Goal: Task Accomplishment & Management: Use online tool/utility

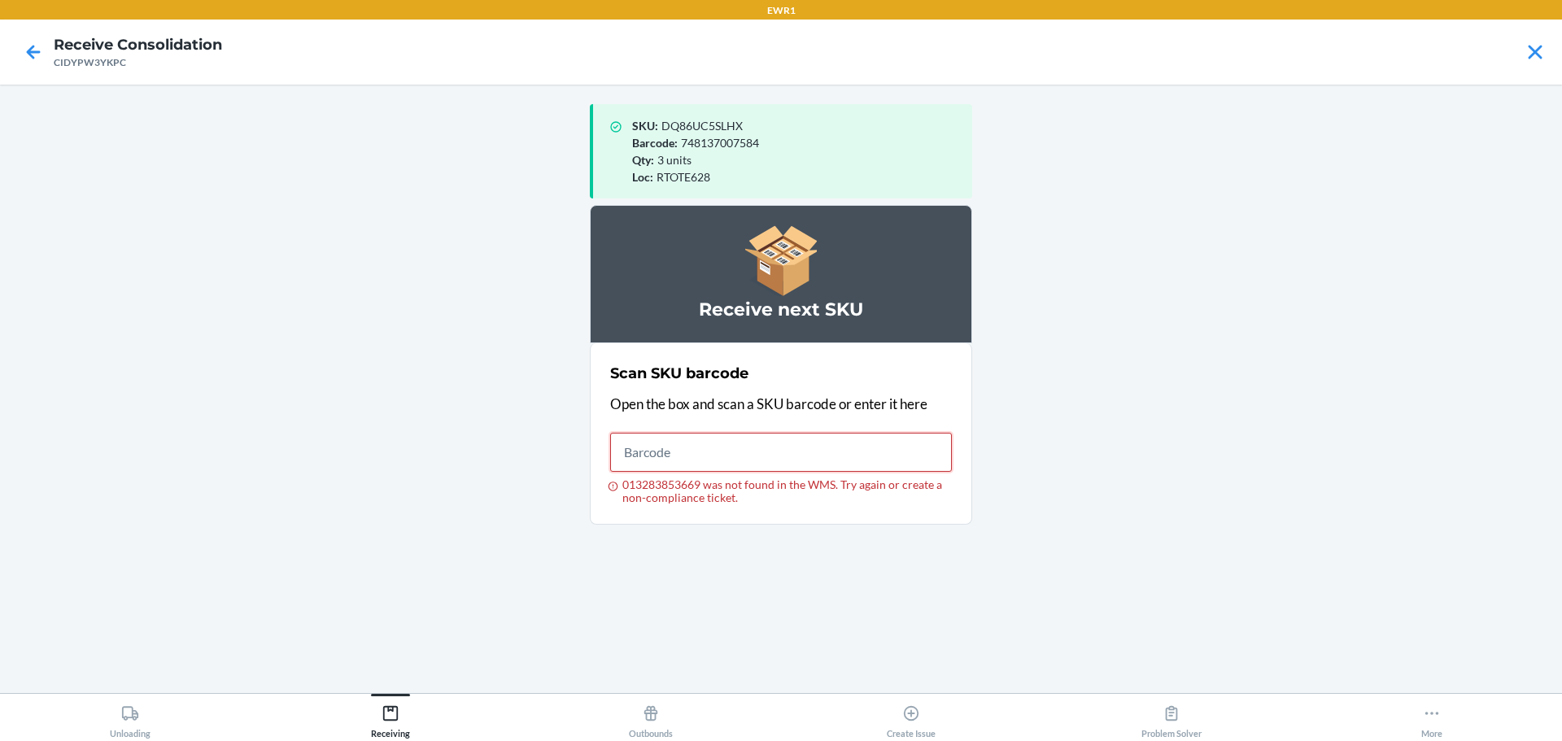
click at [714, 449] on input "013283853669 was not found in the WMS. Try again or create a non-compliance tic…" at bounding box center [781, 452] width 342 height 39
type input "194948335819"
drag, startPoint x: 729, startPoint y: 457, endPoint x: 541, endPoint y: 425, distance: 190.6
click at [541, 425] on main "SKU : DQ86UC5SLHX Barcode : 748137007584 Qty : 3 units Loc : RTOTE628 Receive n…" at bounding box center [781, 389] width 1562 height 608
drag, startPoint x: 748, startPoint y: 452, endPoint x: 289, endPoint y: 416, distance: 460.3
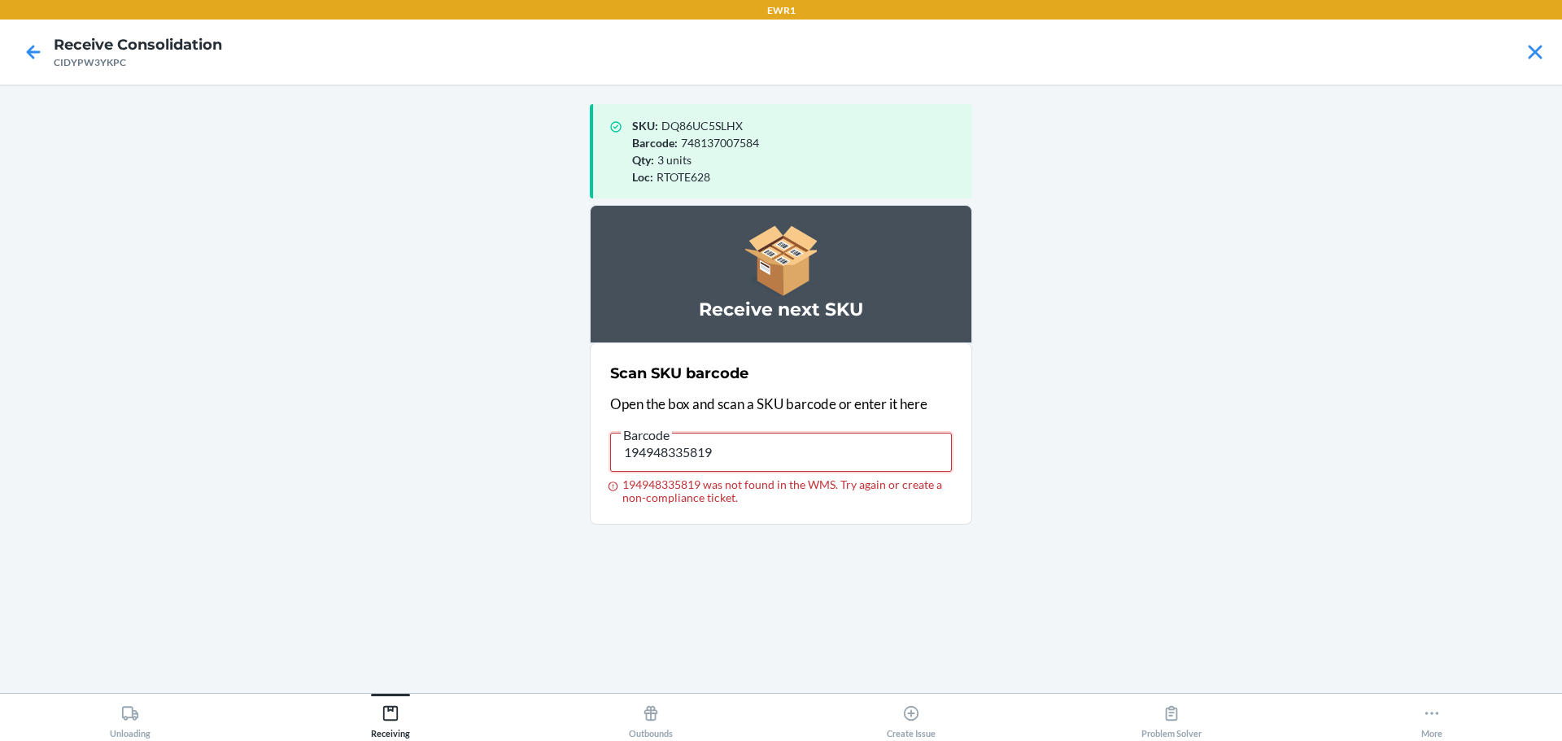
click at [289, 416] on main "SKU : DQ86UC5SLHX Barcode : 748137007584 Qty : 3 units Loc : RTOTE628 Receive n…" at bounding box center [781, 389] width 1562 height 608
drag, startPoint x: 765, startPoint y: 456, endPoint x: 290, endPoint y: 394, distance: 478.3
click at [290, 394] on main "SKU : DQ86UC5SLHX Barcode : 748137007584 Qty : 3 units Loc : RTOTE628 Receive n…" at bounding box center [781, 389] width 1562 height 608
drag, startPoint x: 734, startPoint y: 456, endPoint x: 325, endPoint y: 392, distance: 414.1
click at [325, 392] on main "SKU : DQ86UC5SLHX Barcode : 748137007584 Qty : 3 units Loc : RTOTE628 Receive n…" at bounding box center [781, 389] width 1562 height 608
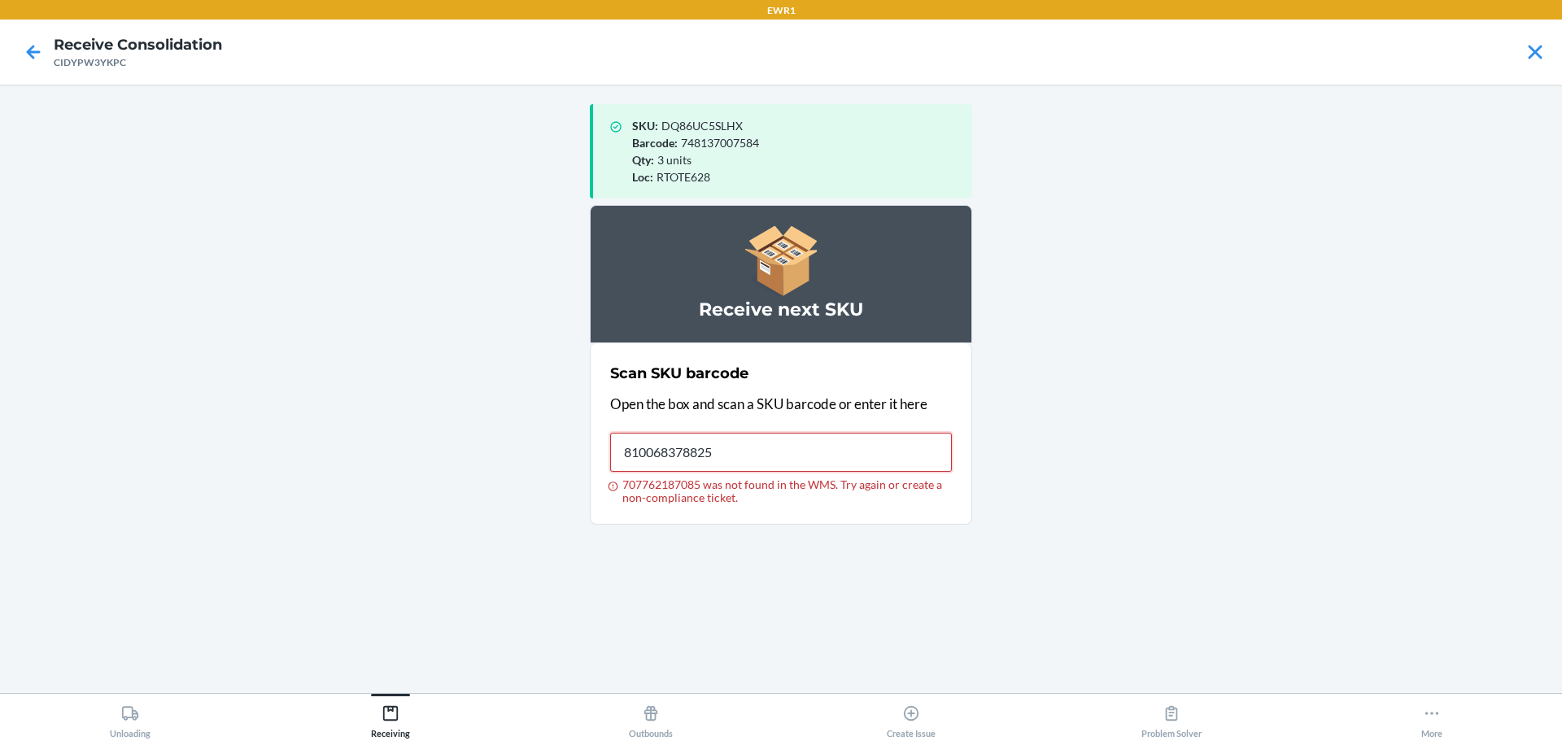
type input "810068378825"
drag, startPoint x: 729, startPoint y: 452, endPoint x: 469, endPoint y: 423, distance: 261.1
click at [469, 423] on main "SKU : DQ86UC5SLHX Barcode : 748137007584 Qty : 3 units Loc : RTOTE628 Receive n…" at bounding box center [781, 389] width 1562 height 608
drag, startPoint x: 638, startPoint y: 454, endPoint x: 117, endPoint y: 380, distance: 525.9
click at [142, 397] on main "SKU : DQ86UC5SLHX Barcode : 748137007584 Qty : 3 units Loc : RTOTE628 Receive n…" at bounding box center [781, 389] width 1562 height 608
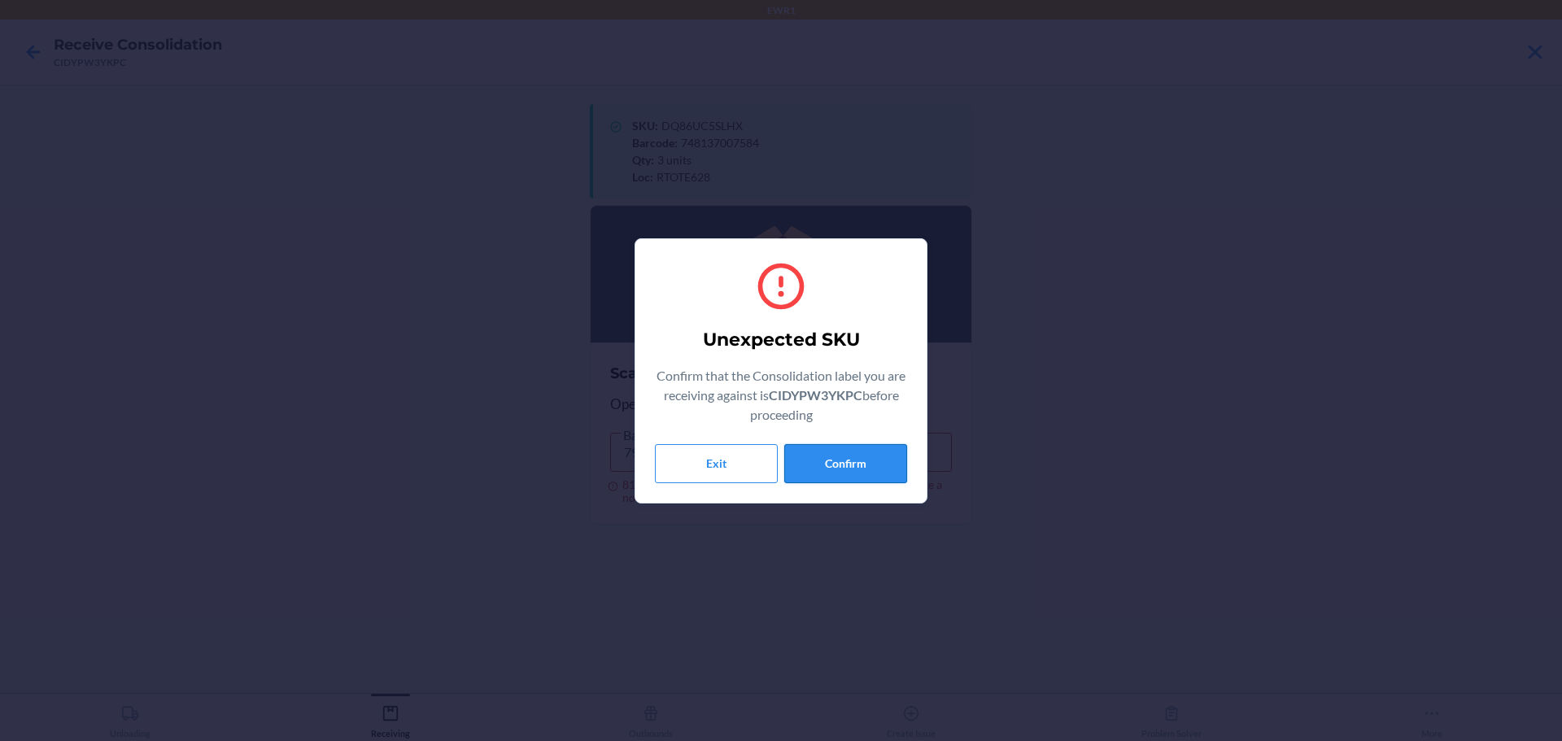
click at [841, 449] on button "Confirm" at bounding box center [845, 463] width 123 height 39
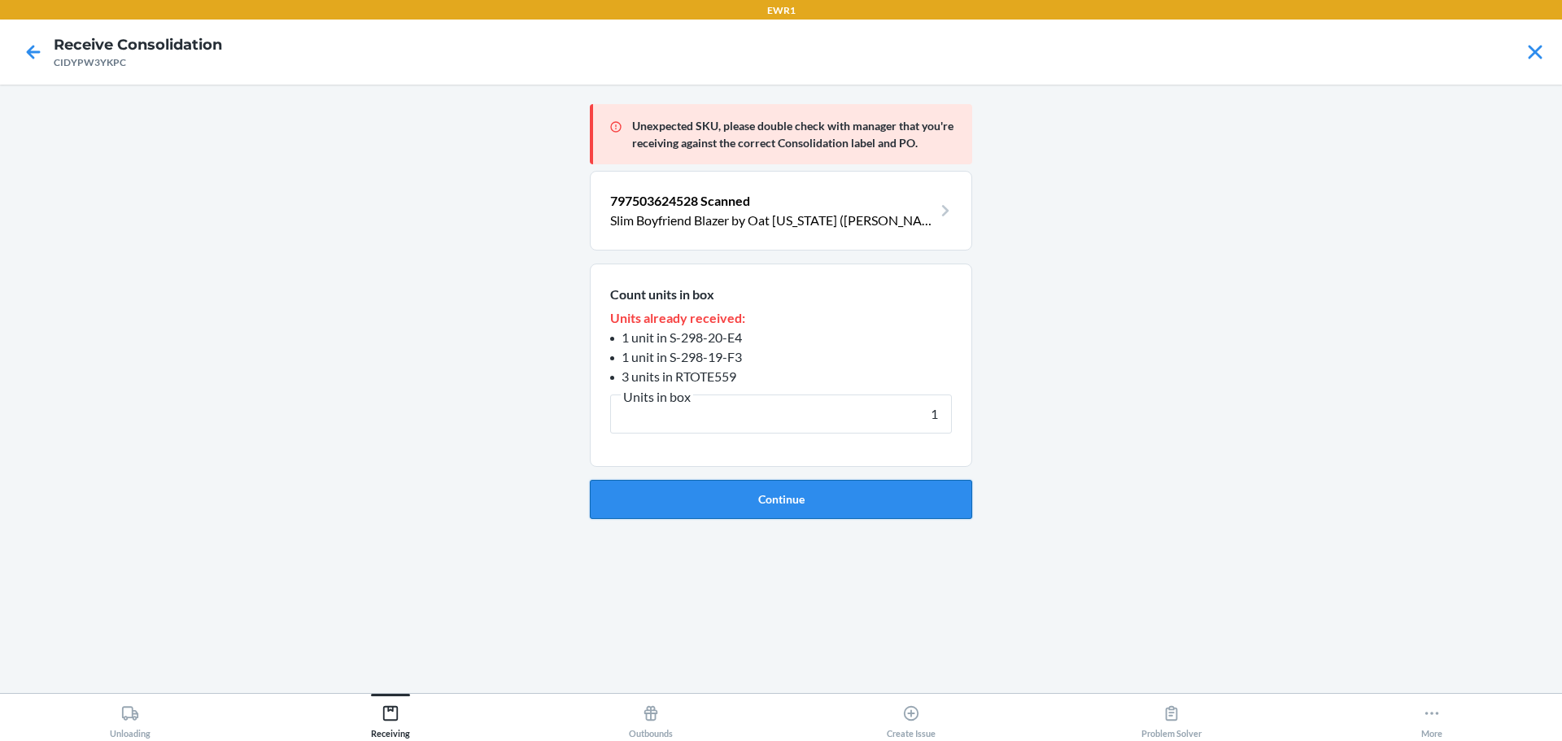
type input "1"
click at [787, 490] on button "Continue" at bounding box center [781, 499] width 382 height 39
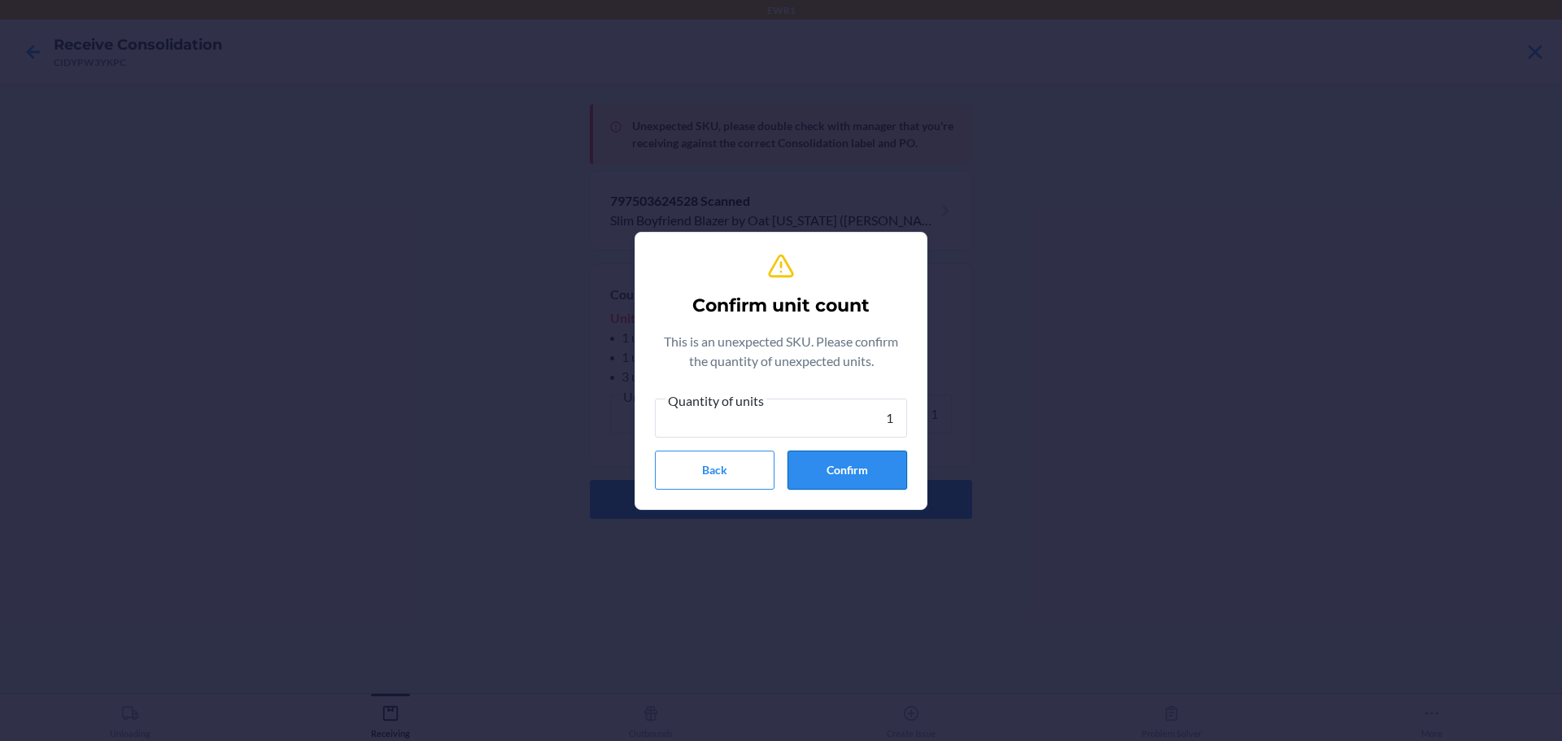
type input "1"
click at [813, 484] on button "Confirm" at bounding box center [847, 470] width 120 height 39
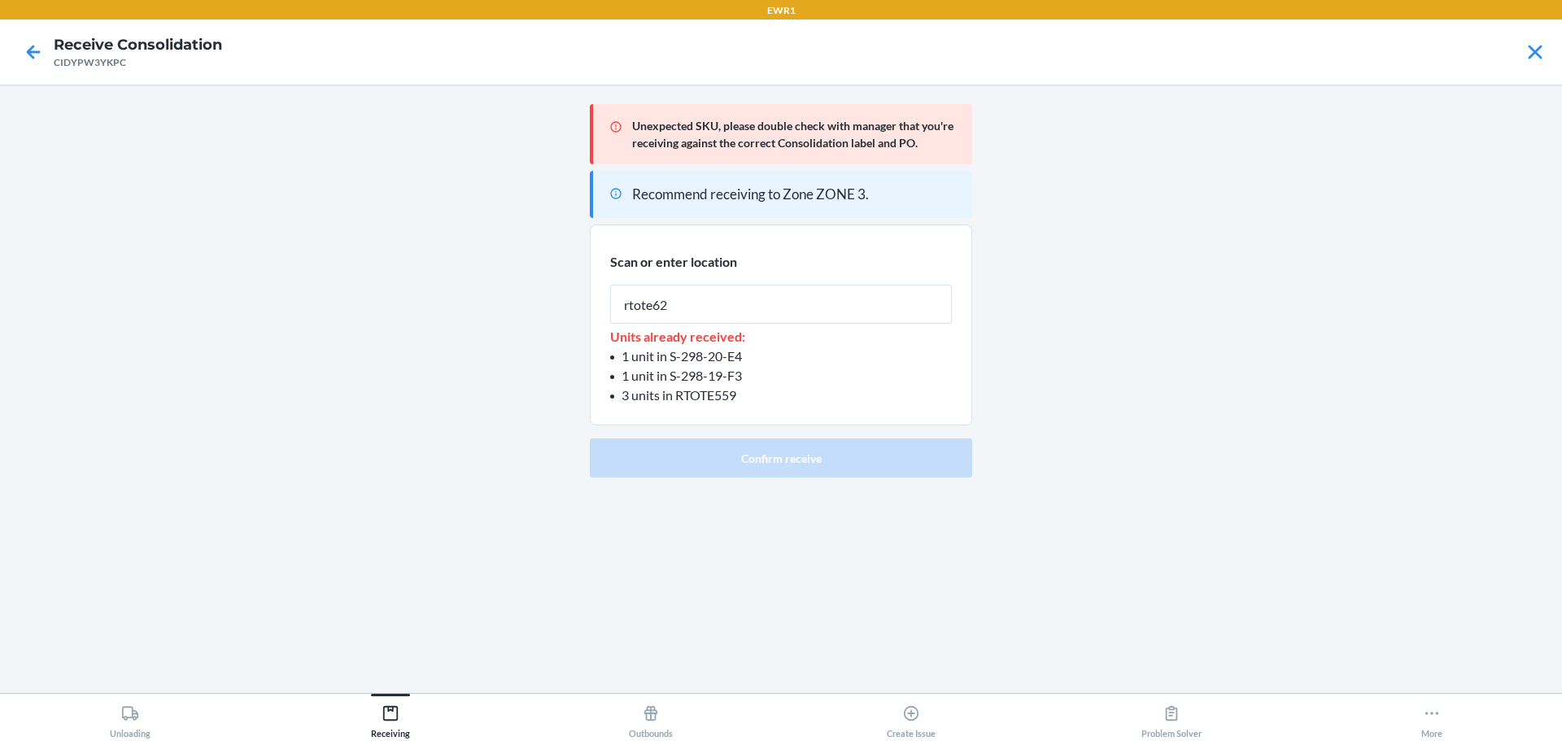
type input "rtote628"
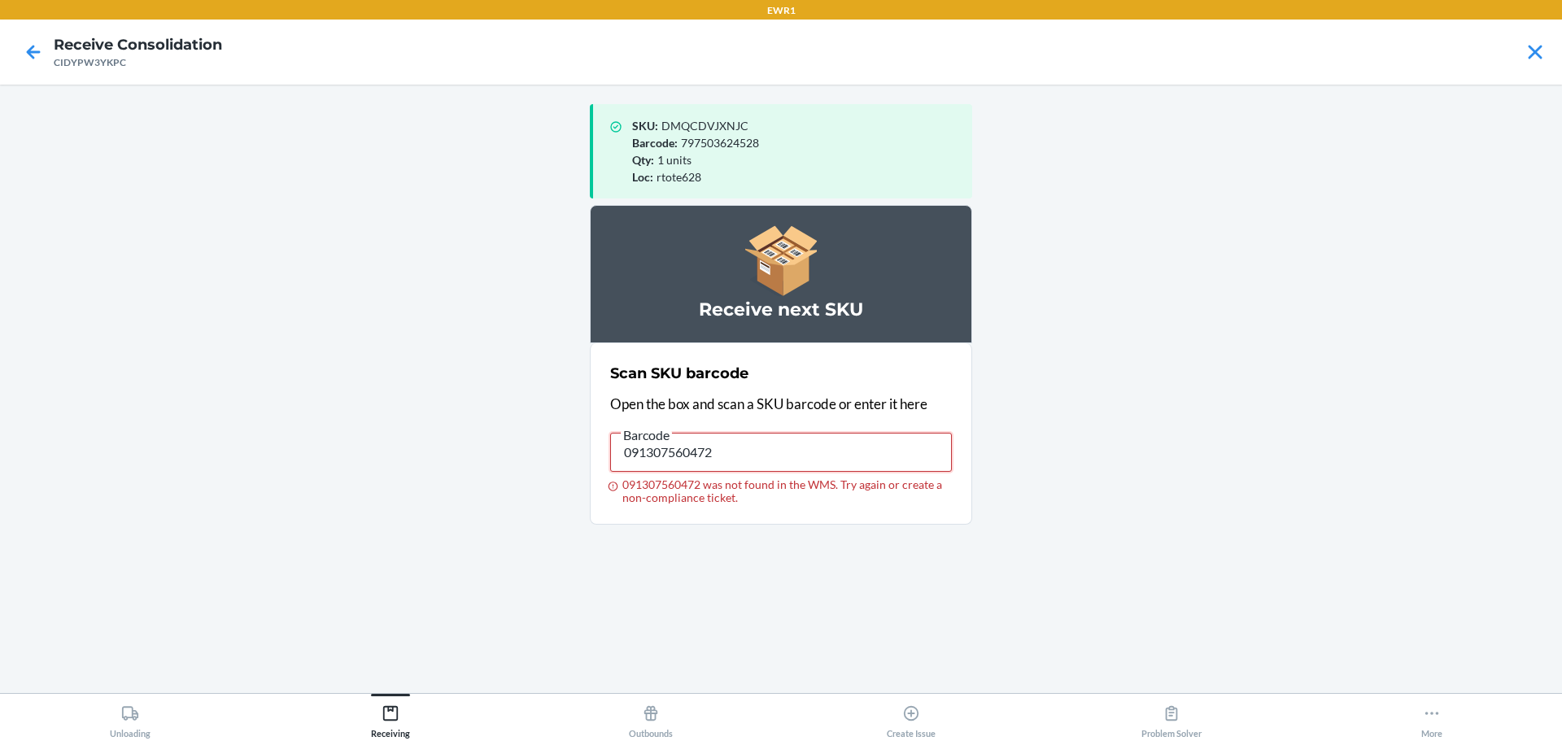
drag, startPoint x: 735, startPoint y: 456, endPoint x: 508, endPoint y: 458, distance: 227.8
click at [508, 458] on main "SKU : DMQCDVJXNJC Barcode : 797503624528 Qty : 1 units Loc : rtote628 Receive n…" at bounding box center [781, 389] width 1562 height 608
type input "[CREDIT_CARD_NUMBER]"
drag, startPoint x: 723, startPoint y: 457, endPoint x: 183, endPoint y: 408, distance: 542.4
click at [183, 408] on main "SKU : DMQCDVJXNJC Barcode : 797503624528 Qty : 1 units Loc : rtote628 Receive n…" at bounding box center [781, 389] width 1562 height 608
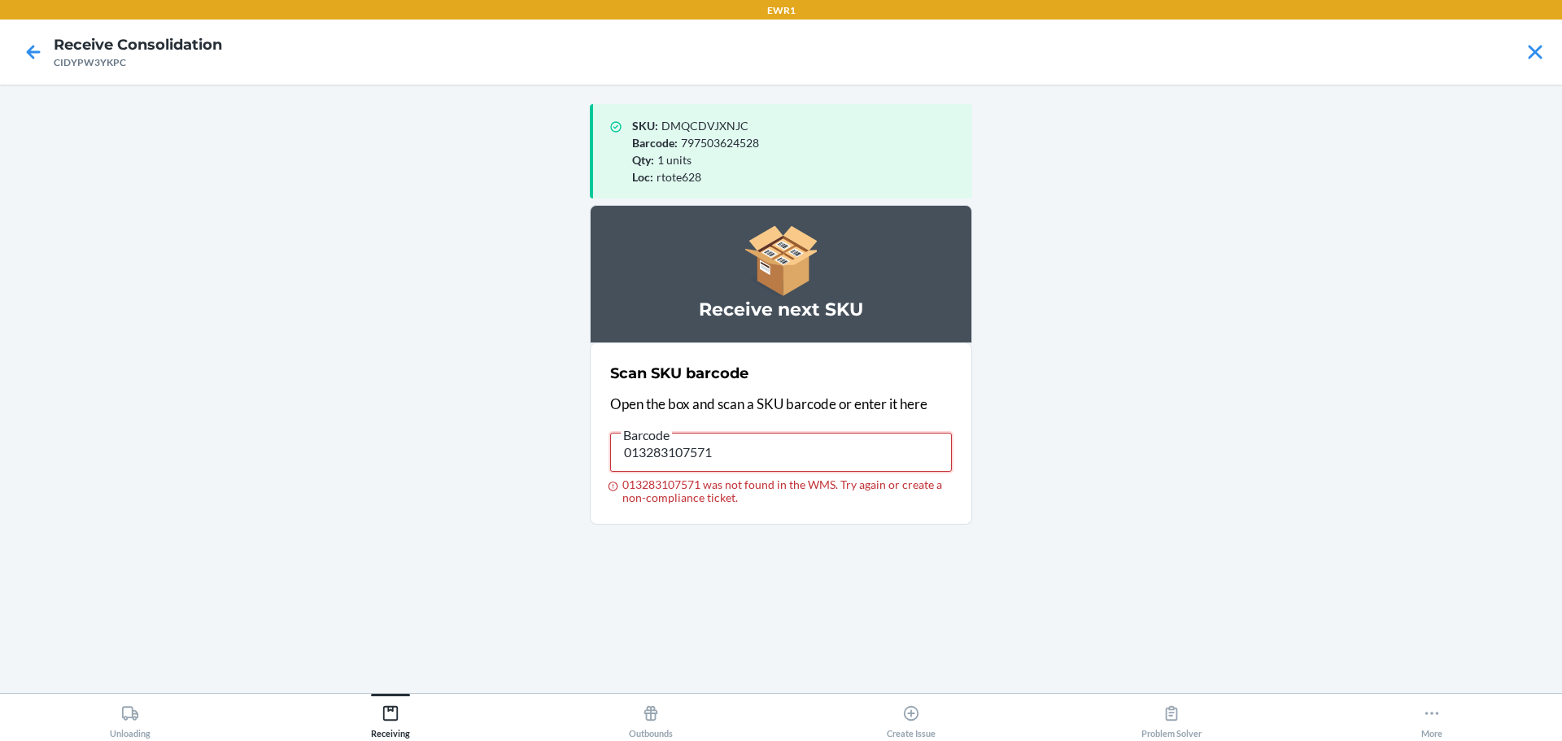
drag, startPoint x: 726, startPoint y: 445, endPoint x: 349, endPoint y: 451, distance: 377.5
click at [349, 451] on main "SKU : DMQCDVJXNJC Barcode : 797503624528 Qty : 1 units Loc : rtote628 Receive n…" at bounding box center [781, 389] width 1562 height 608
type input "719240806876"
drag, startPoint x: 788, startPoint y: 452, endPoint x: 332, endPoint y: 459, distance: 456.4
click at [332, 459] on main "SKU : DMQCDVJXNJC Barcode : 797503624528 Qty : 1 units Loc : rtote628 Receive n…" at bounding box center [781, 389] width 1562 height 608
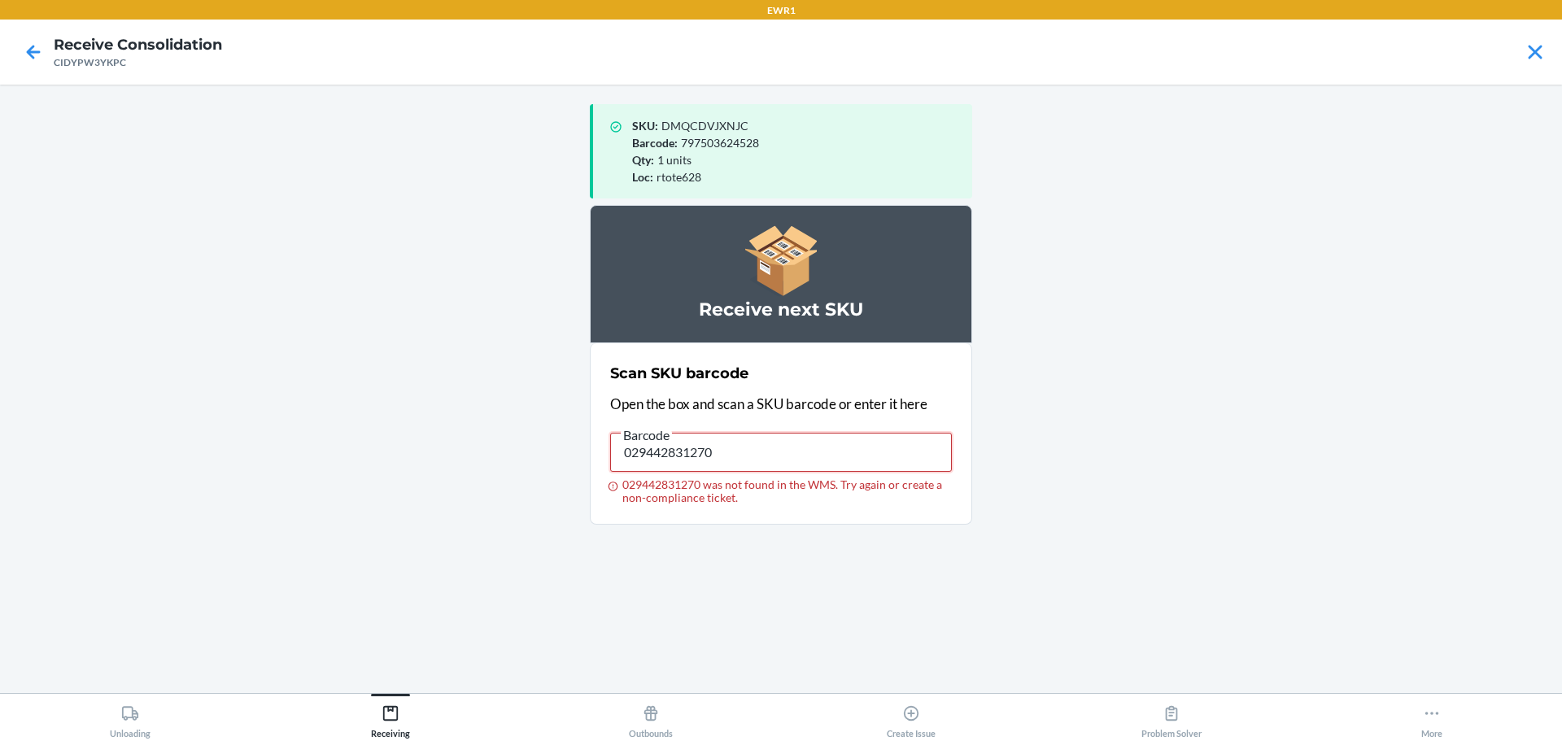
drag, startPoint x: 719, startPoint y: 448, endPoint x: 150, endPoint y: 459, distance: 569.5
click at [150, 459] on main "SKU : DMQCDVJXNJC Barcode : 797503624528 Qty : 1 units Loc : rtote628 Receive n…" at bounding box center [781, 389] width 1562 height 608
type input "029442831270"
drag, startPoint x: 719, startPoint y: 449, endPoint x: 486, endPoint y: 424, distance: 234.8
click at [488, 424] on main "SKU : DMQCDVJXNJC Barcode : 797503624528 Qty : 1 units Loc : rtote628 Receive n…" at bounding box center [781, 389] width 1562 height 608
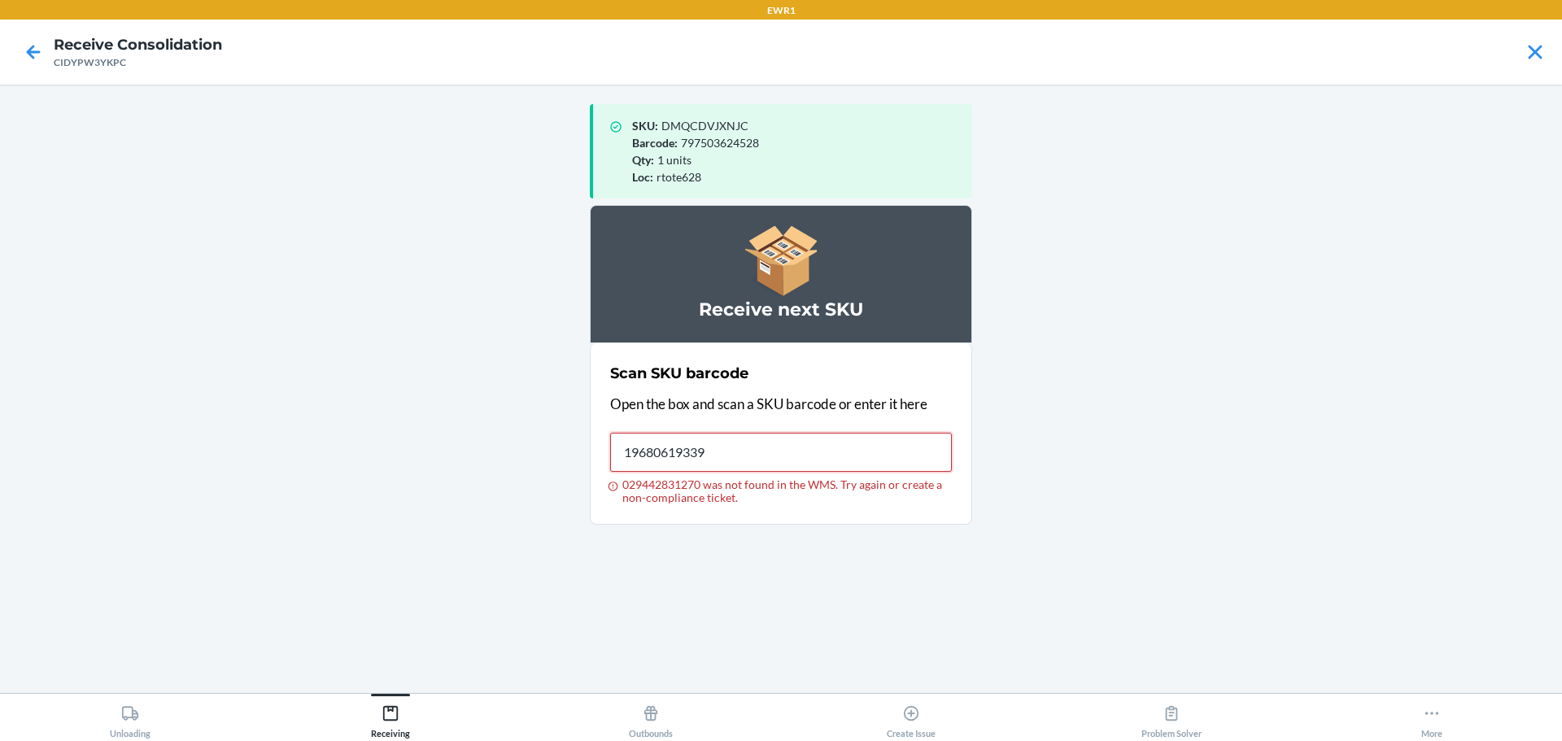
type input "196806193395"
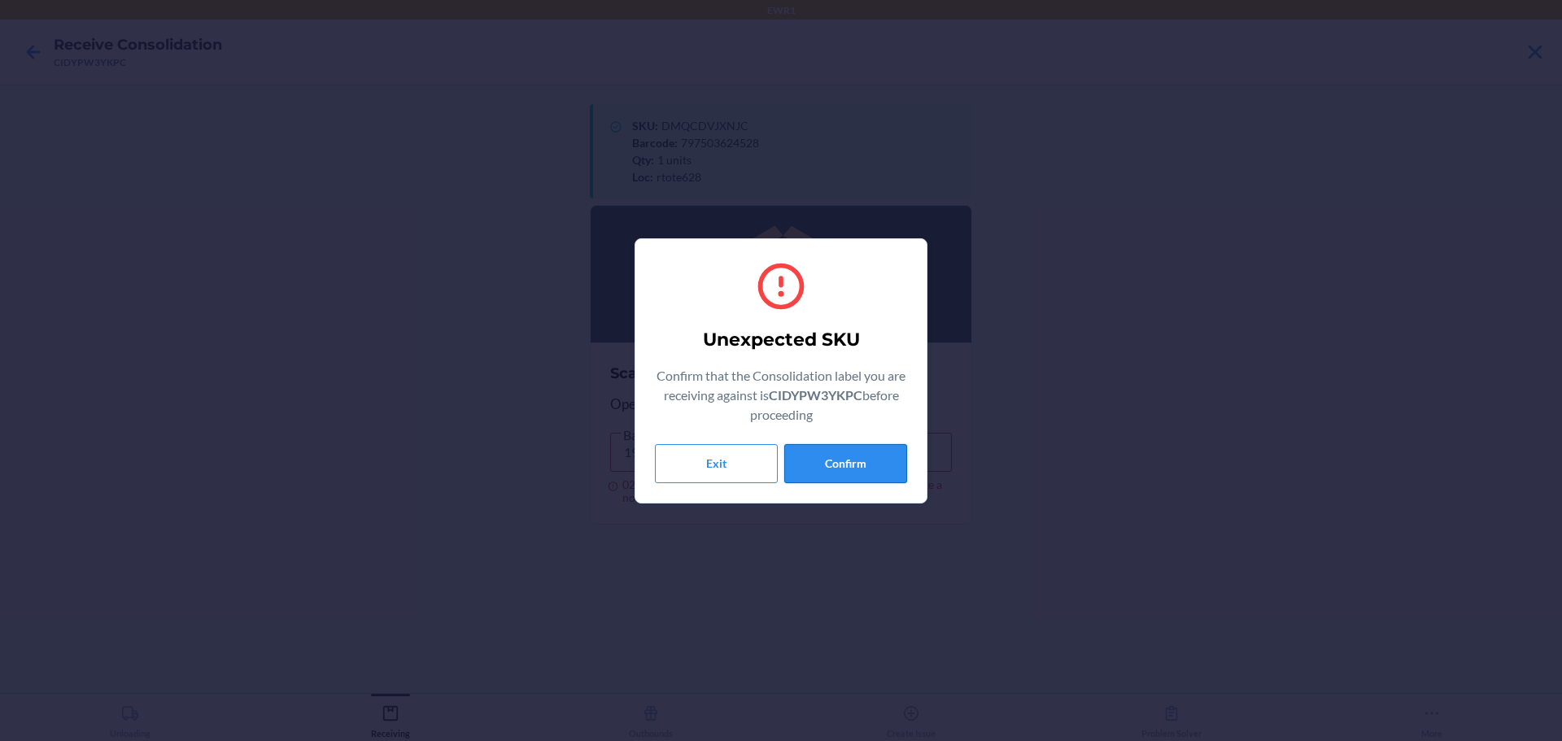
click at [856, 469] on button "Confirm" at bounding box center [845, 463] width 123 height 39
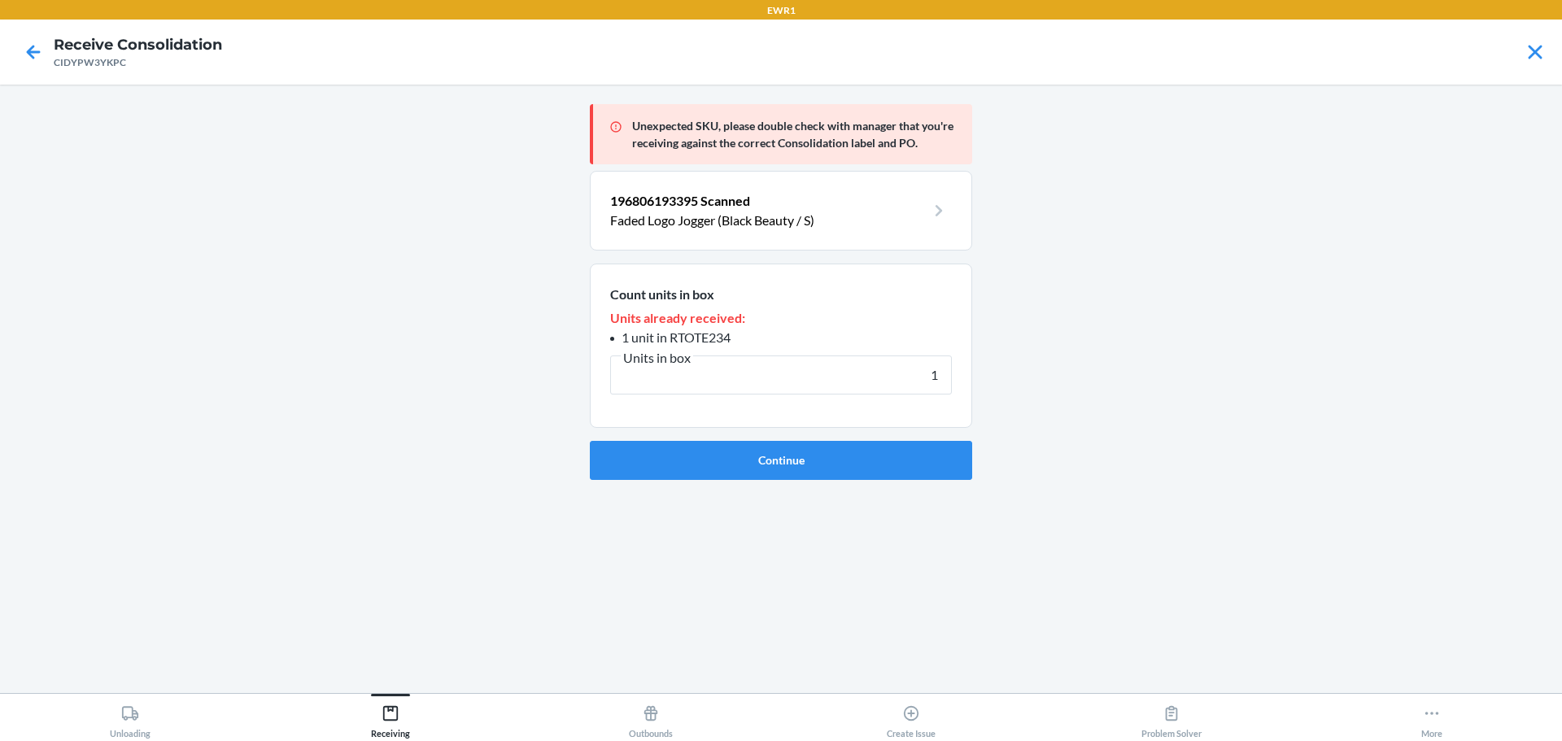
type input "1"
click at [590, 441] on button "Continue" at bounding box center [781, 460] width 382 height 39
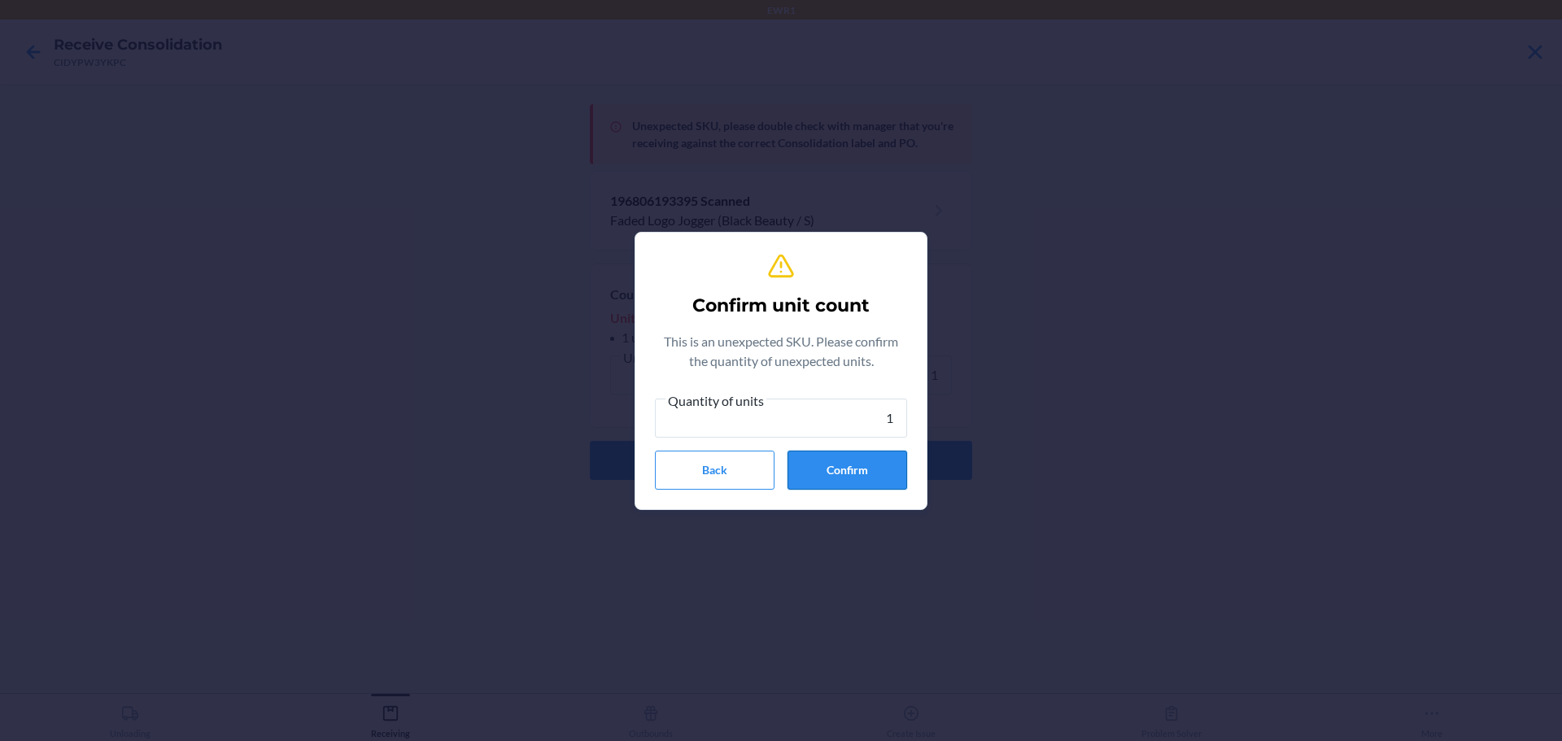
type input "1"
click at [828, 461] on button "Confirm" at bounding box center [847, 470] width 120 height 39
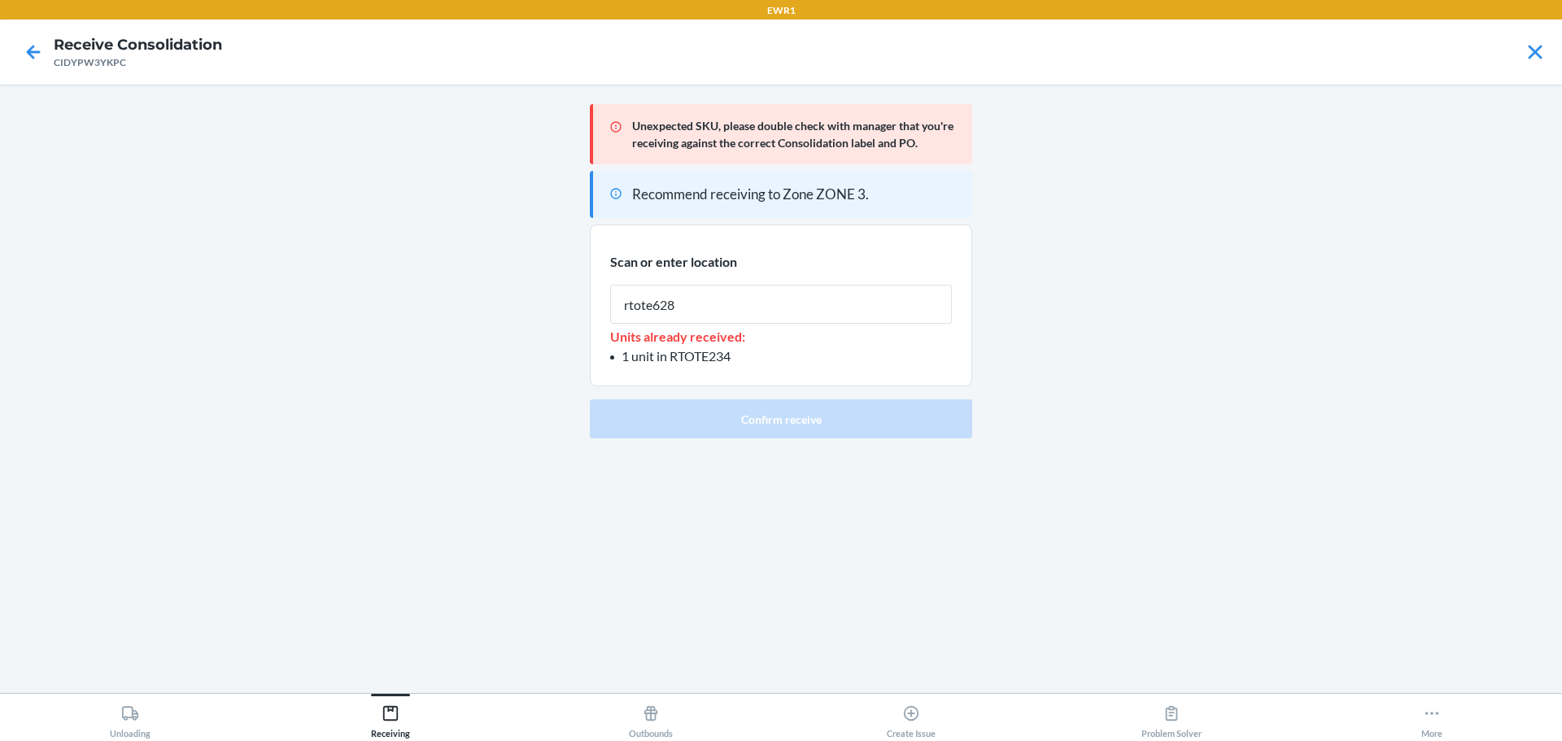
type input "rtote628"
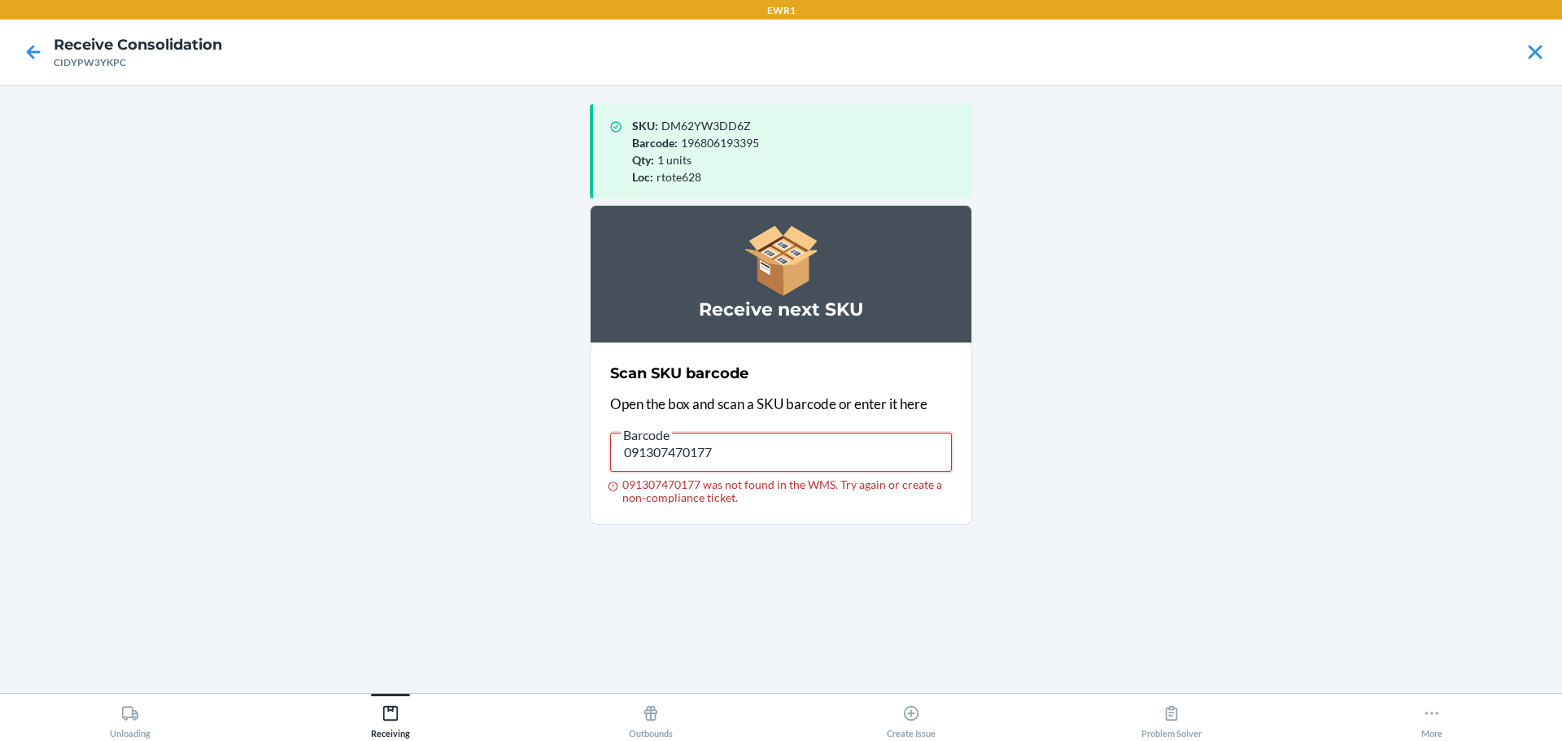
drag, startPoint x: 719, startPoint y: 453, endPoint x: 130, endPoint y: 451, distance: 589.0
click at [130, 451] on main "SKU : DM62YW3DD6Z Barcode : 196806193395 Qty : 1 units Loc : rtote628 Receive n…" at bounding box center [781, 389] width 1562 height 608
type input "091307436289"
drag, startPoint x: 735, startPoint y: 456, endPoint x: 50, endPoint y: 418, distance: 685.2
click at [50, 418] on main "SKU : DM62YW3DD6Z Barcode : 196806193395 Qty : 1 units Loc : rtote628 Receive n…" at bounding box center [781, 389] width 1562 height 608
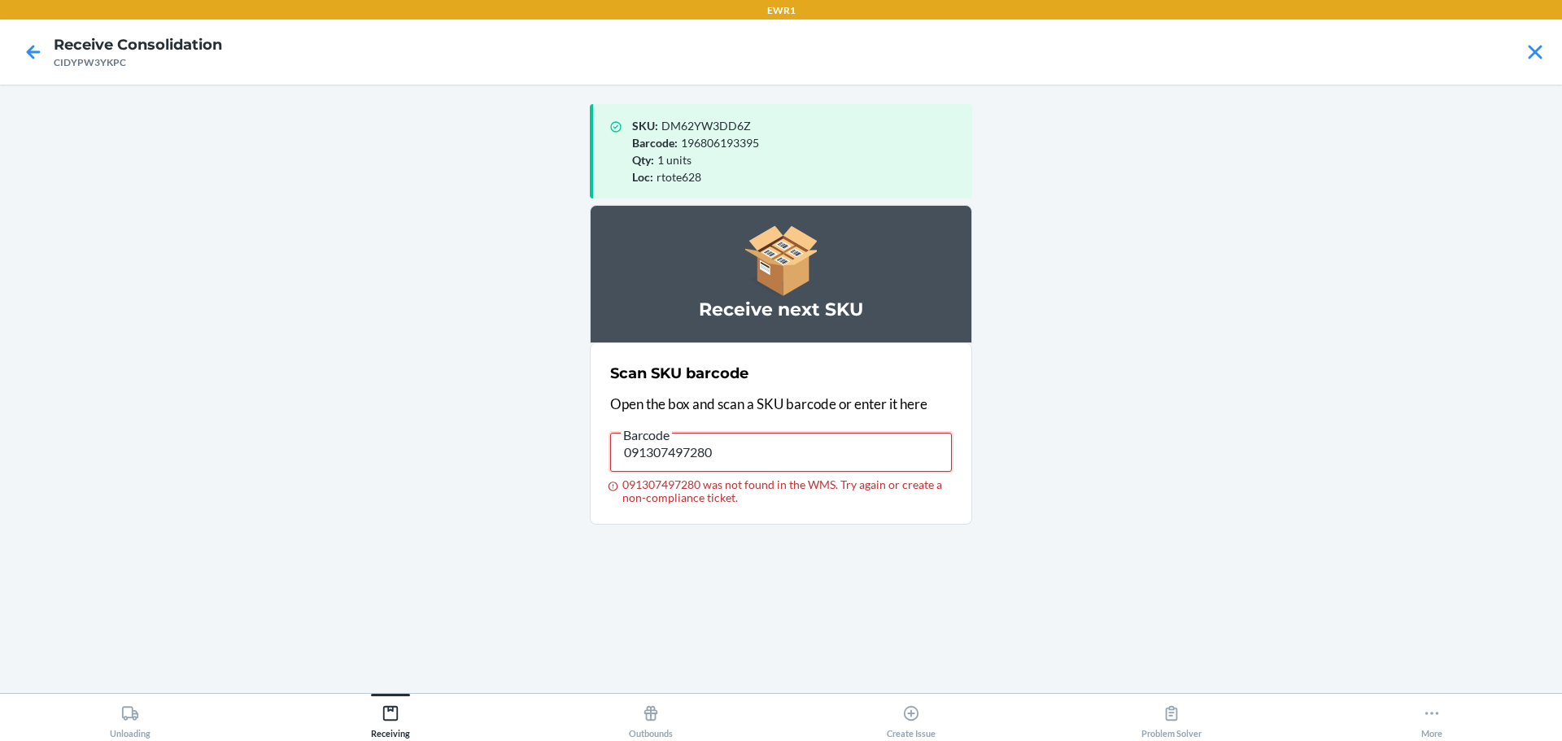
drag, startPoint x: 770, startPoint y: 463, endPoint x: 491, endPoint y: 463, distance: 279.8
click at [491, 463] on main "SKU : DM62YW3DD6Z Barcode : 196806193395 Qty : 1 units Loc : rtote628 Receive n…" at bounding box center [781, 389] width 1562 height 608
type input "748137007331"
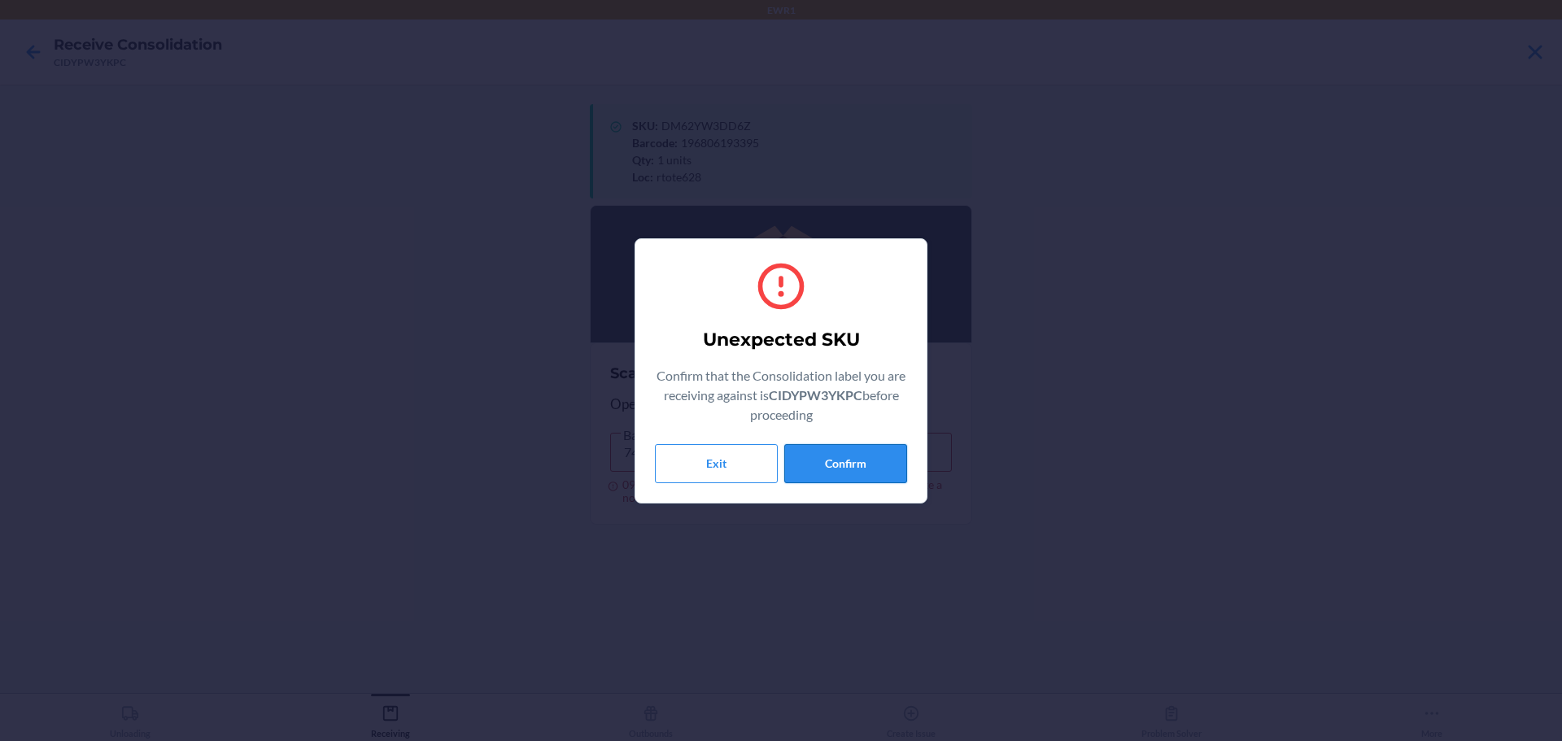
click at [833, 471] on button "Confirm" at bounding box center [845, 463] width 123 height 39
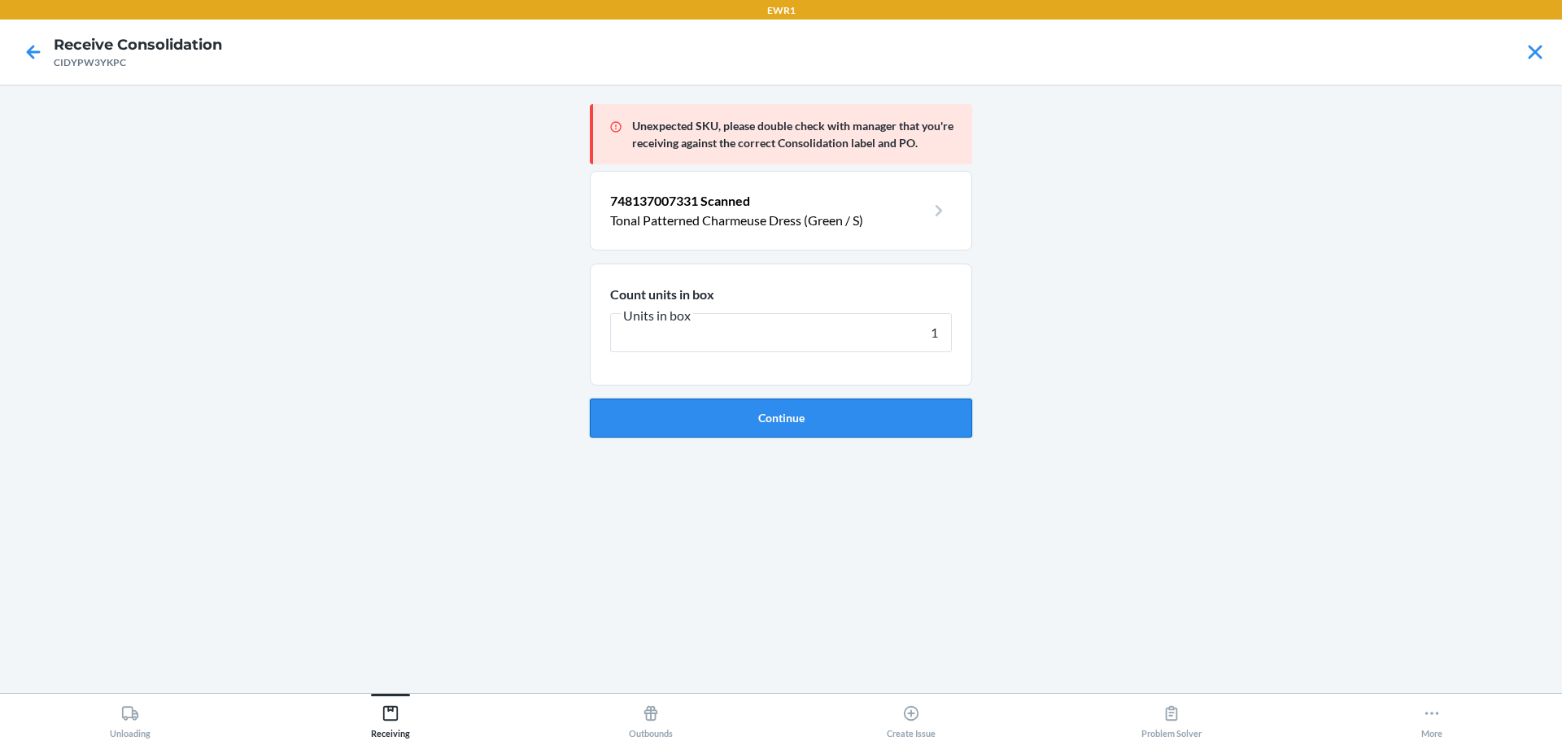
type input "1"
click at [751, 412] on button "Continue" at bounding box center [781, 418] width 382 height 39
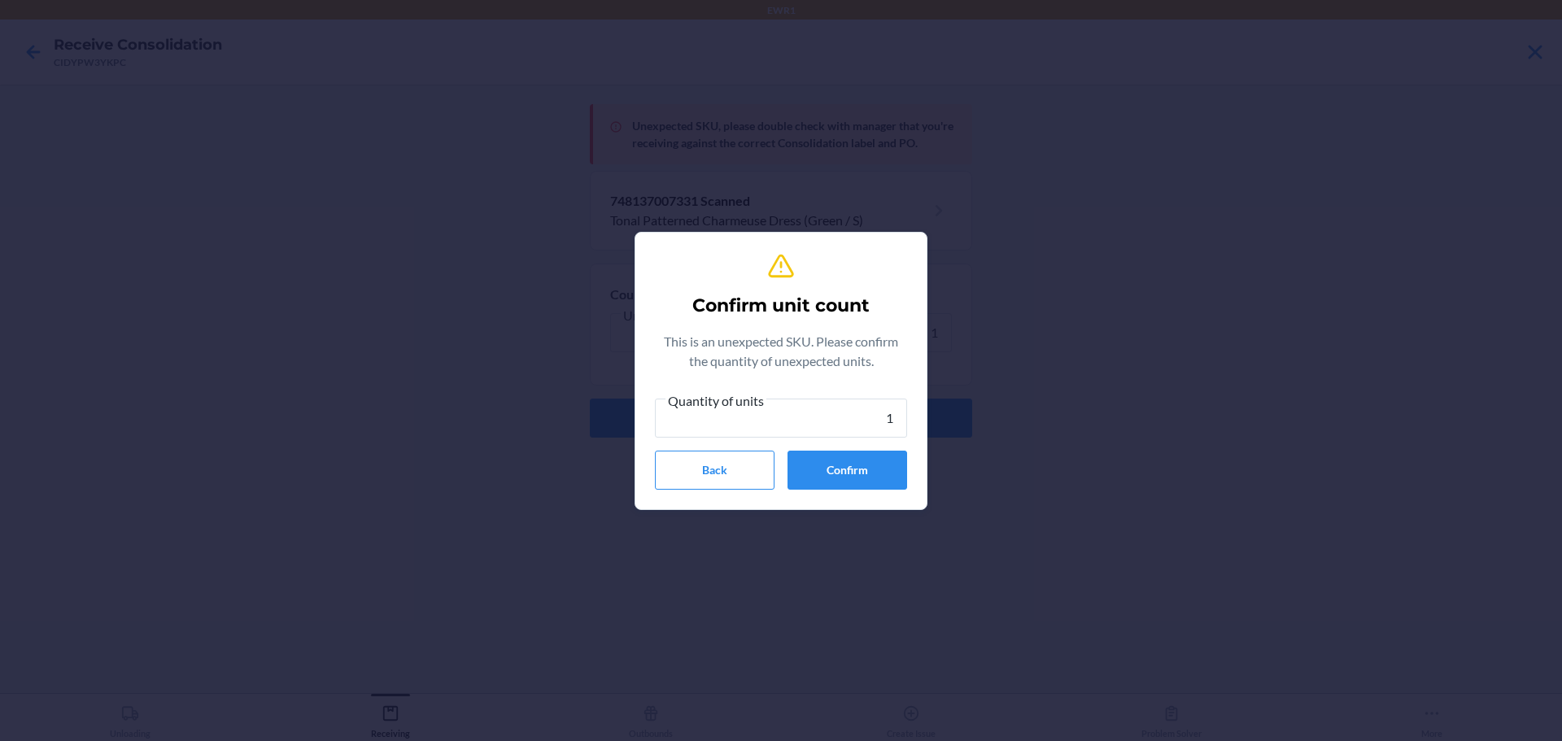
type input "1"
click at [848, 487] on button "Confirm" at bounding box center [847, 470] width 120 height 39
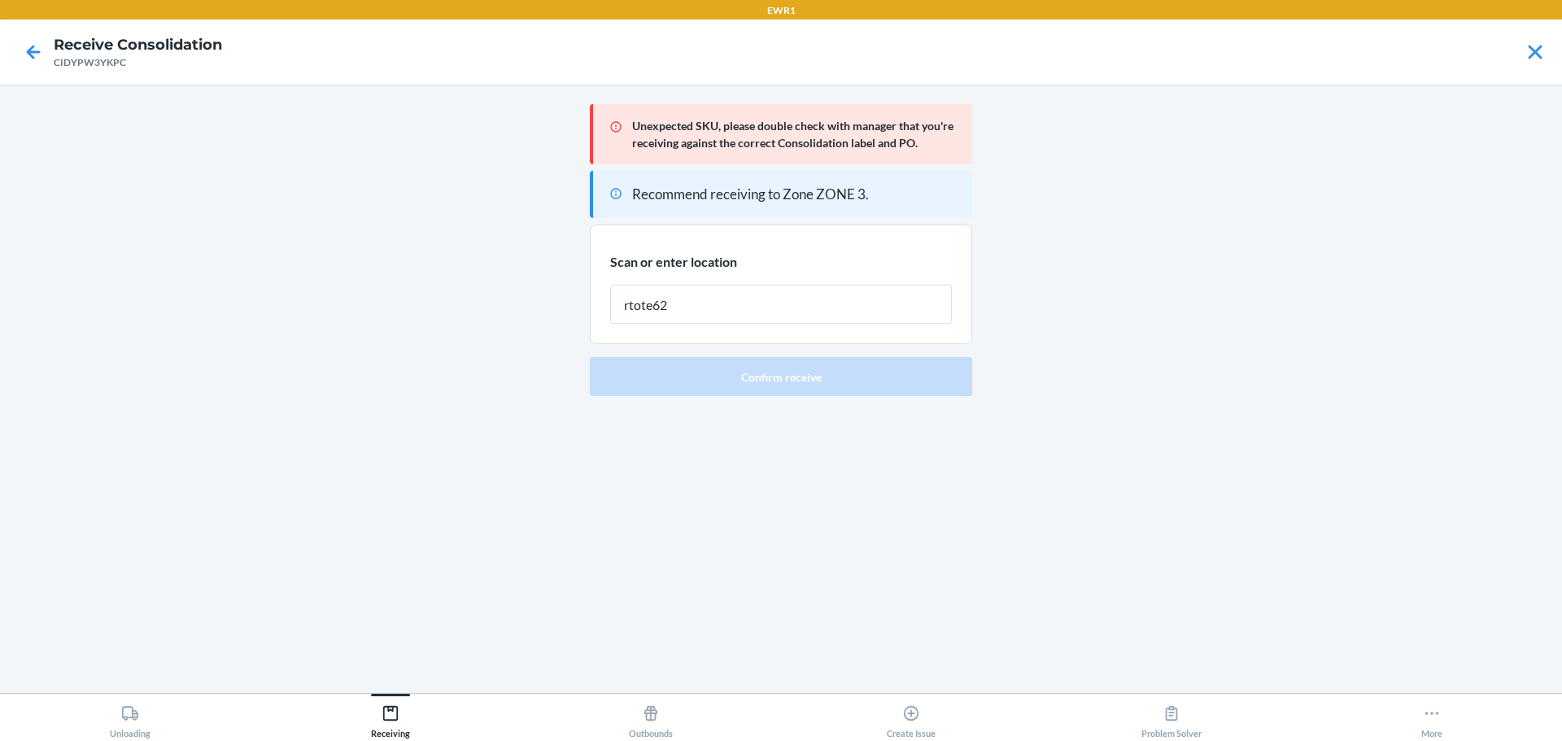
type input "rtote628"
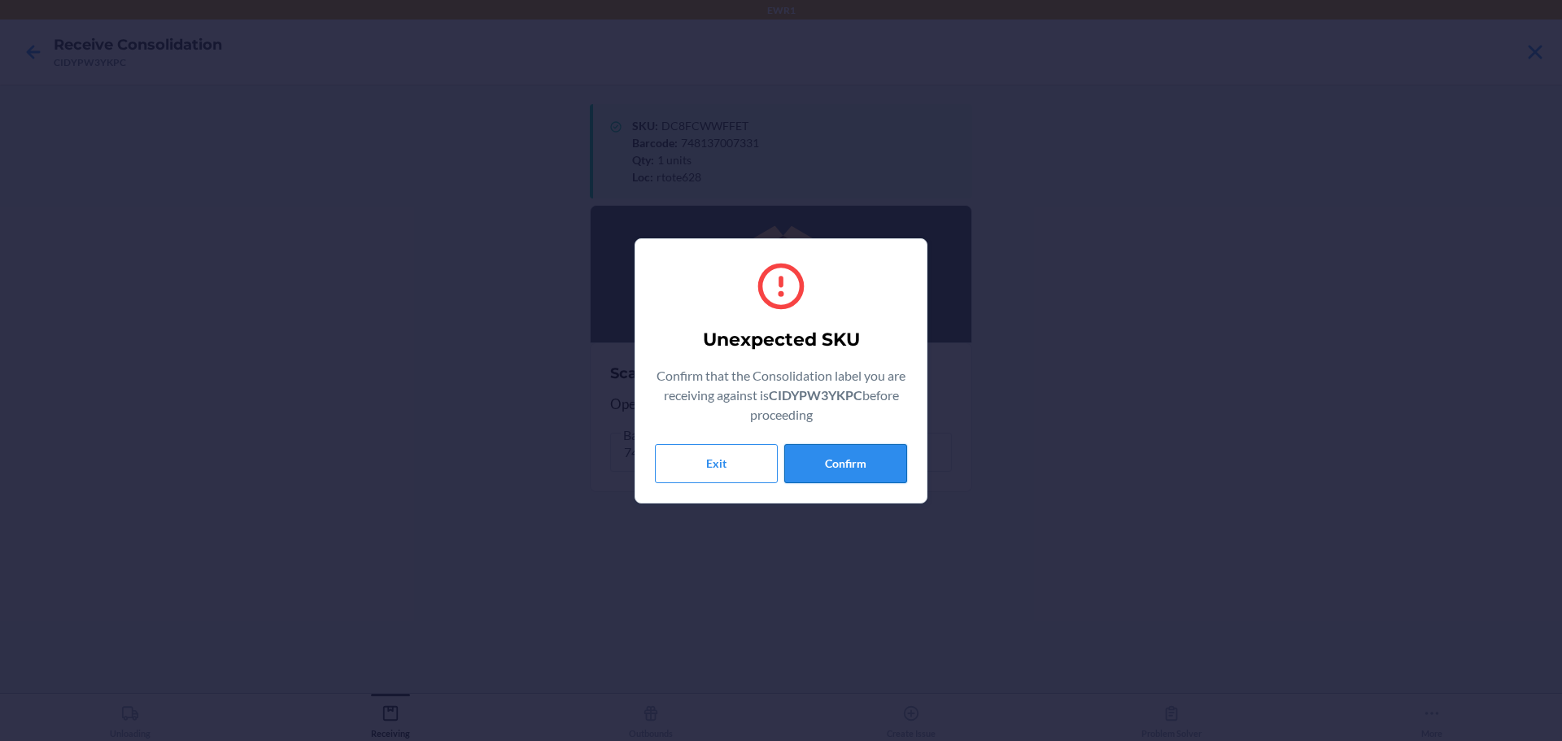
click at [848, 452] on button "Confirm" at bounding box center [845, 463] width 123 height 39
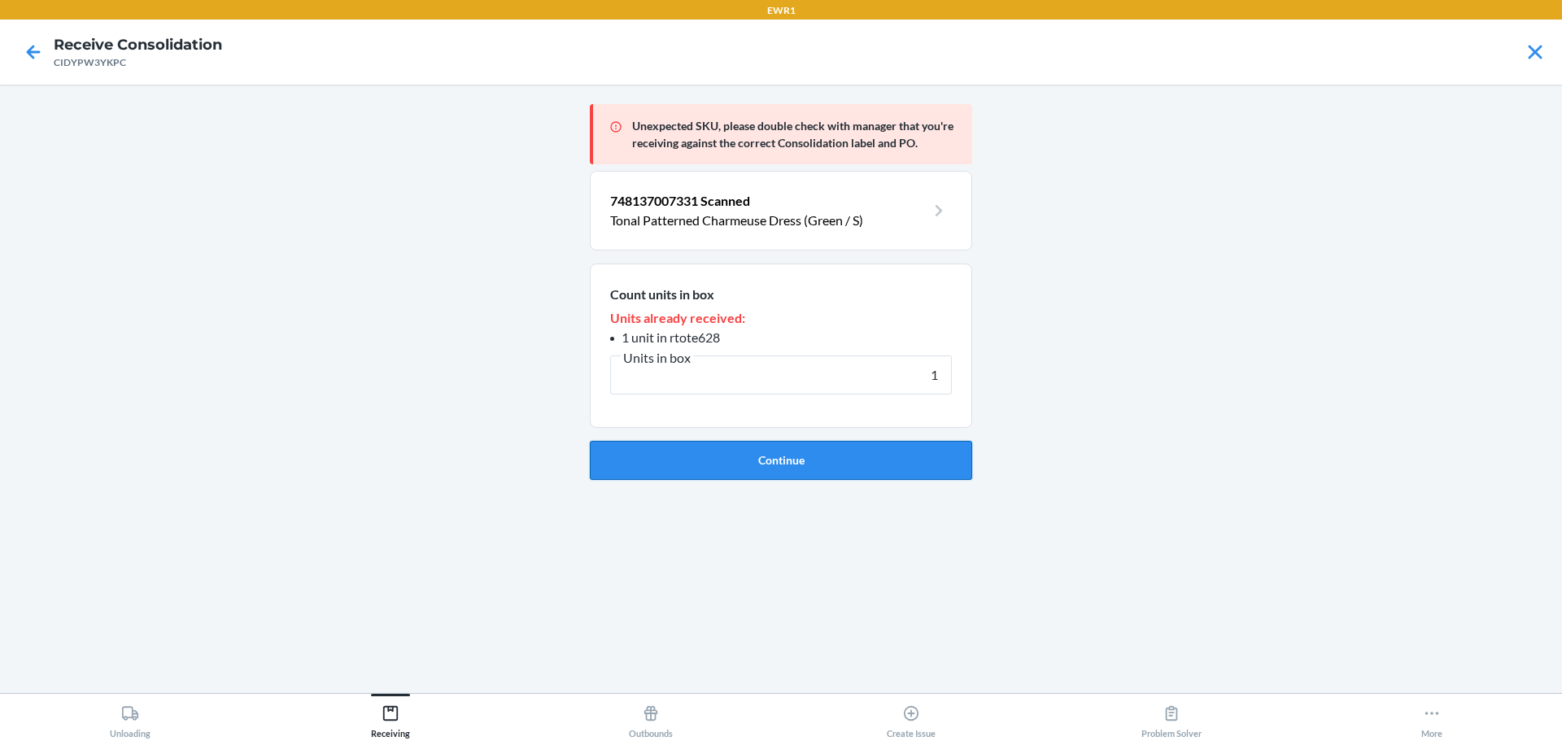
type input "1"
click at [848, 451] on button "Continue" at bounding box center [781, 460] width 382 height 39
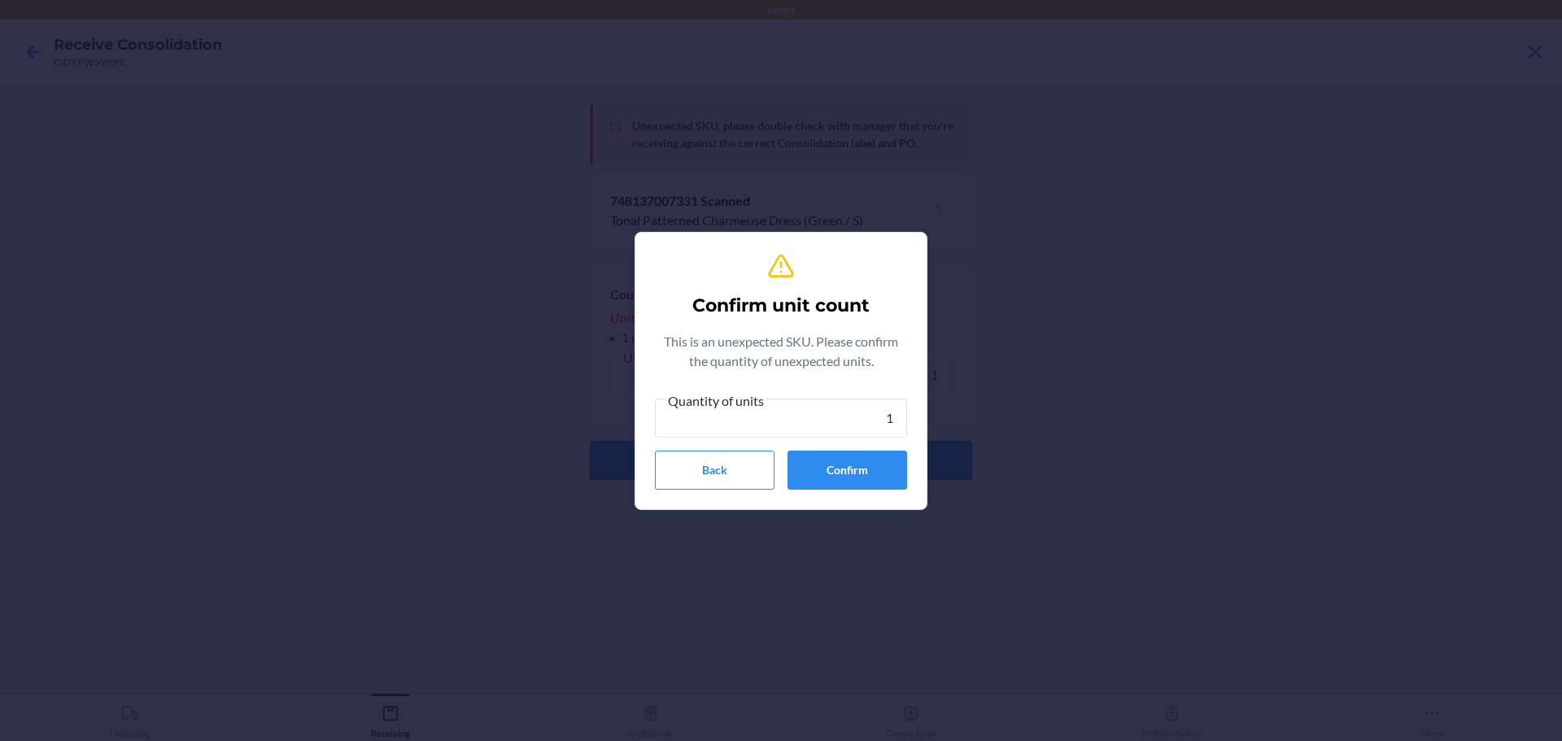
type input "1"
click at [848, 451] on button "Confirm" at bounding box center [847, 470] width 120 height 39
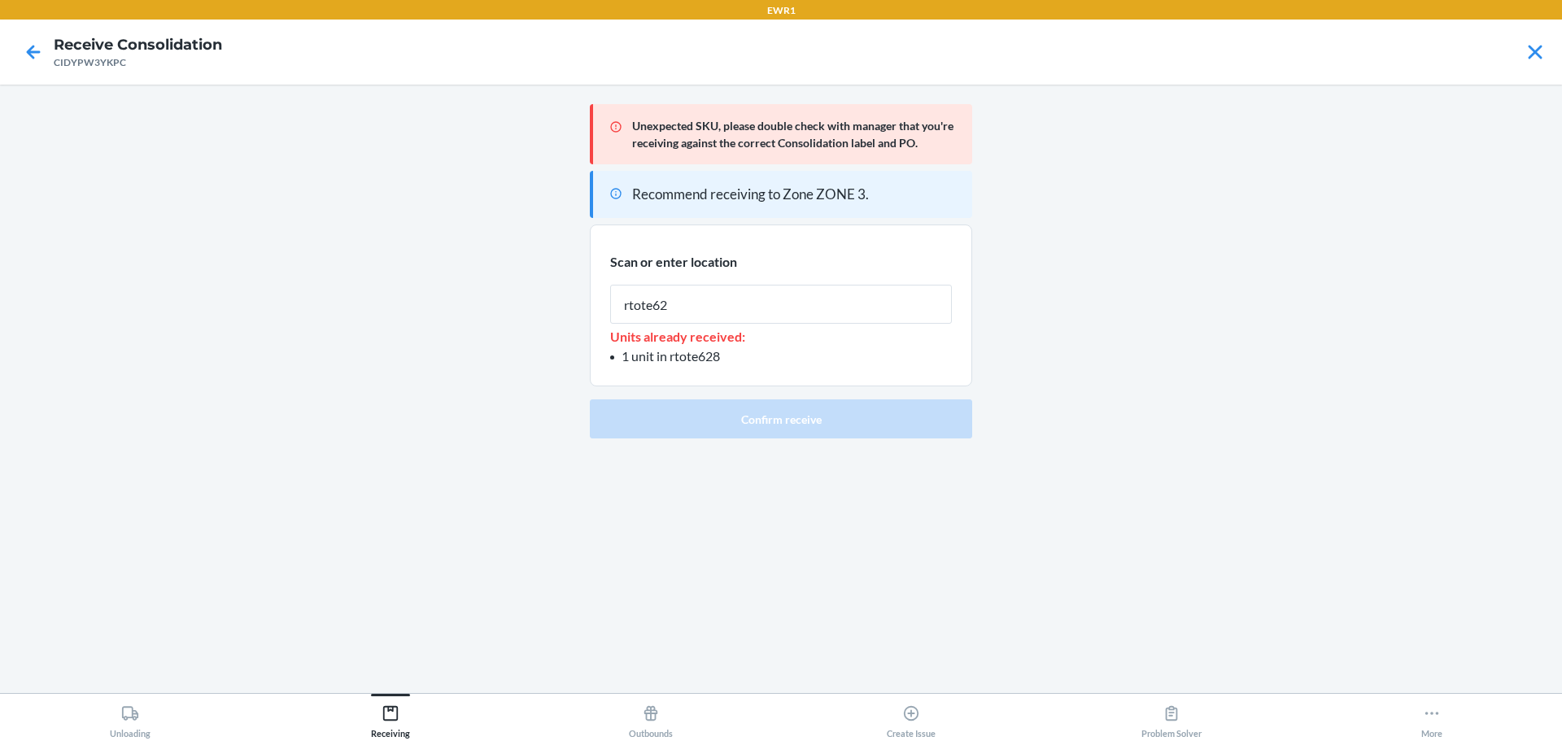
type input "rtote628"
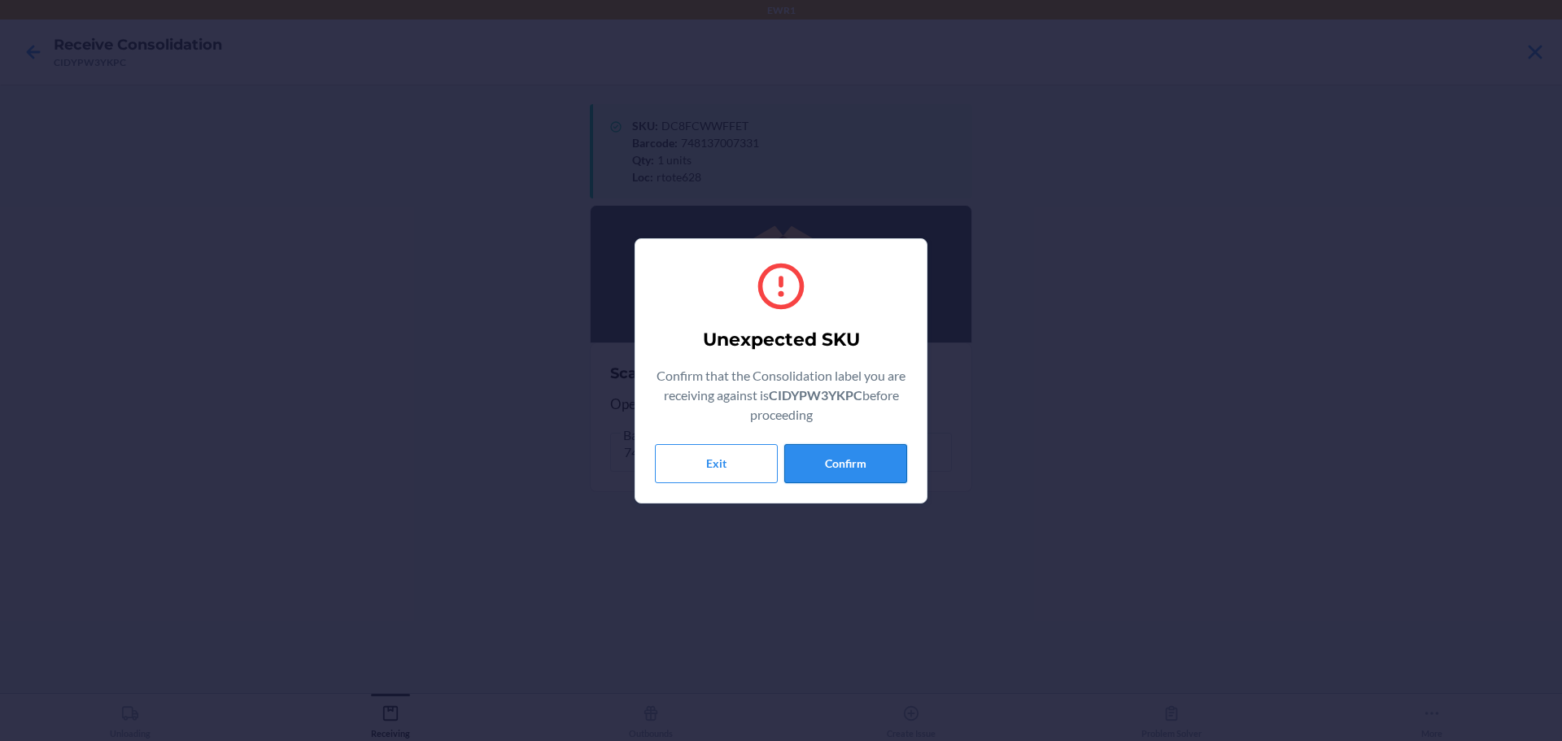
click at [853, 456] on button "Confirm" at bounding box center [845, 463] width 123 height 39
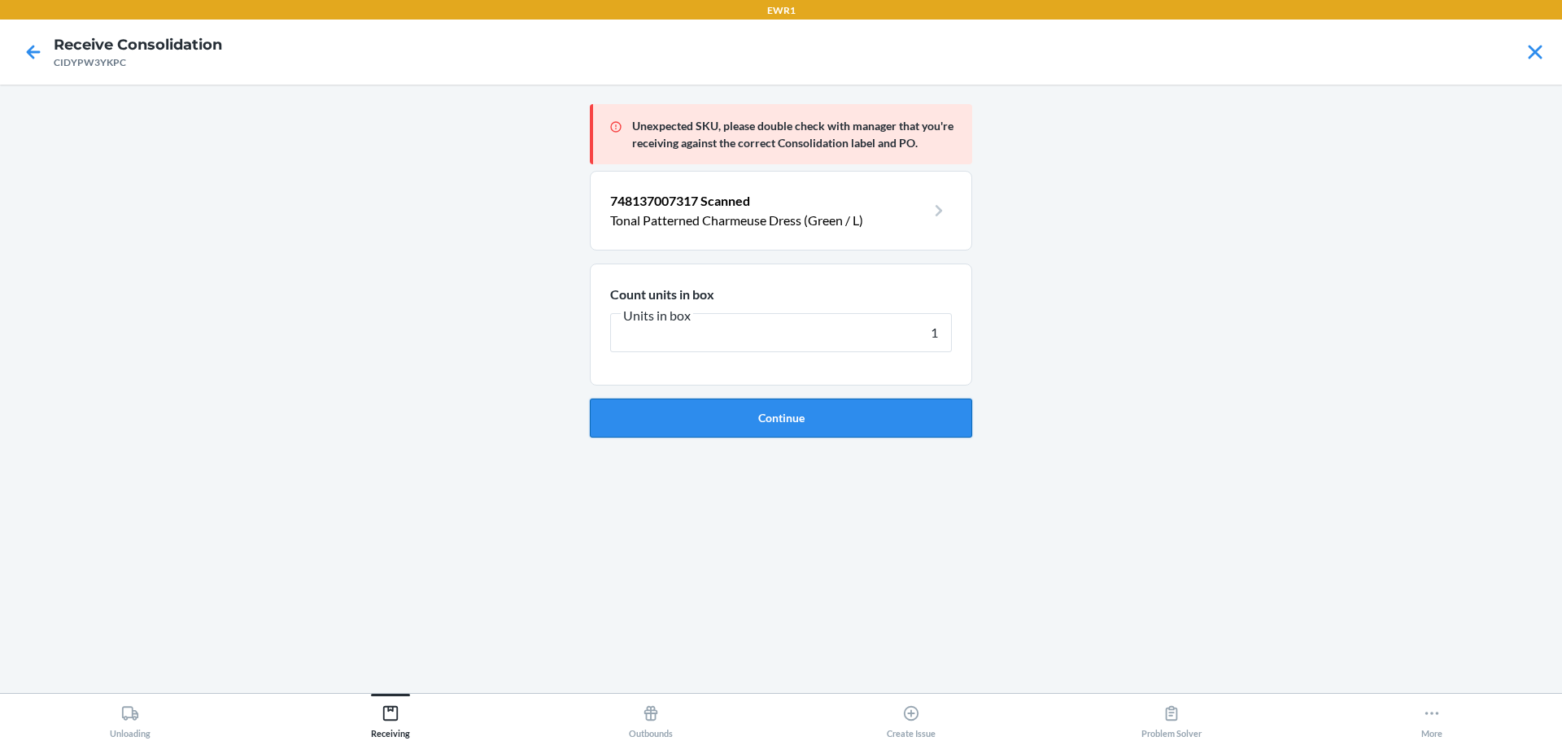
type input "1"
click at [853, 411] on button "Continue" at bounding box center [781, 418] width 382 height 39
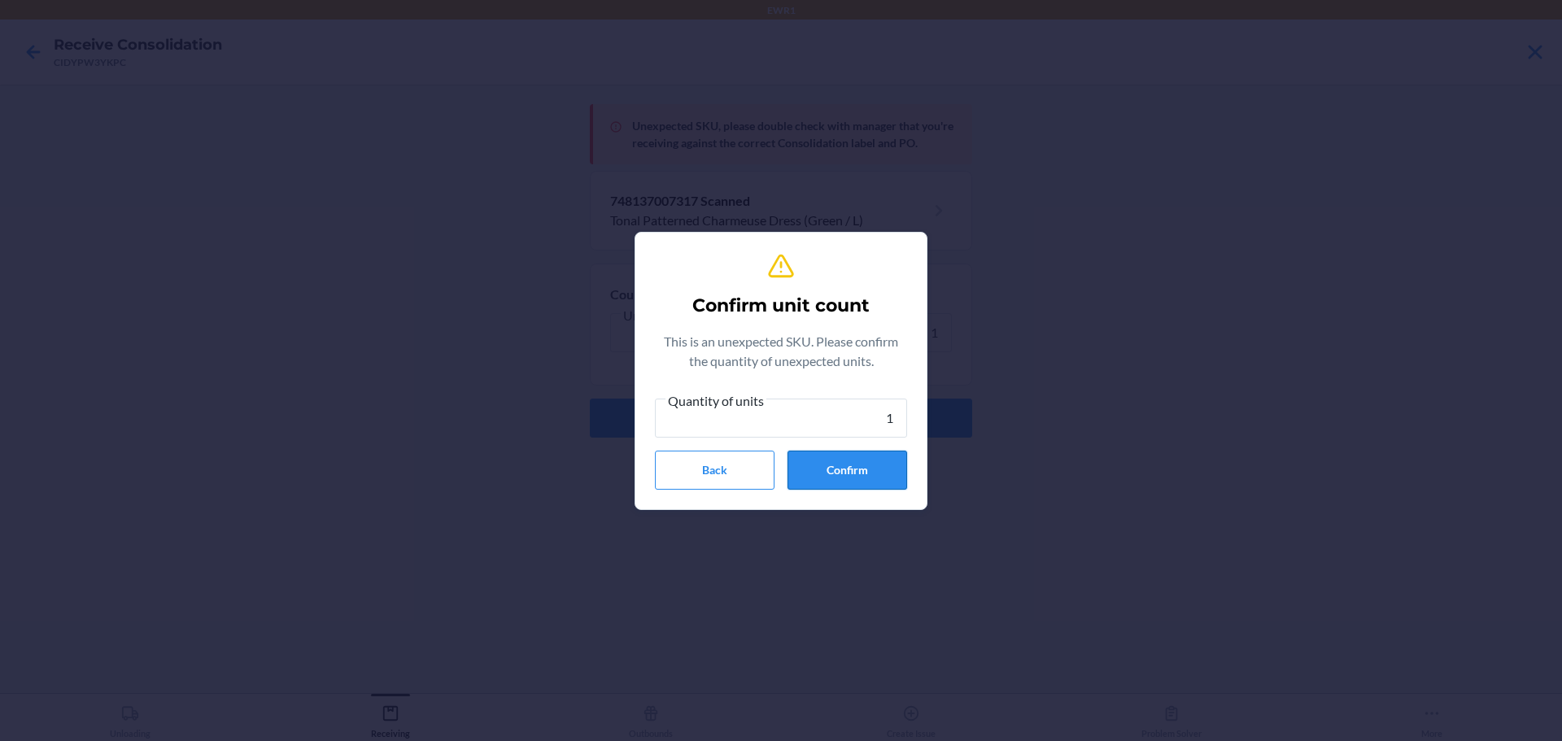
type input "1"
click at [831, 451] on button "Confirm" at bounding box center [847, 470] width 120 height 39
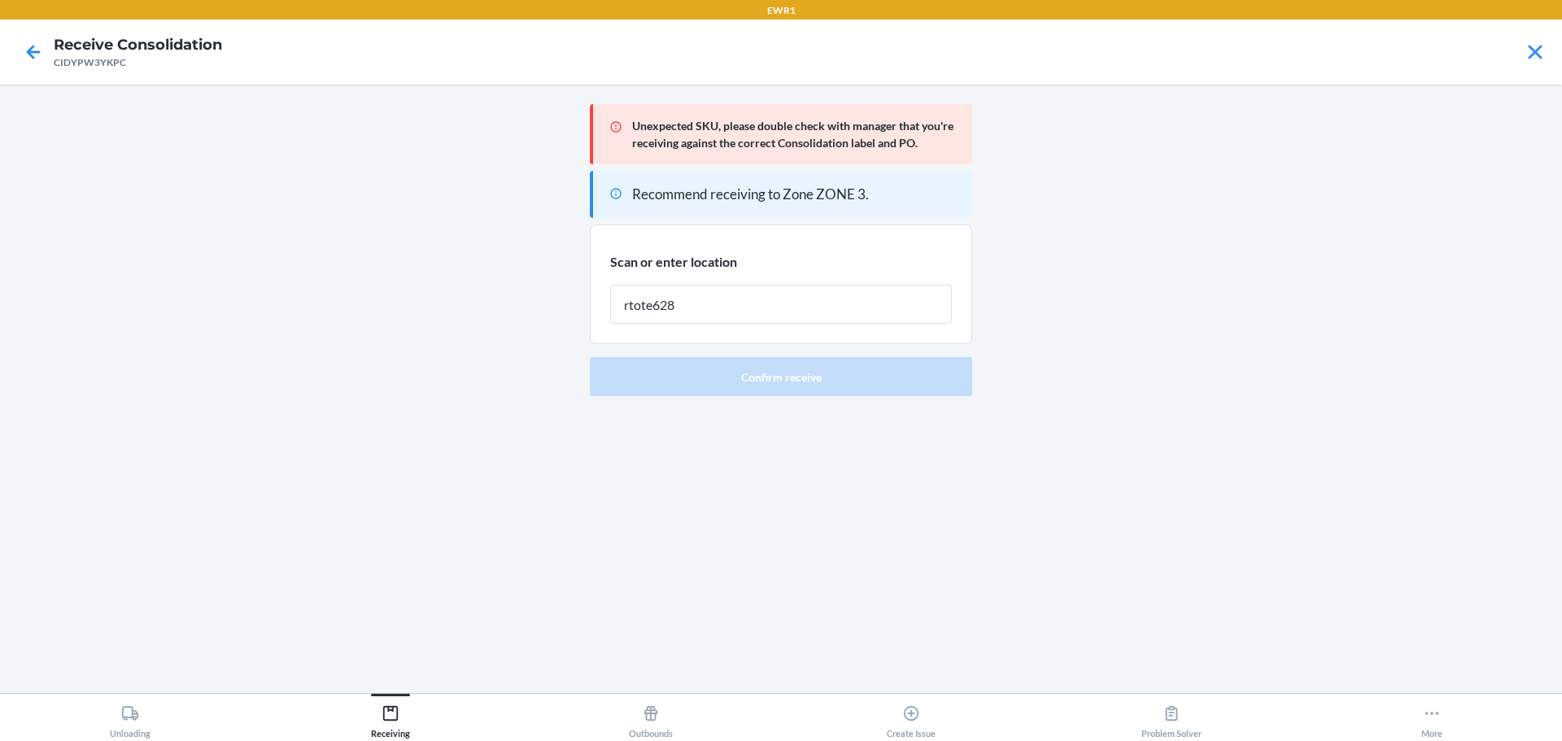
type input "rtote628"
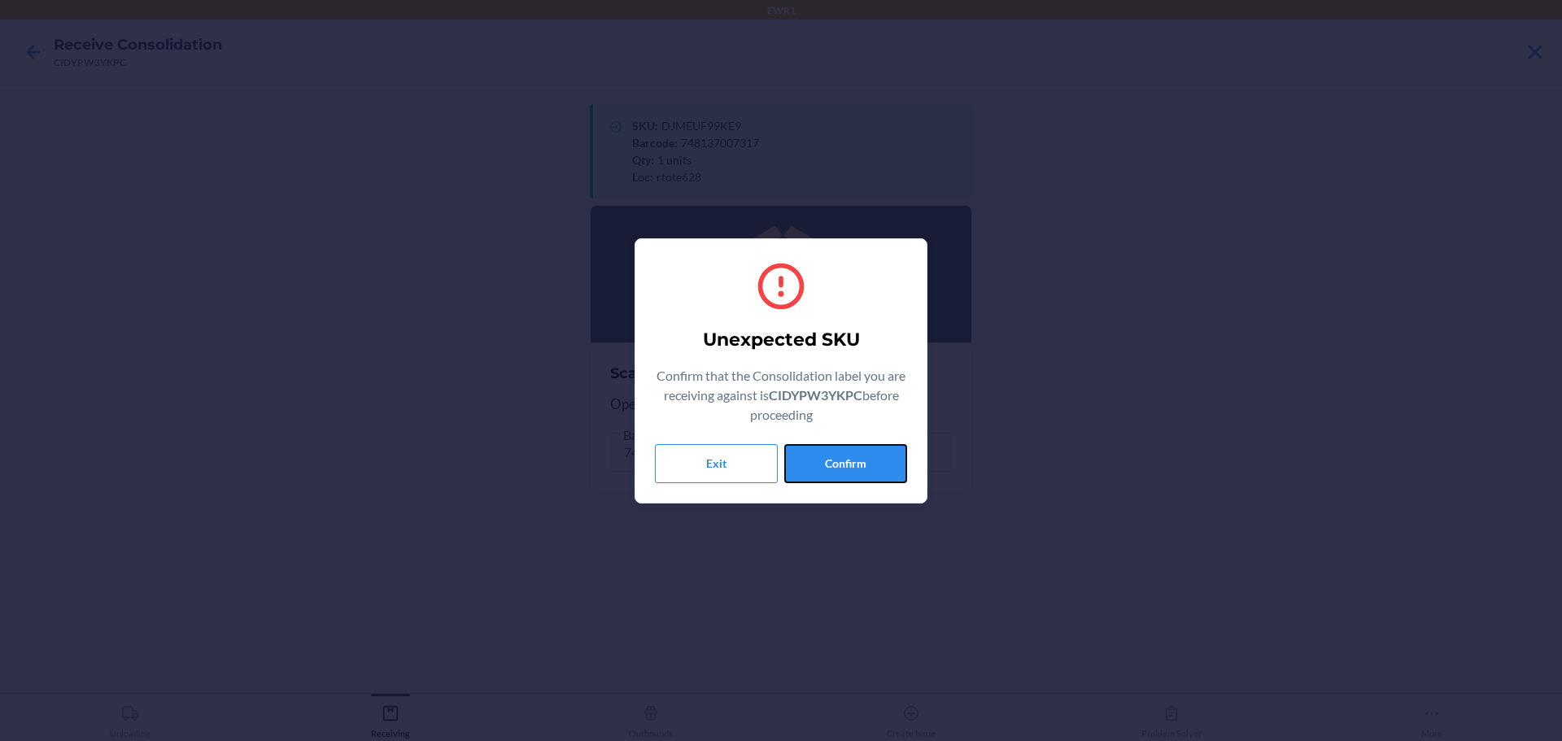
click at [831, 451] on button "Confirm" at bounding box center [845, 463] width 123 height 39
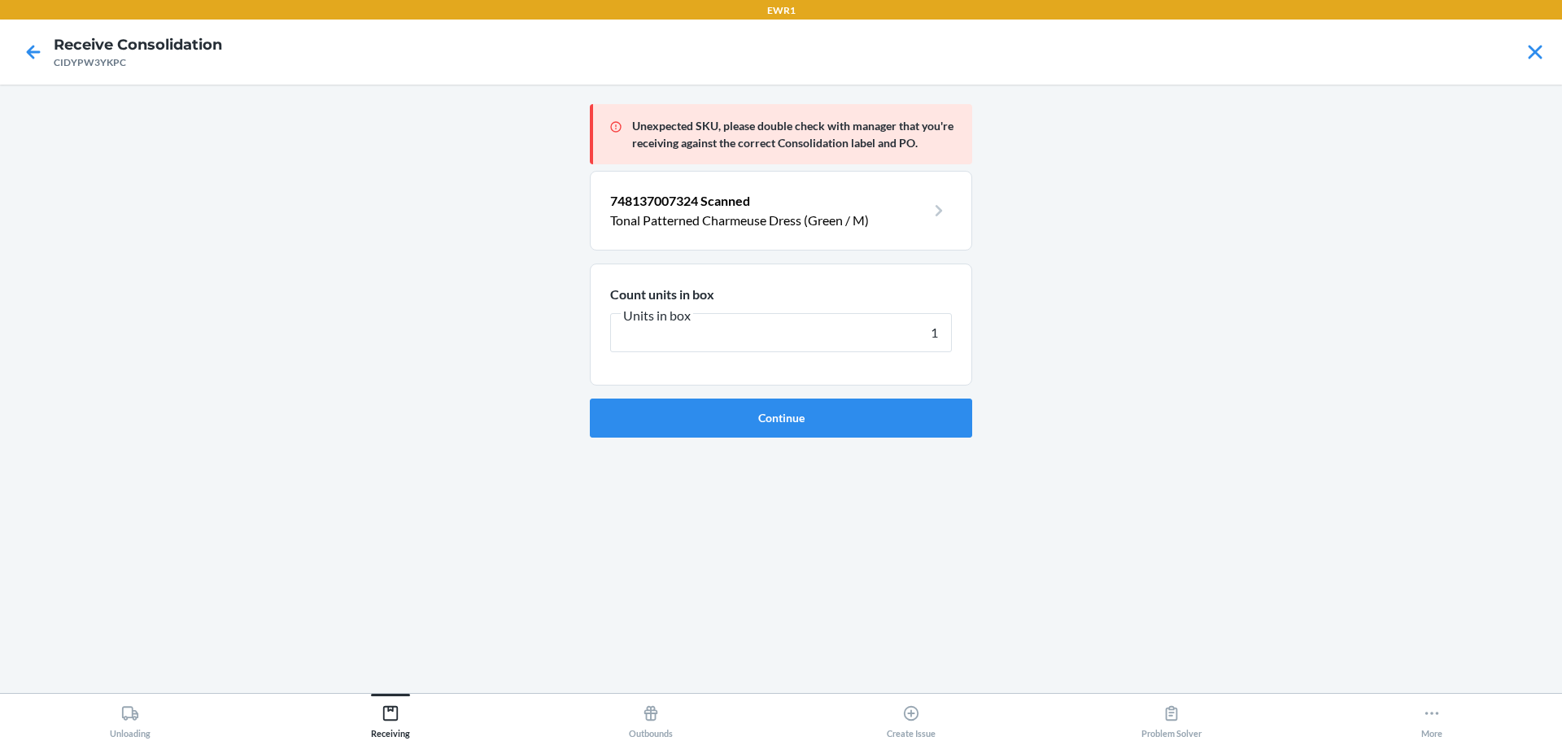
type input "1"
click at [590, 399] on button "Continue" at bounding box center [781, 418] width 382 height 39
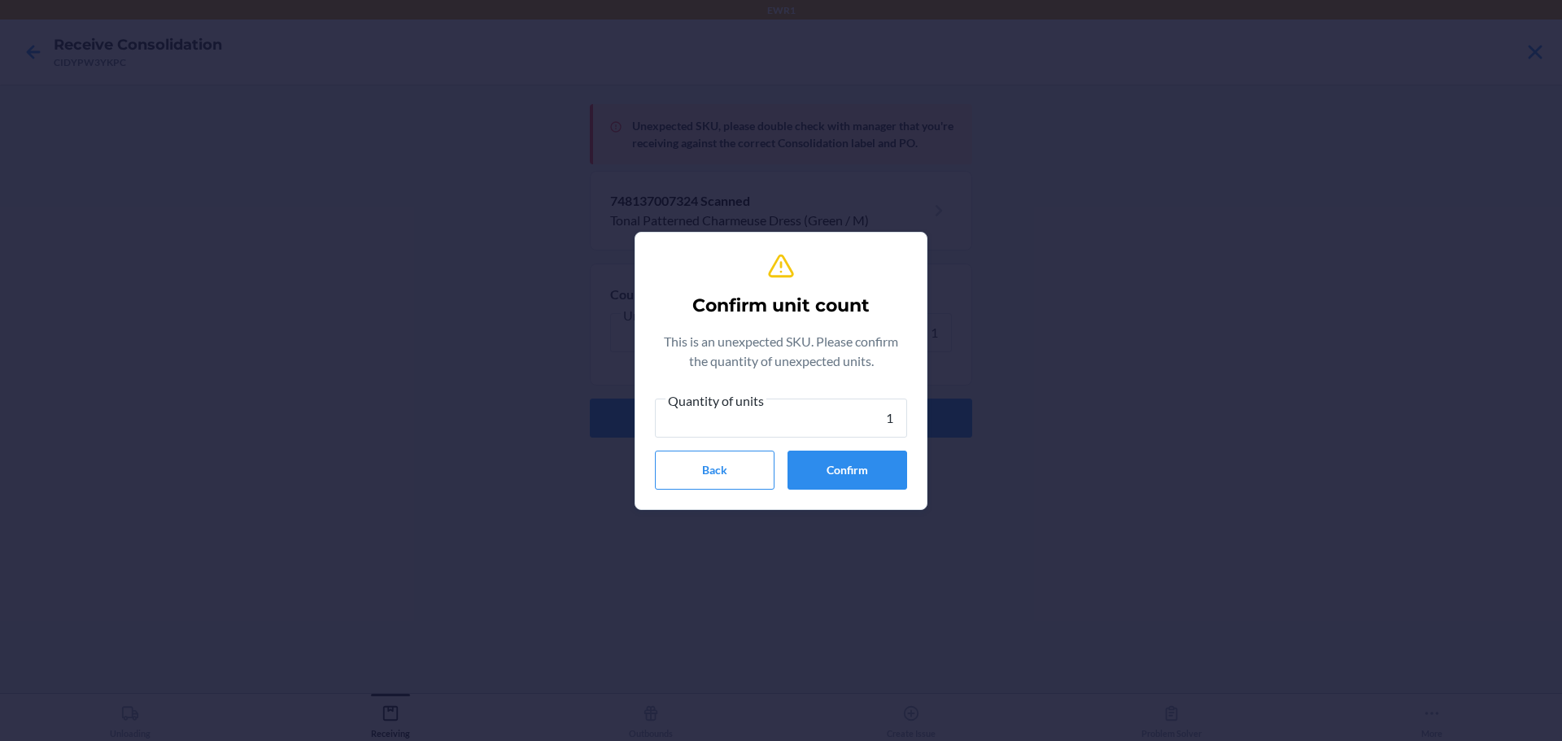
type input "1"
drag, startPoint x: 831, startPoint y: 451, endPoint x: 831, endPoint y: 430, distance: 21.2
click at [831, 430] on div "Quantity of units 1 Back Confirm" at bounding box center [781, 439] width 252 height 99
click at [835, 460] on button "Confirm" at bounding box center [847, 470] width 120 height 39
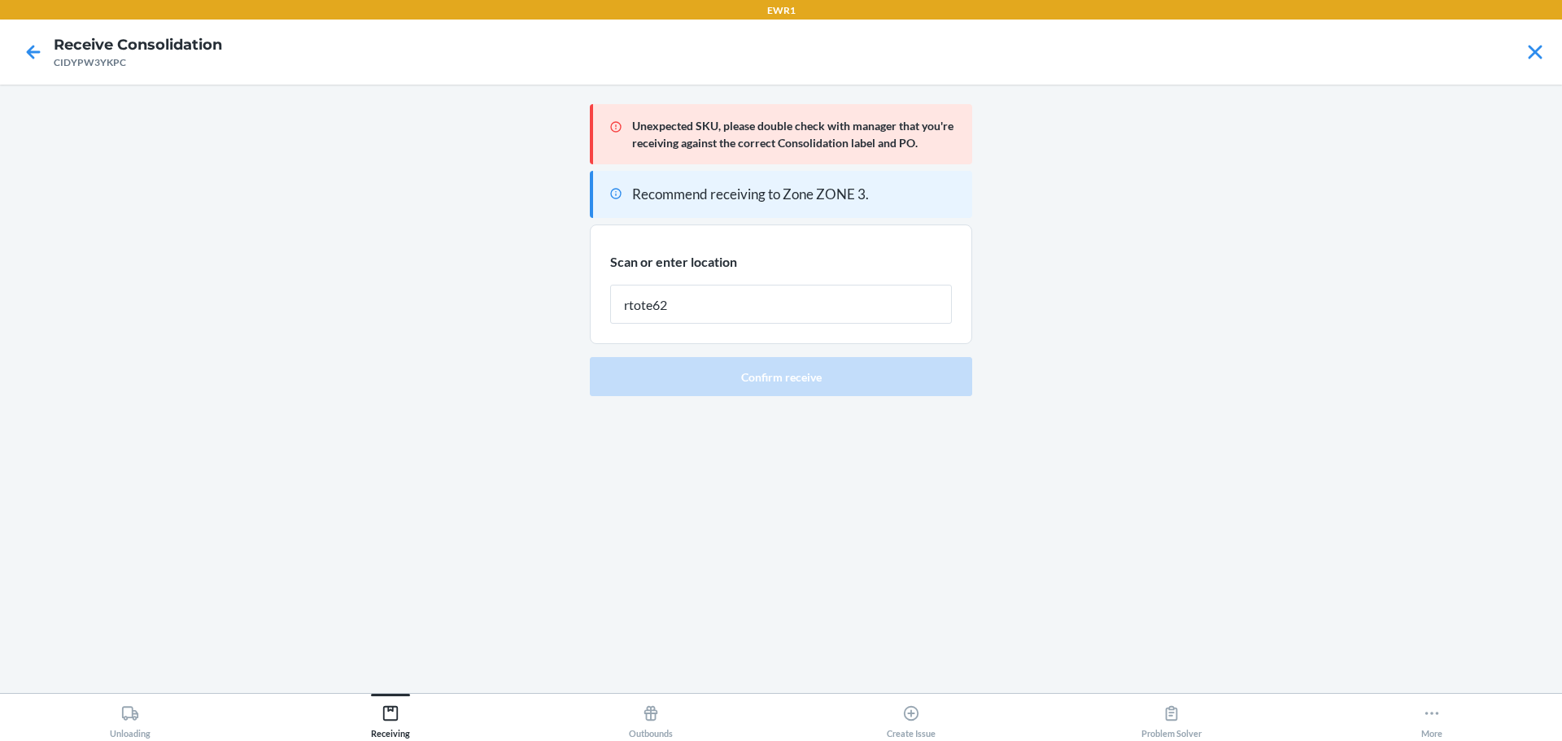
type input "rtote628"
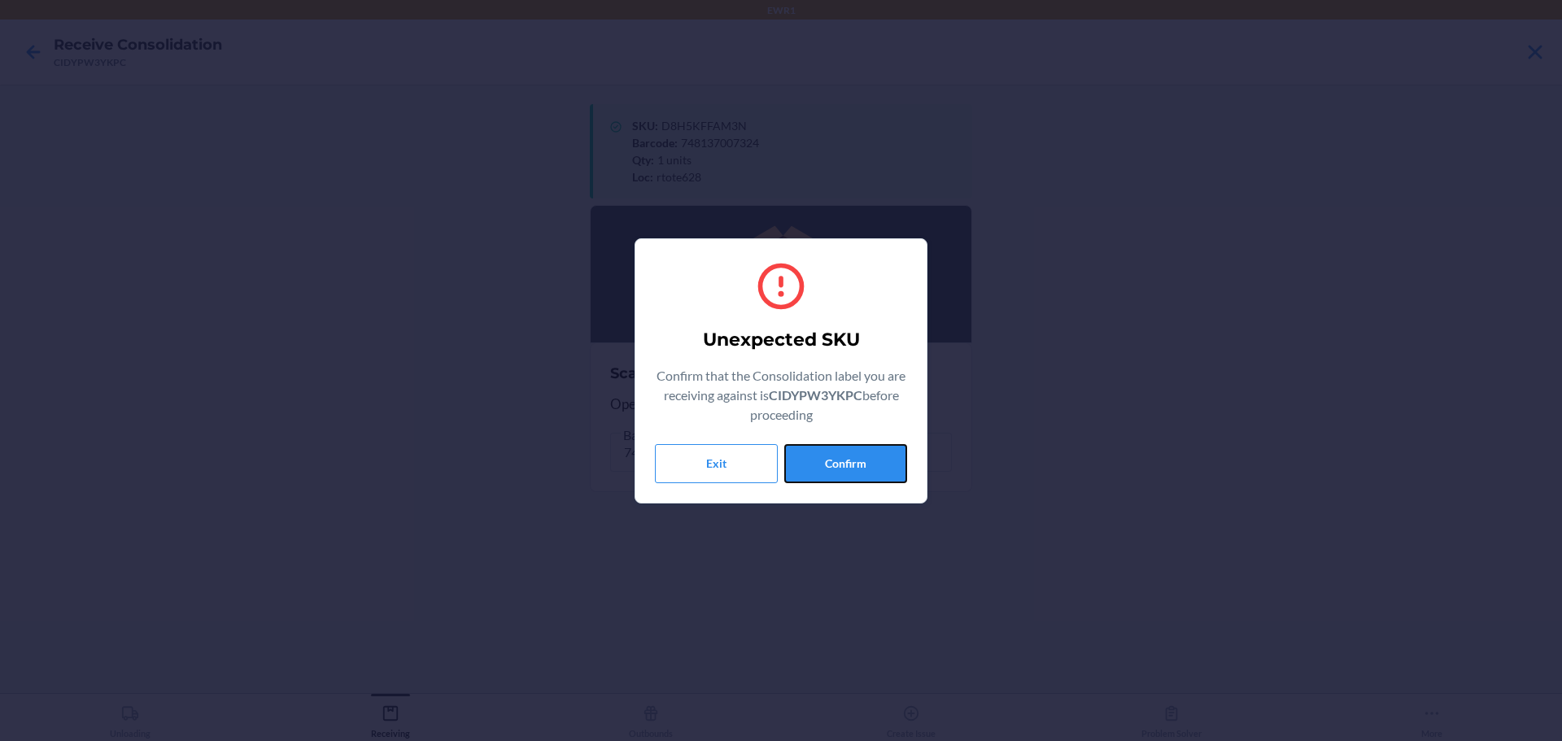
click at [835, 460] on button "Confirm" at bounding box center [845, 463] width 123 height 39
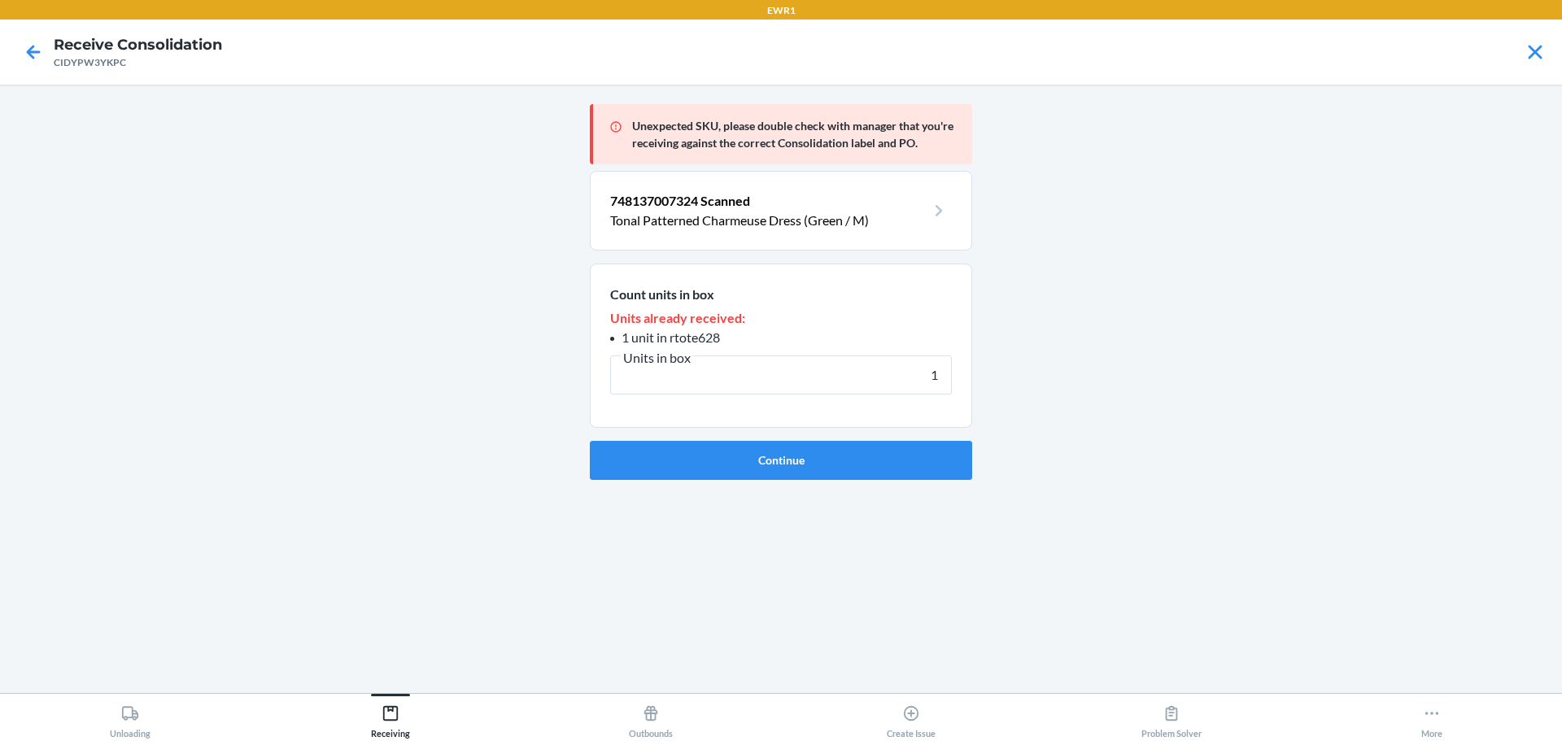
type input "1"
click at [835, 460] on button "Continue" at bounding box center [781, 460] width 382 height 39
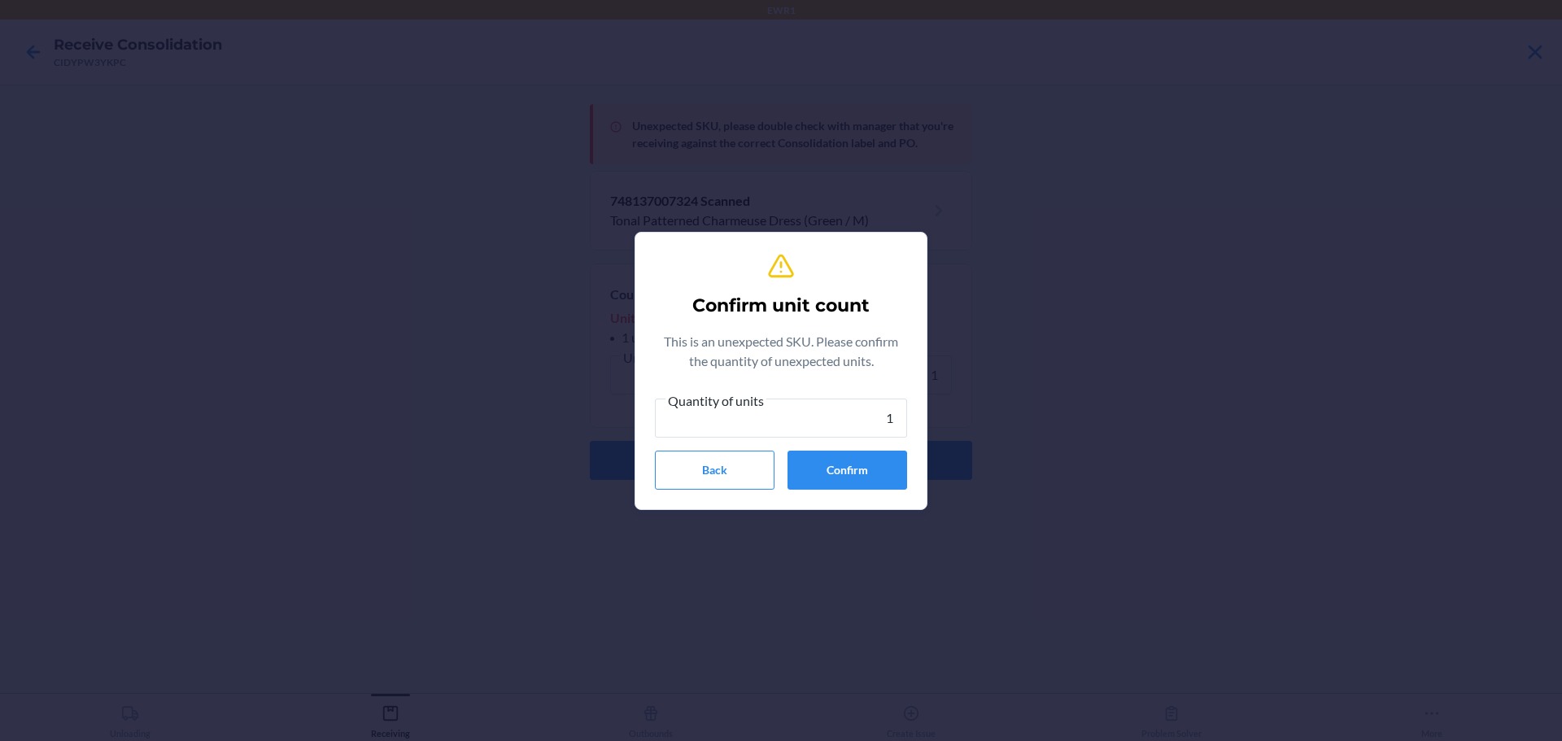
type input "1"
click at [835, 460] on button "Confirm" at bounding box center [847, 470] width 120 height 39
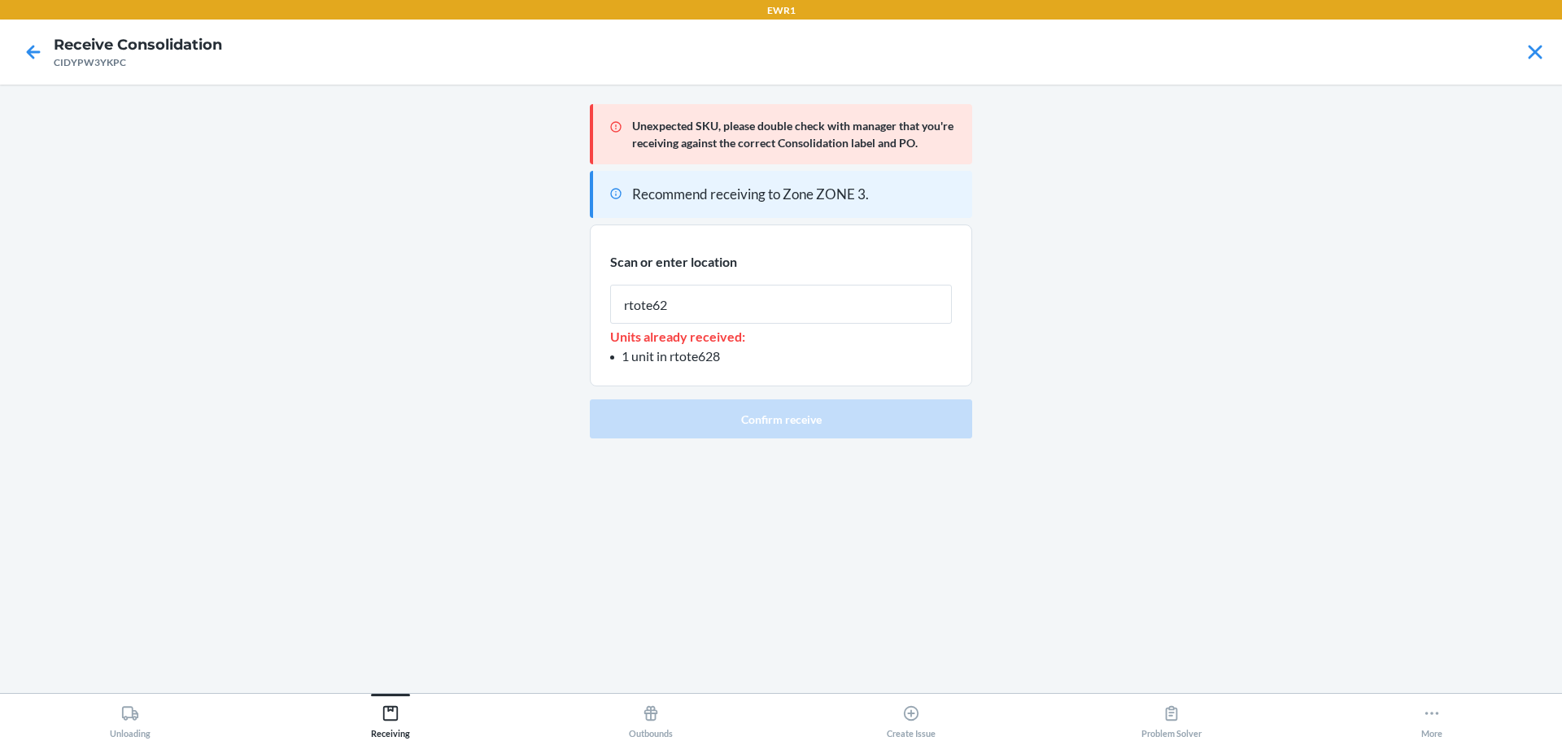
type input "rtote628"
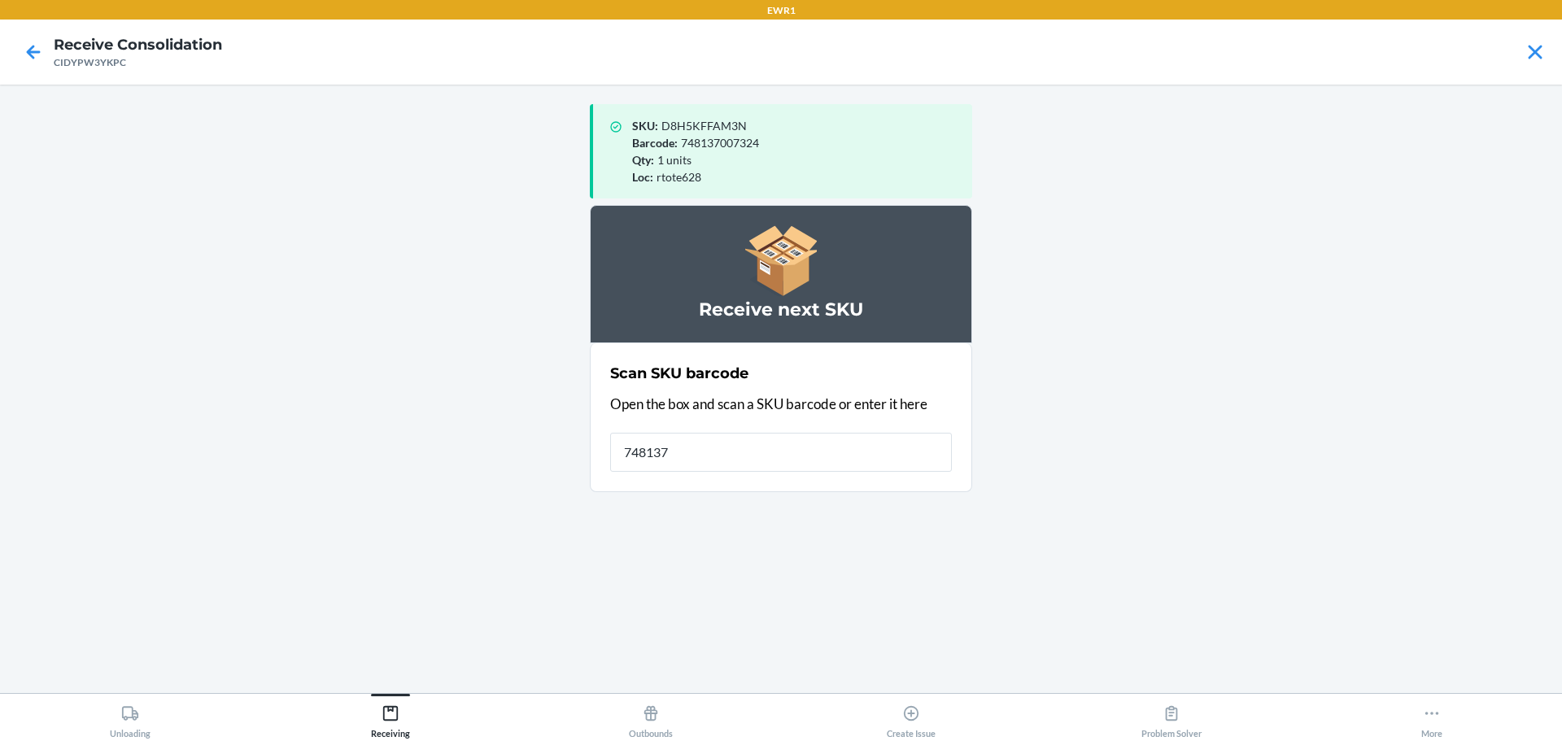
type input "7481370"
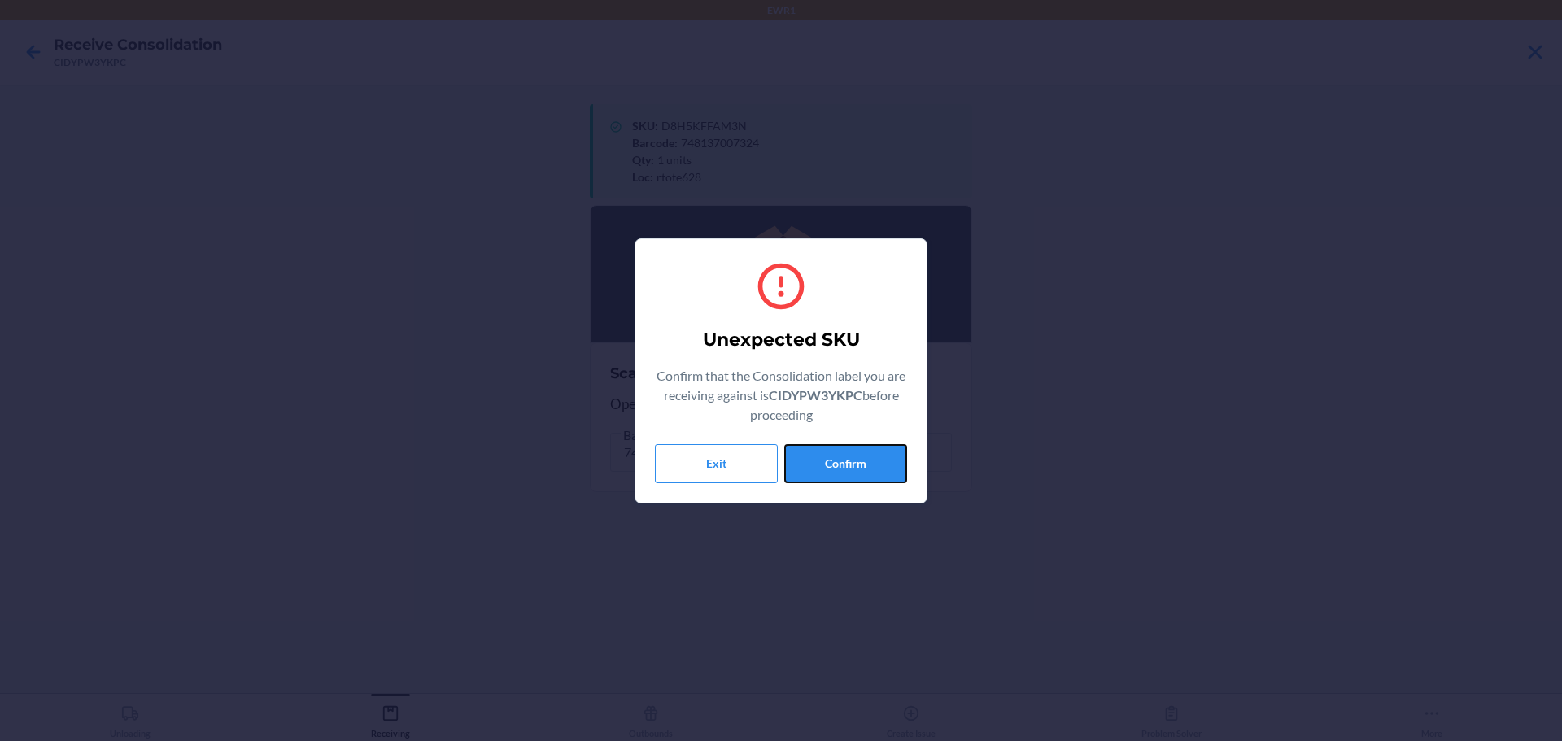
click at [836, 460] on button "Confirm" at bounding box center [845, 463] width 123 height 39
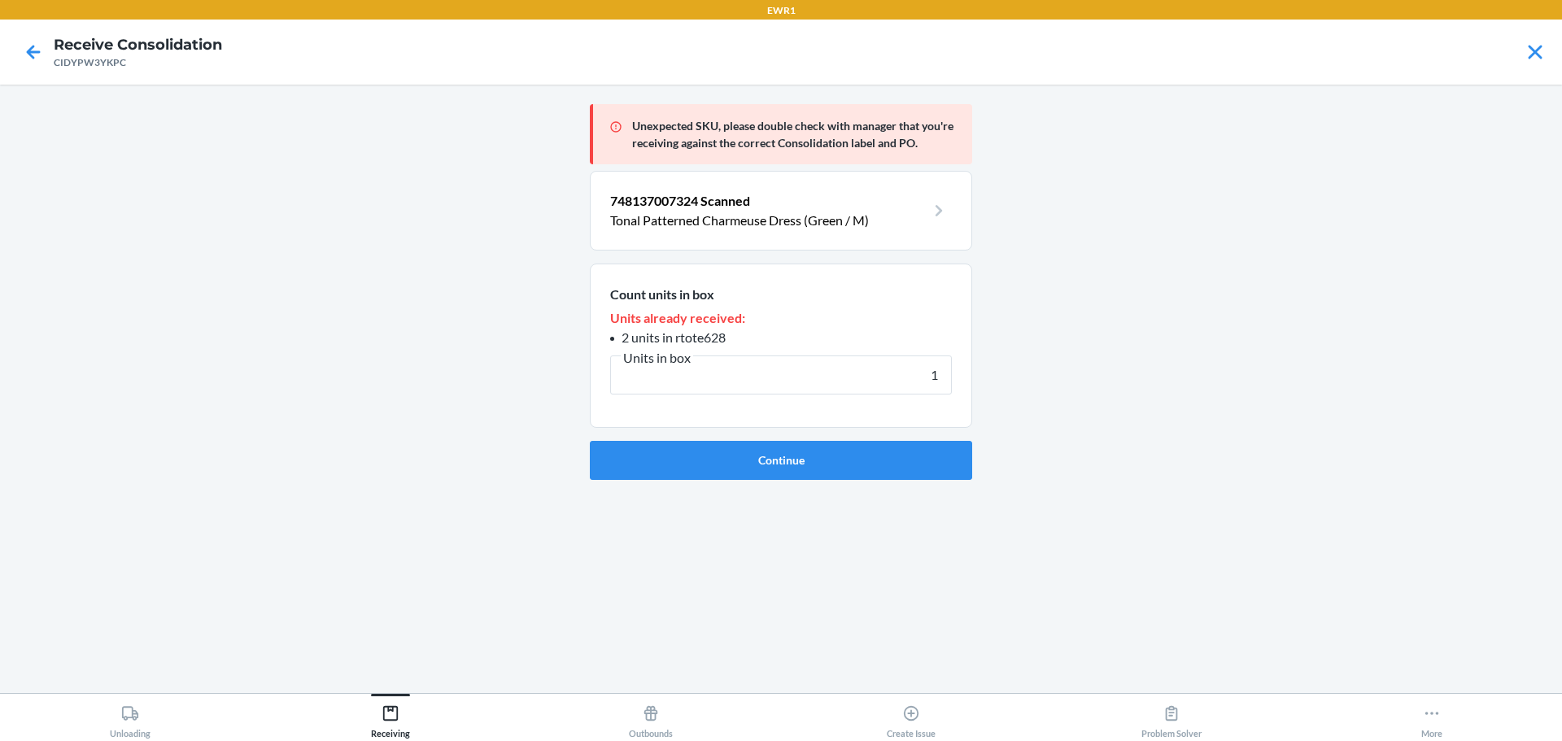
type input "1"
click at [836, 460] on button "Continue" at bounding box center [781, 460] width 382 height 39
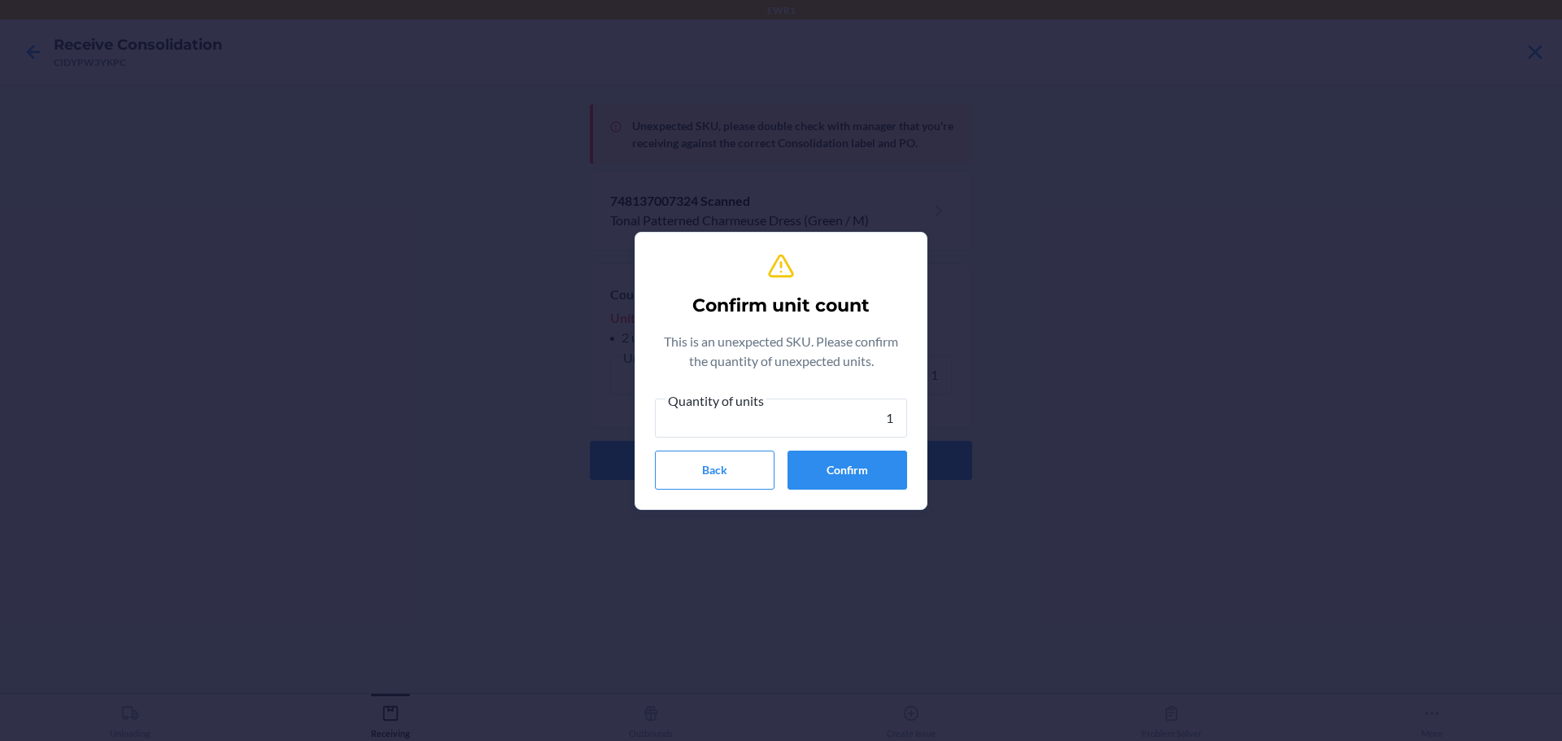
type input "1"
click at [836, 460] on button "Confirm" at bounding box center [847, 470] width 120 height 39
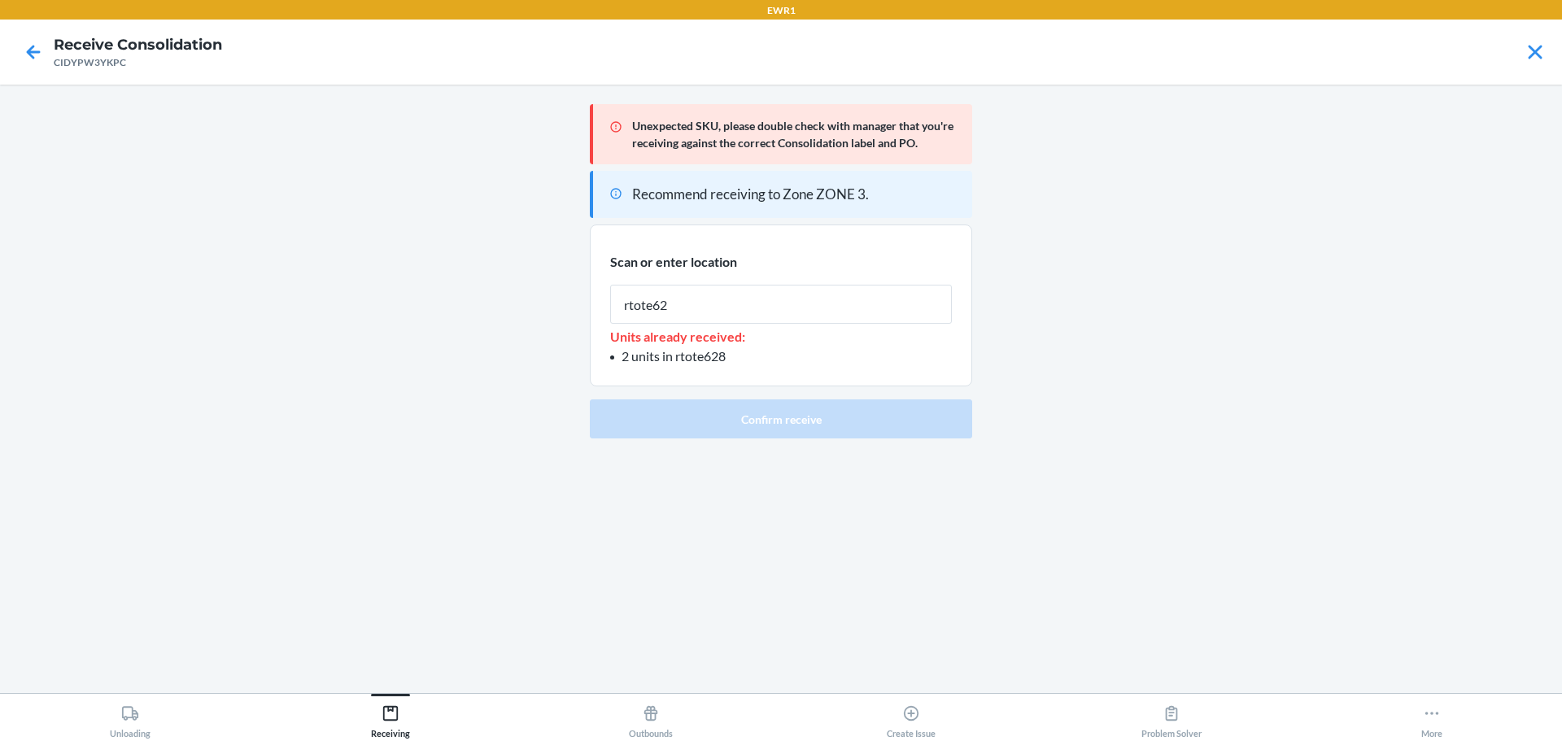
type input "rtote628"
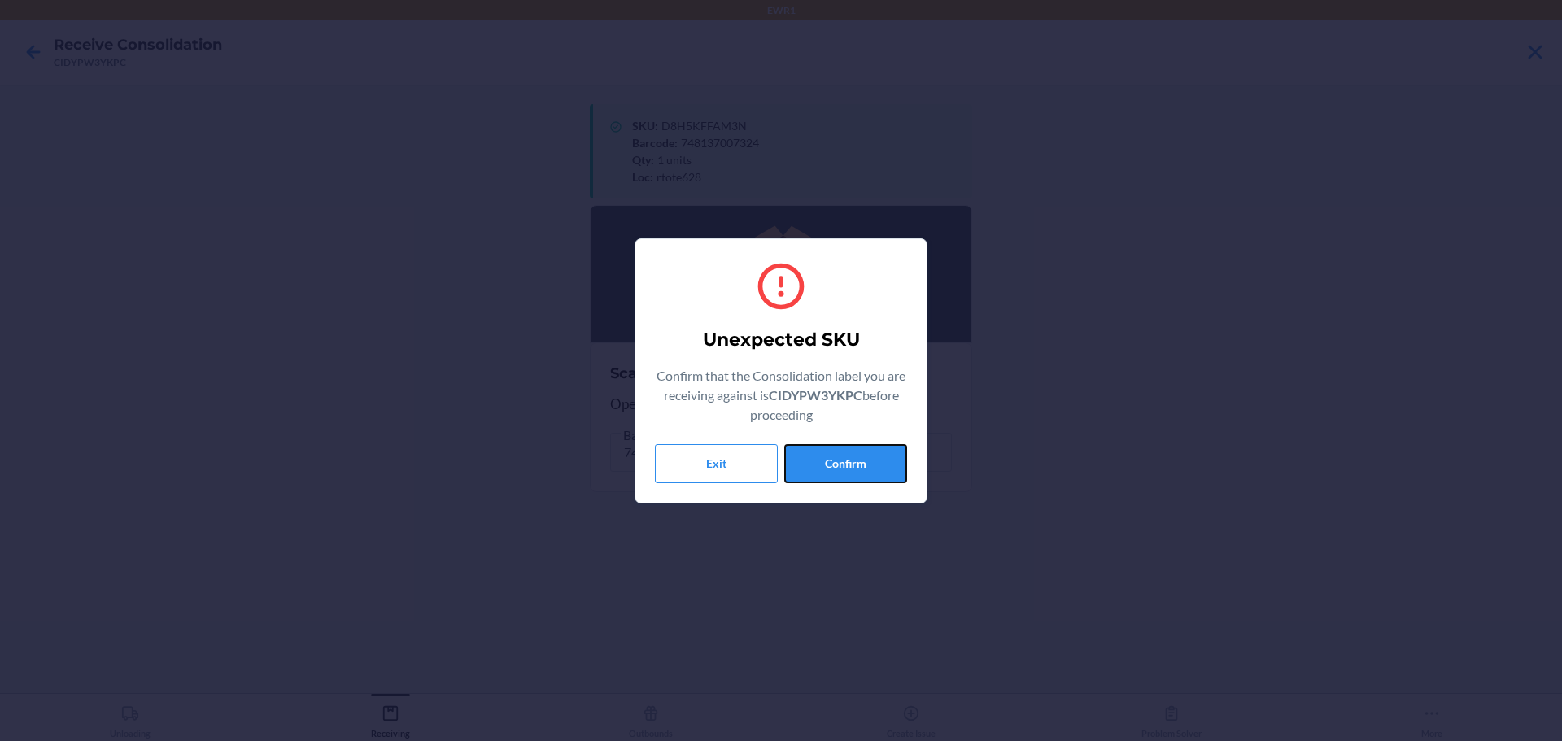
click at [836, 460] on button "Confirm" at bounding box center [845, 463] width 123 height 39
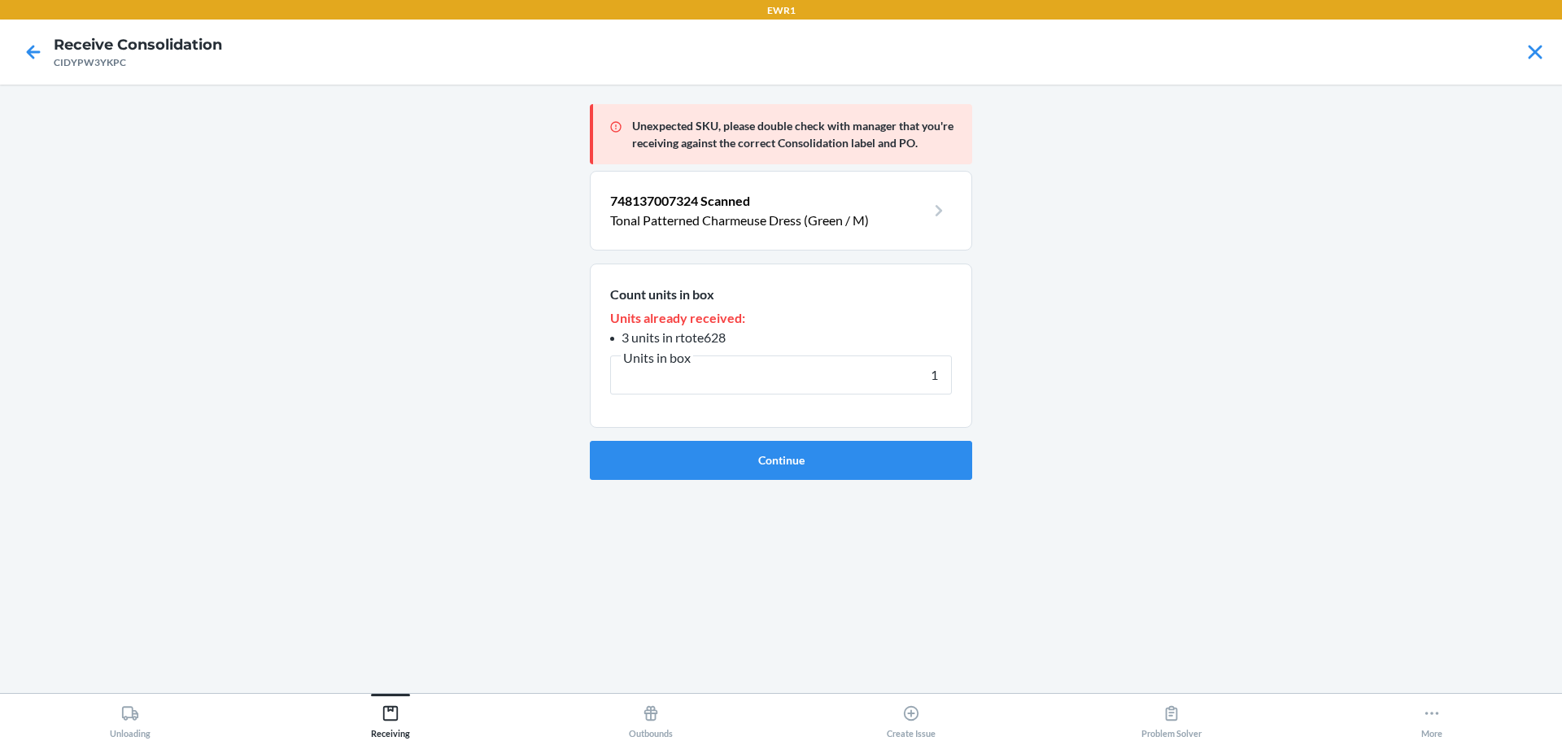
type input "1"
click at [836, 460] on button "Continue" at bounding box center [781, 460] width 382 height 39
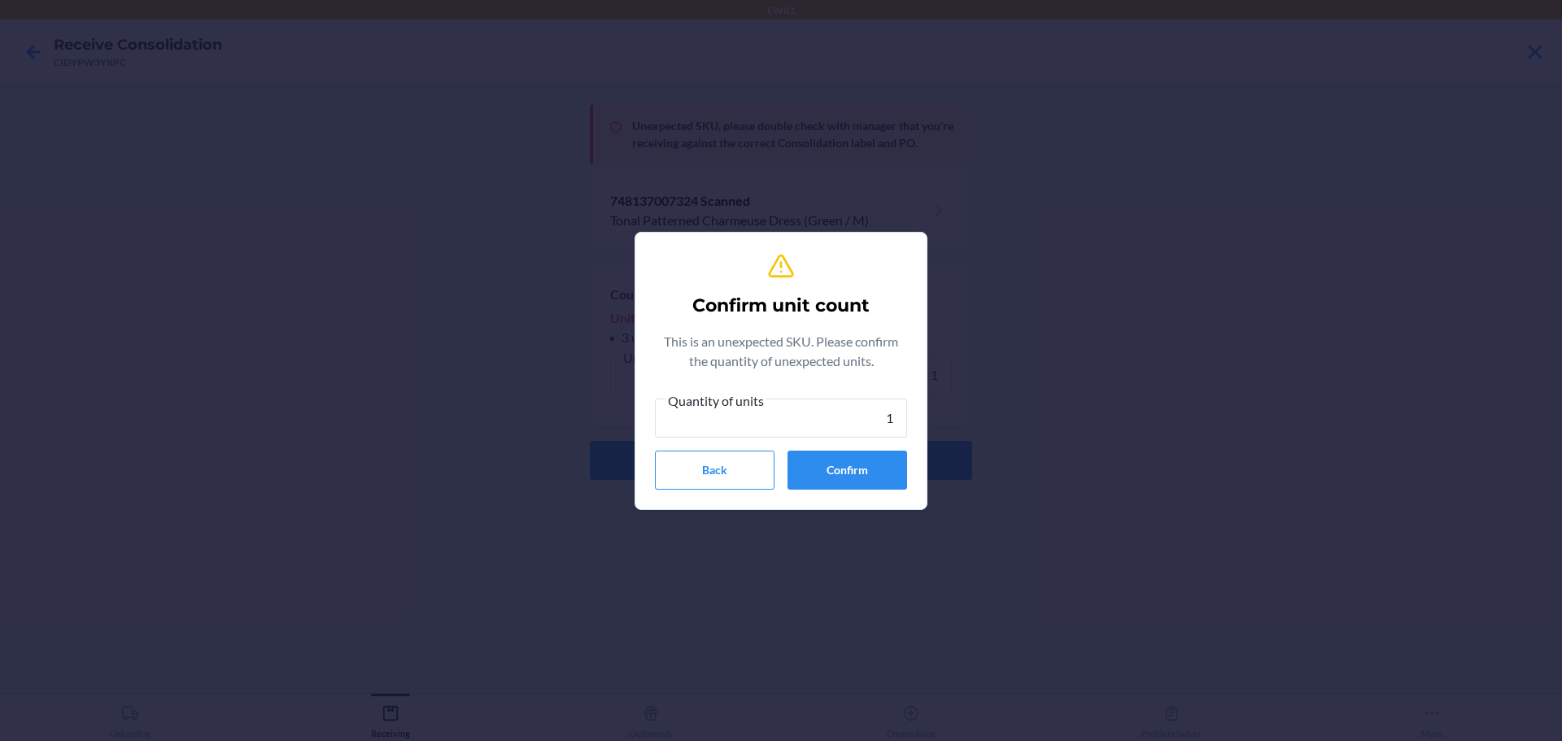
type input "1"
click at [836, 460] on button "Confirm" at bounding box center [847, 470] width 120 height 39
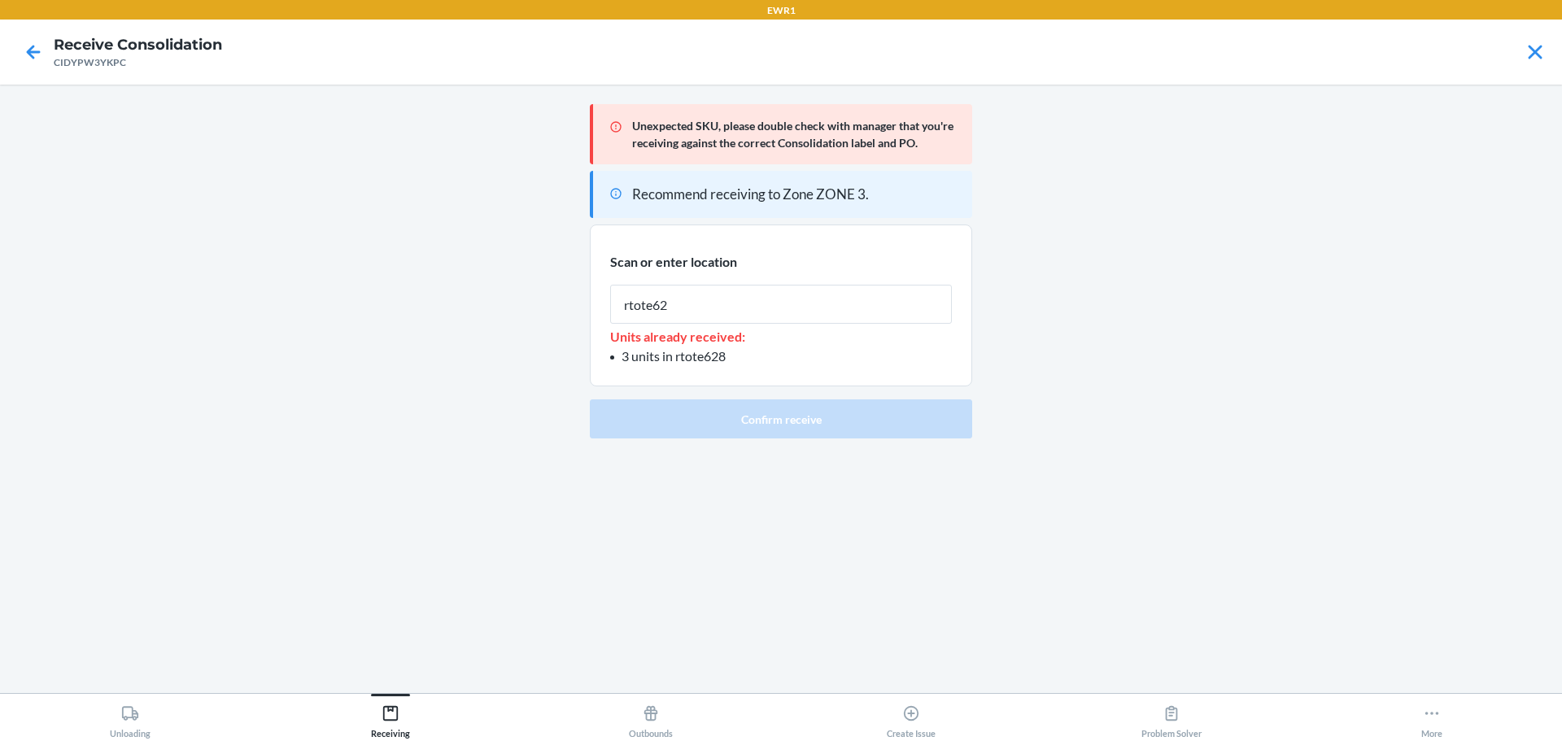
type input "rtote628"
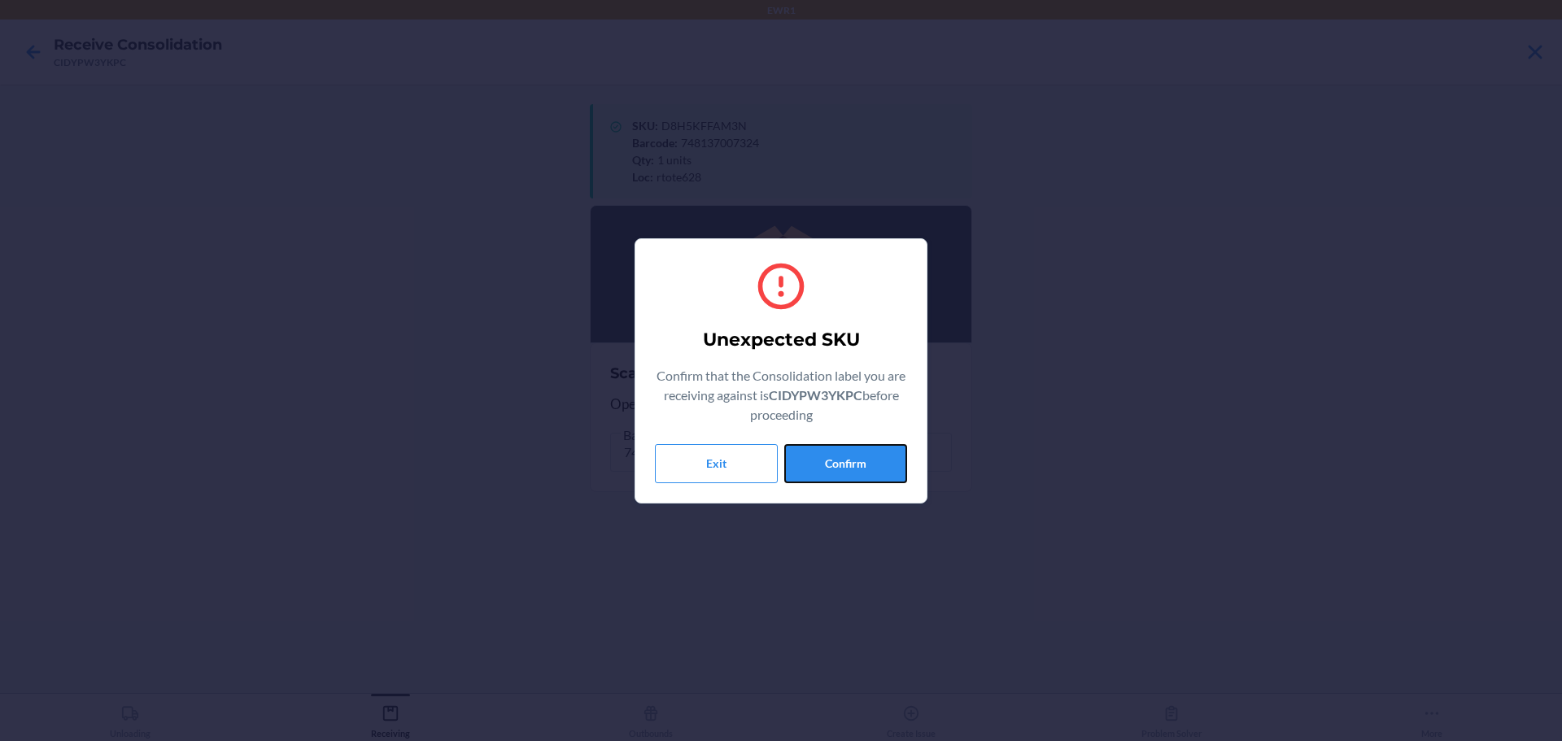
click at [836, 460] on button "Confirm" at bounding box center [845, 463] width 123 height 39
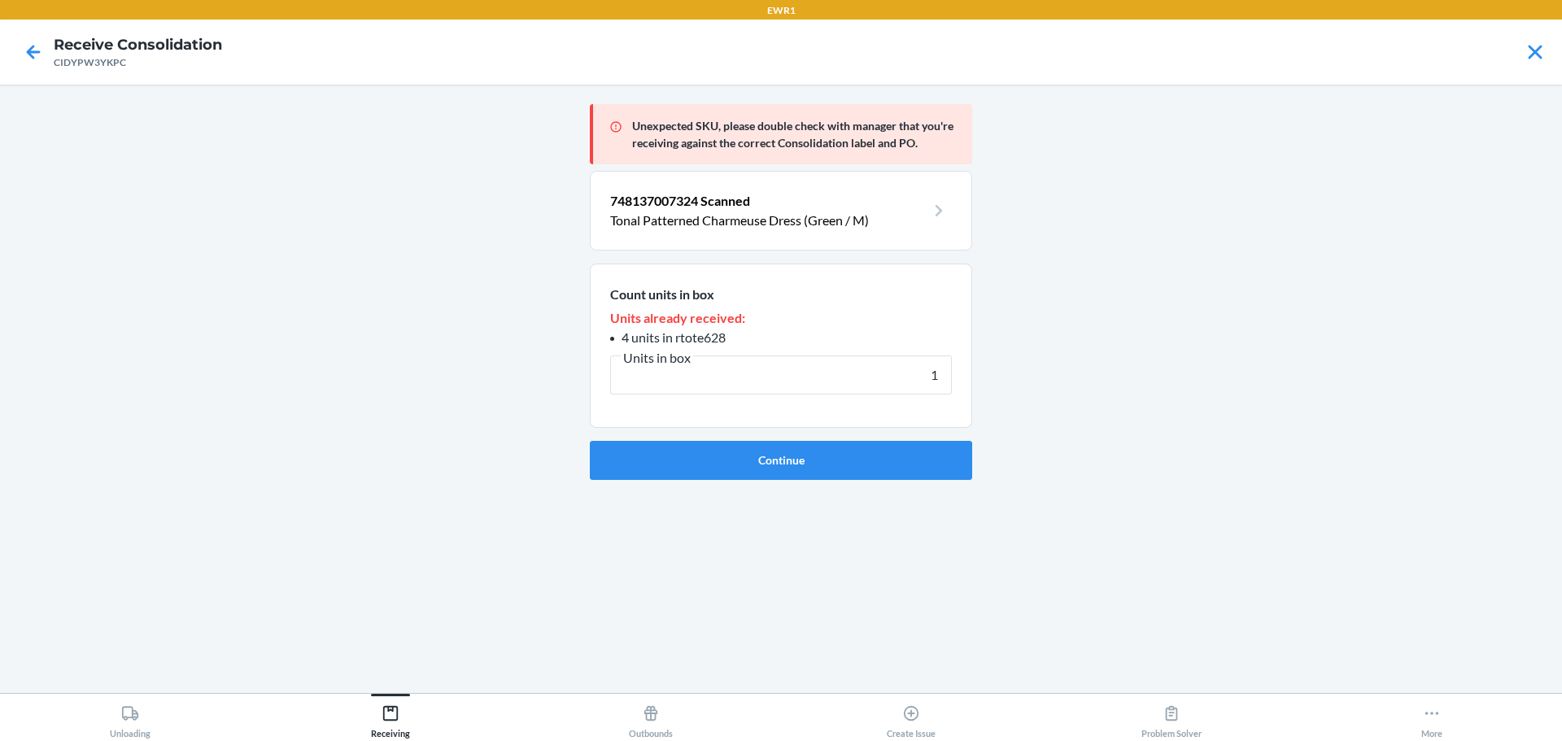
type input "1"
click at [836, 460] on button "Continue" at bounding box center [781, 460] width 382 height 39
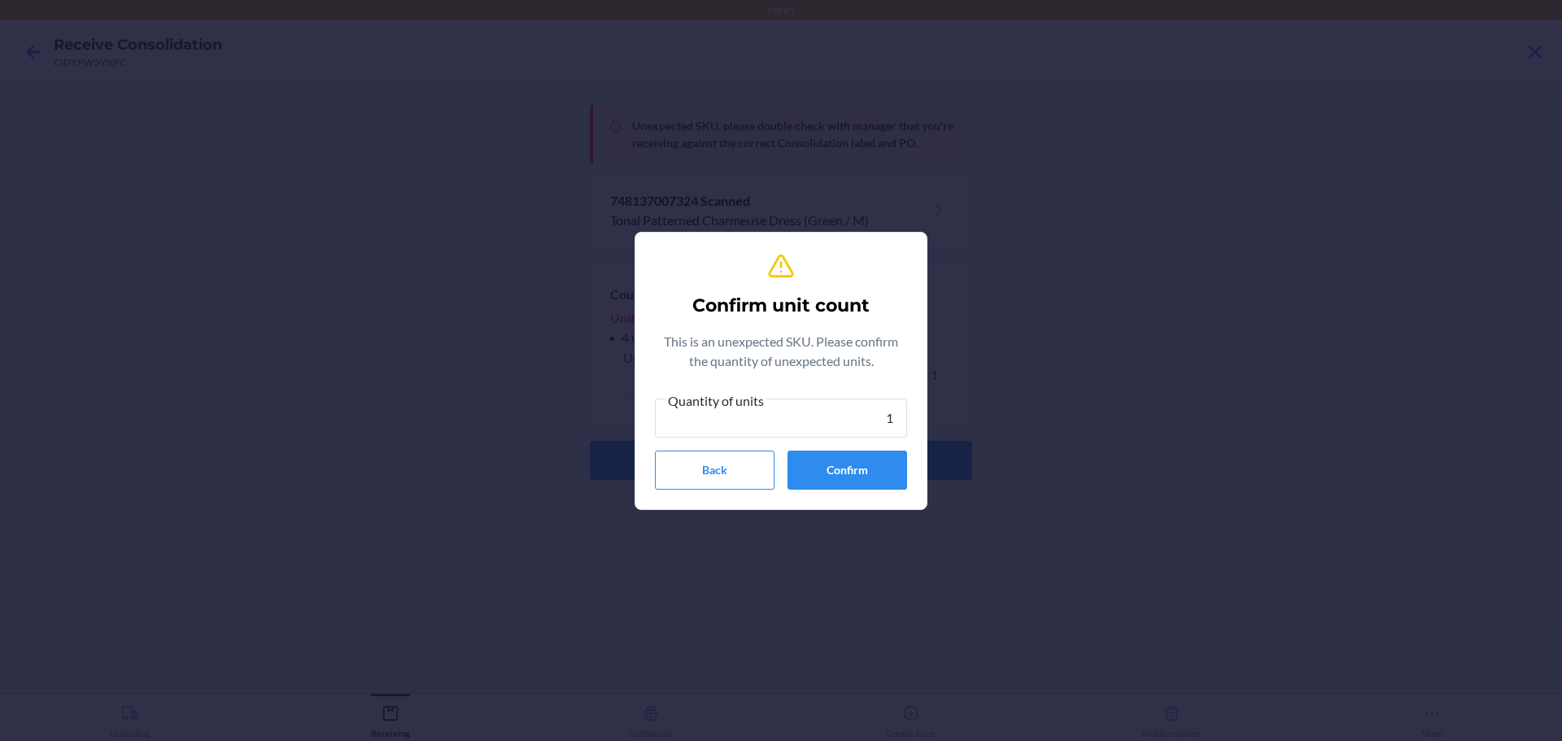
type input "1"
click at [836, 460] on button "Confirm" at bounding box center [847, 470] width 120 height 39
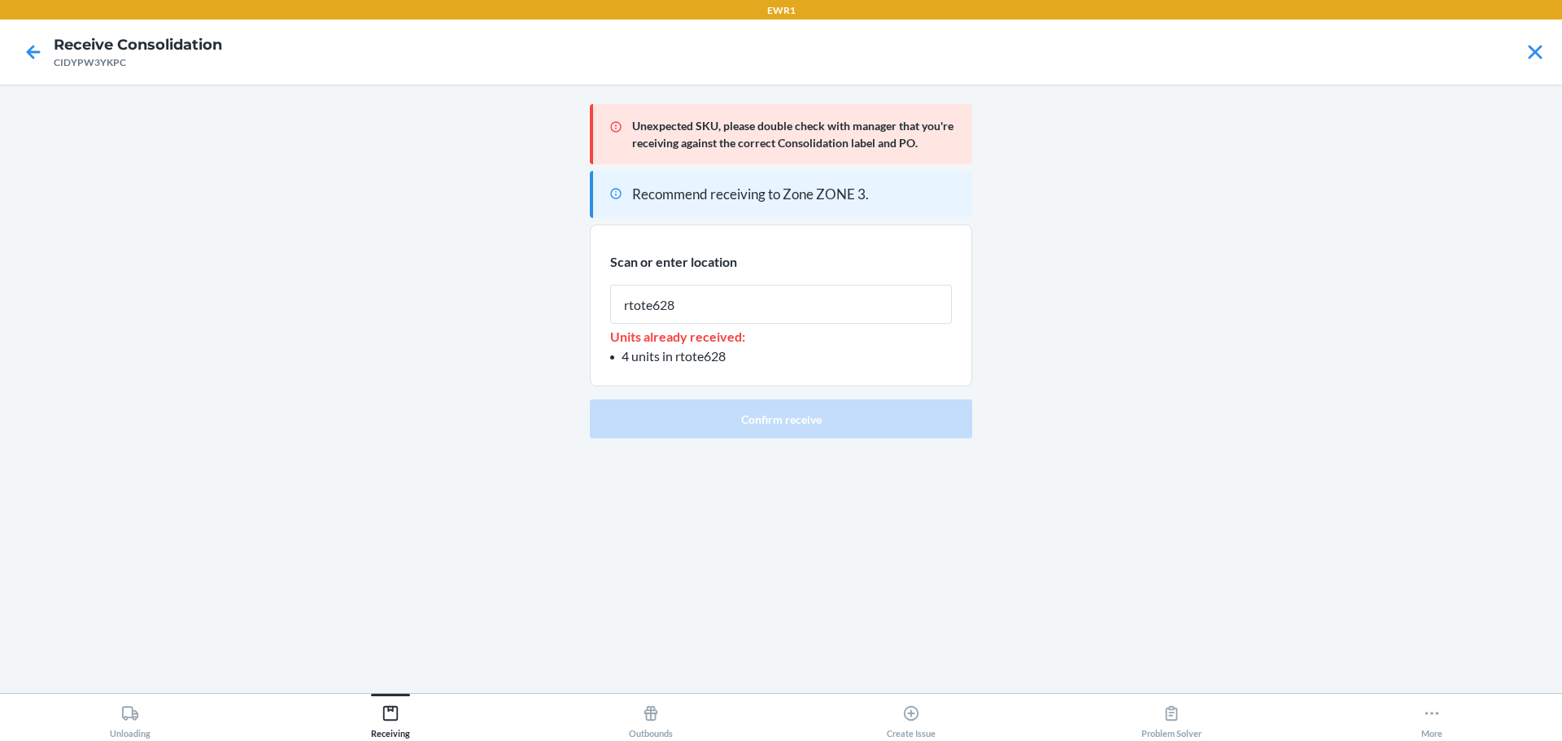
type input "rtote628"
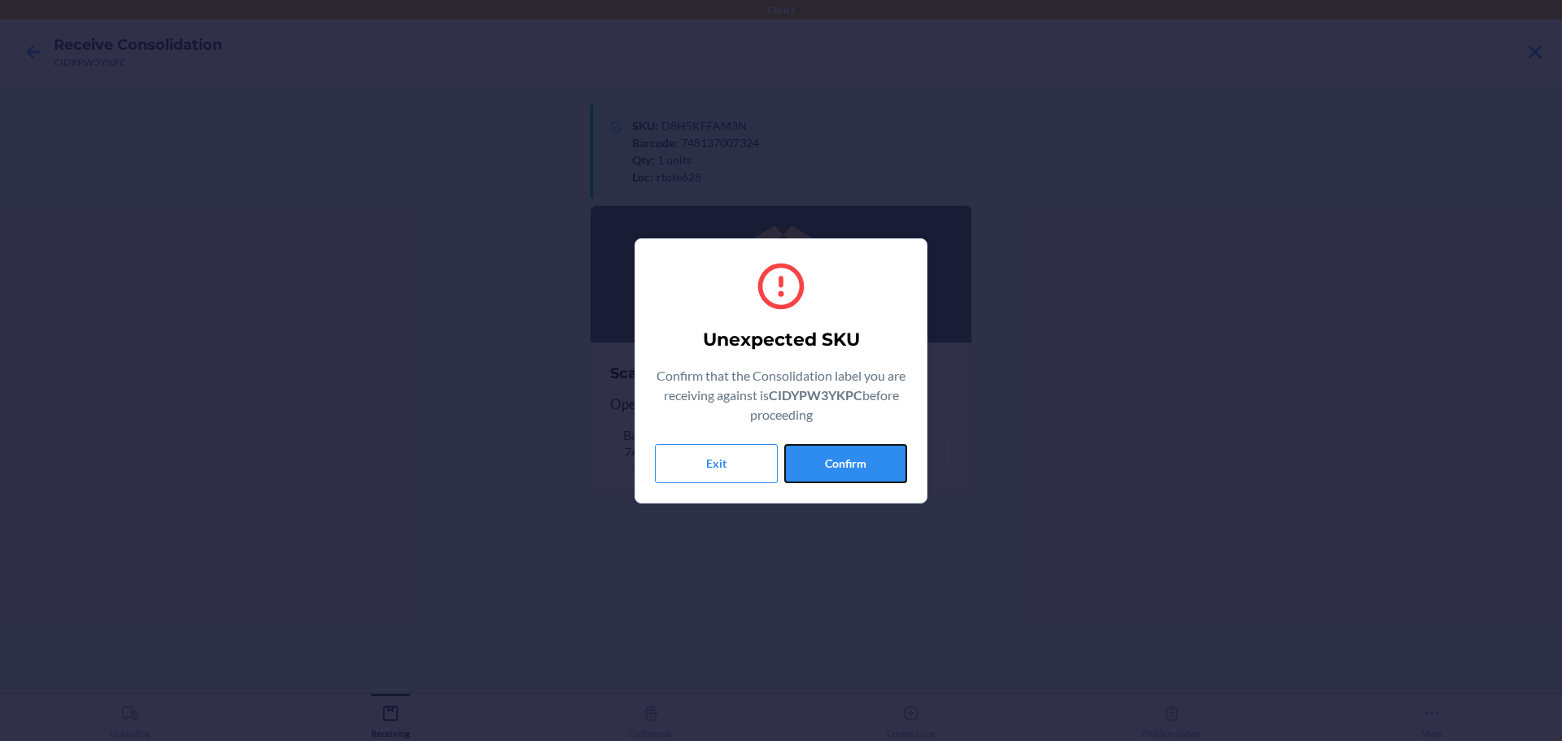
click at [836, 460] on button "Confirm" at bounding box center [845, 463] width 123 height 39
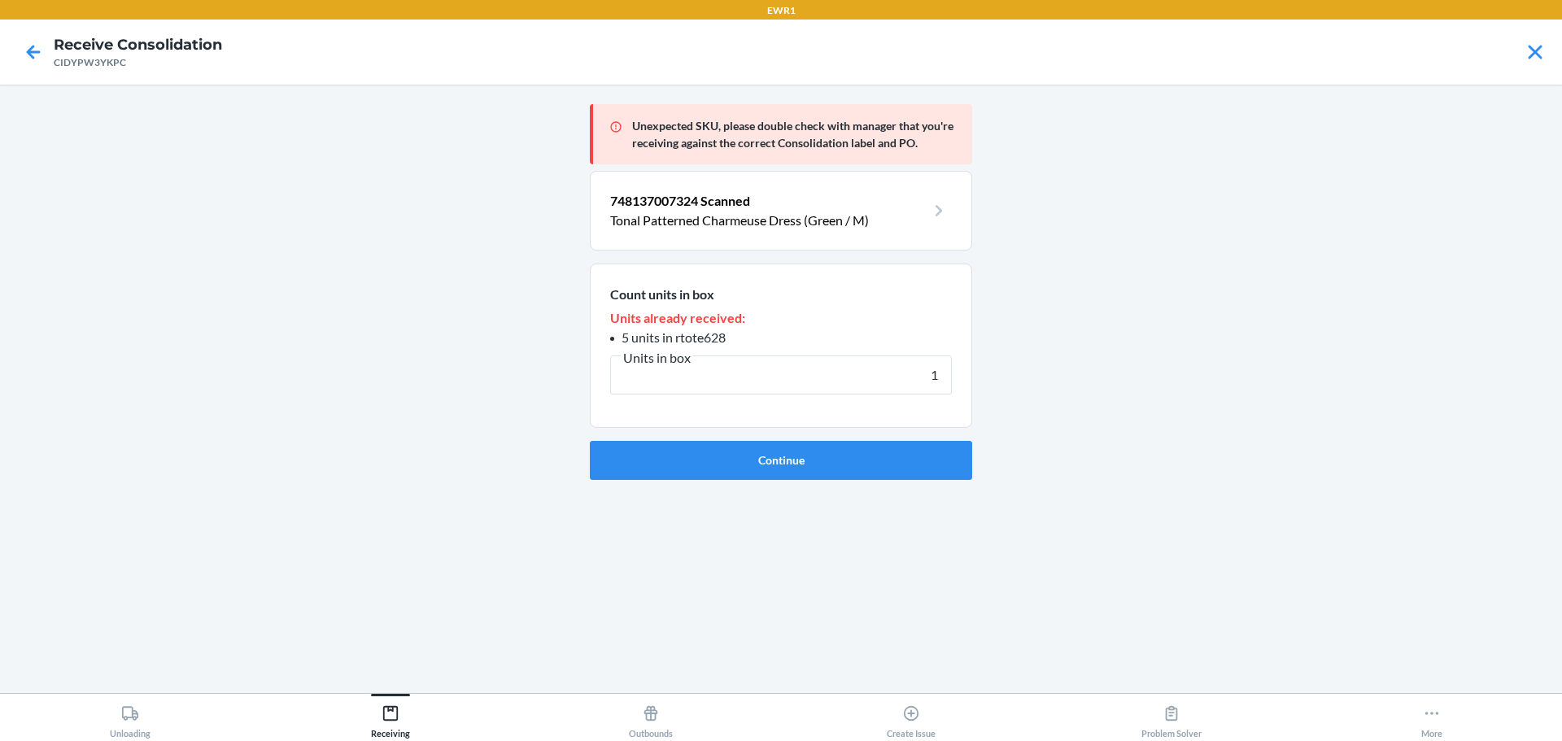
type input "1"
click at [836, 460] on button "Continue" at bounding box center [781, 460] width 382 height 39
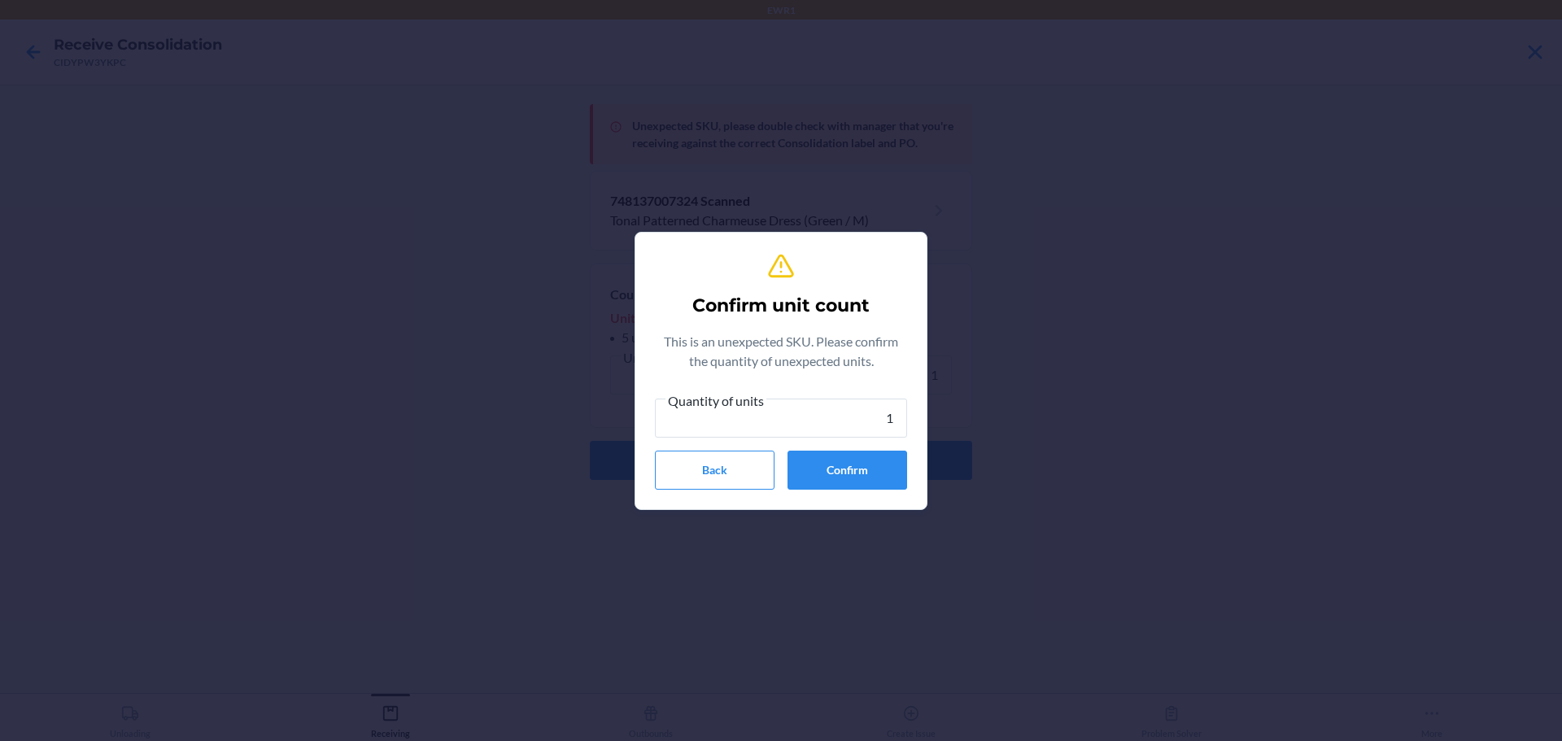
type input "1"
click at [837, 460] on button "Confirm" at bounding box center [847, 470] width 120 height 39
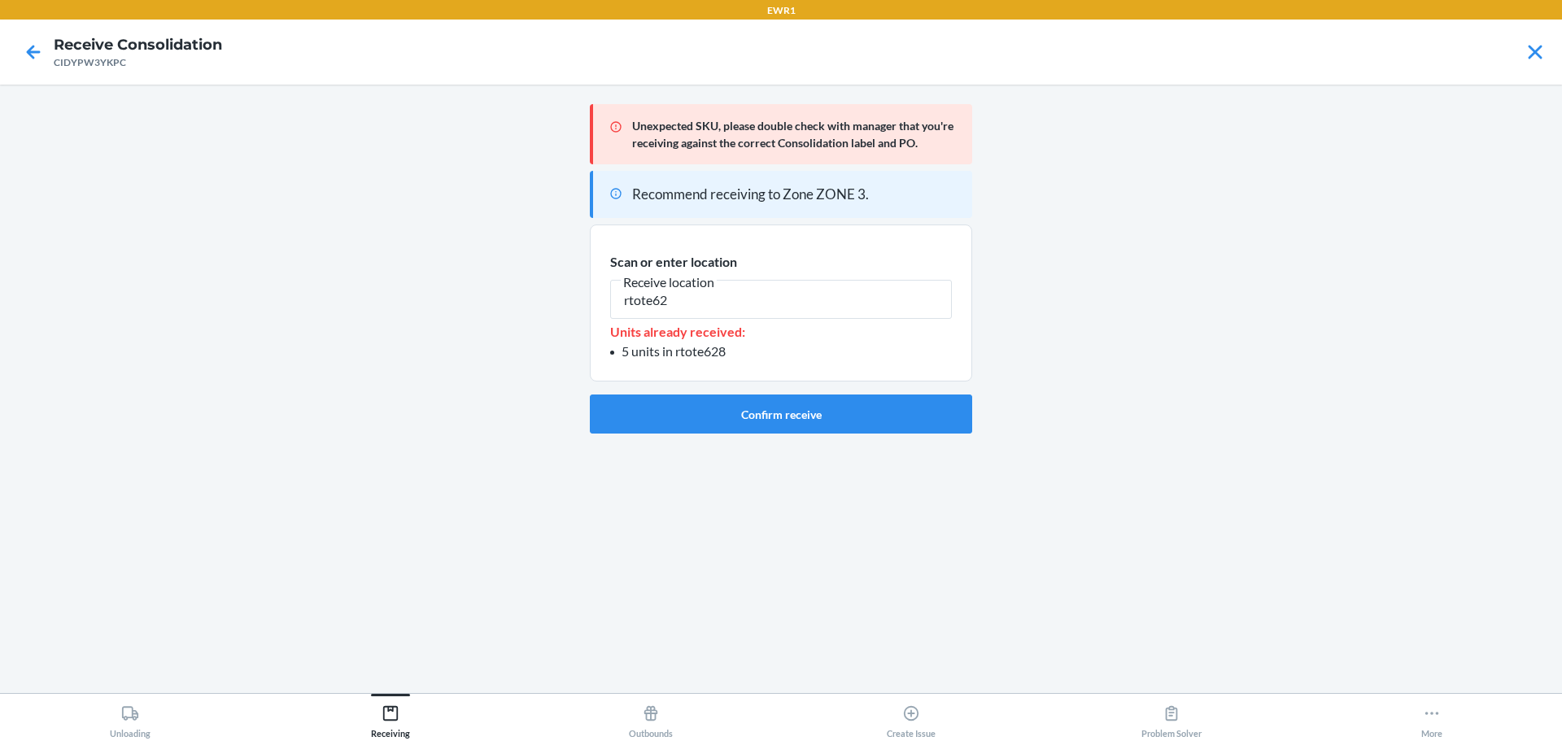
type input "rtote628"
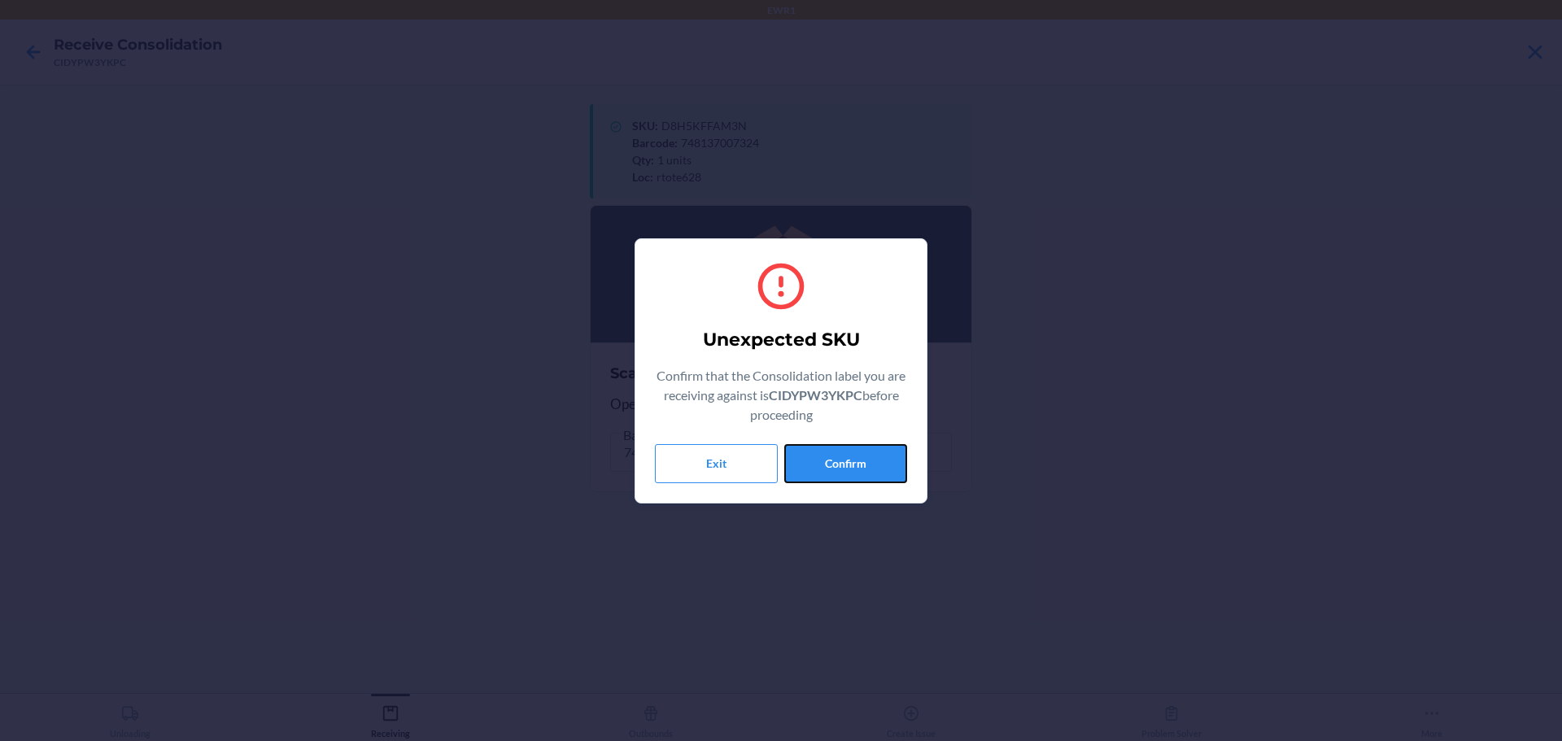
click at [837, 460] on button "Confirm" at bounding box center [845, 463] width 123 height 39
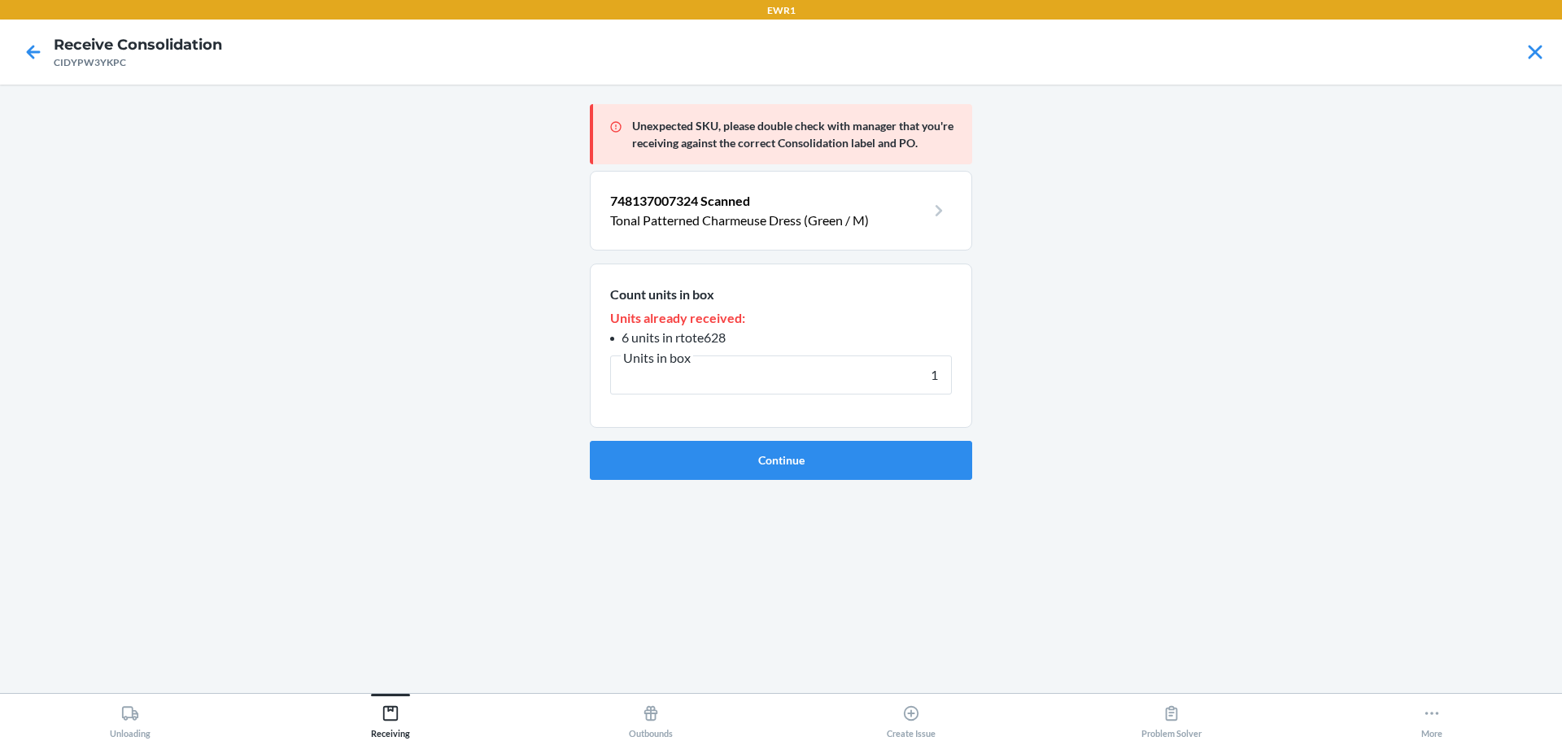
type input "1"
click at [837, 460] on button "Continue" at bounding box center [781, 460] width 382 height 39
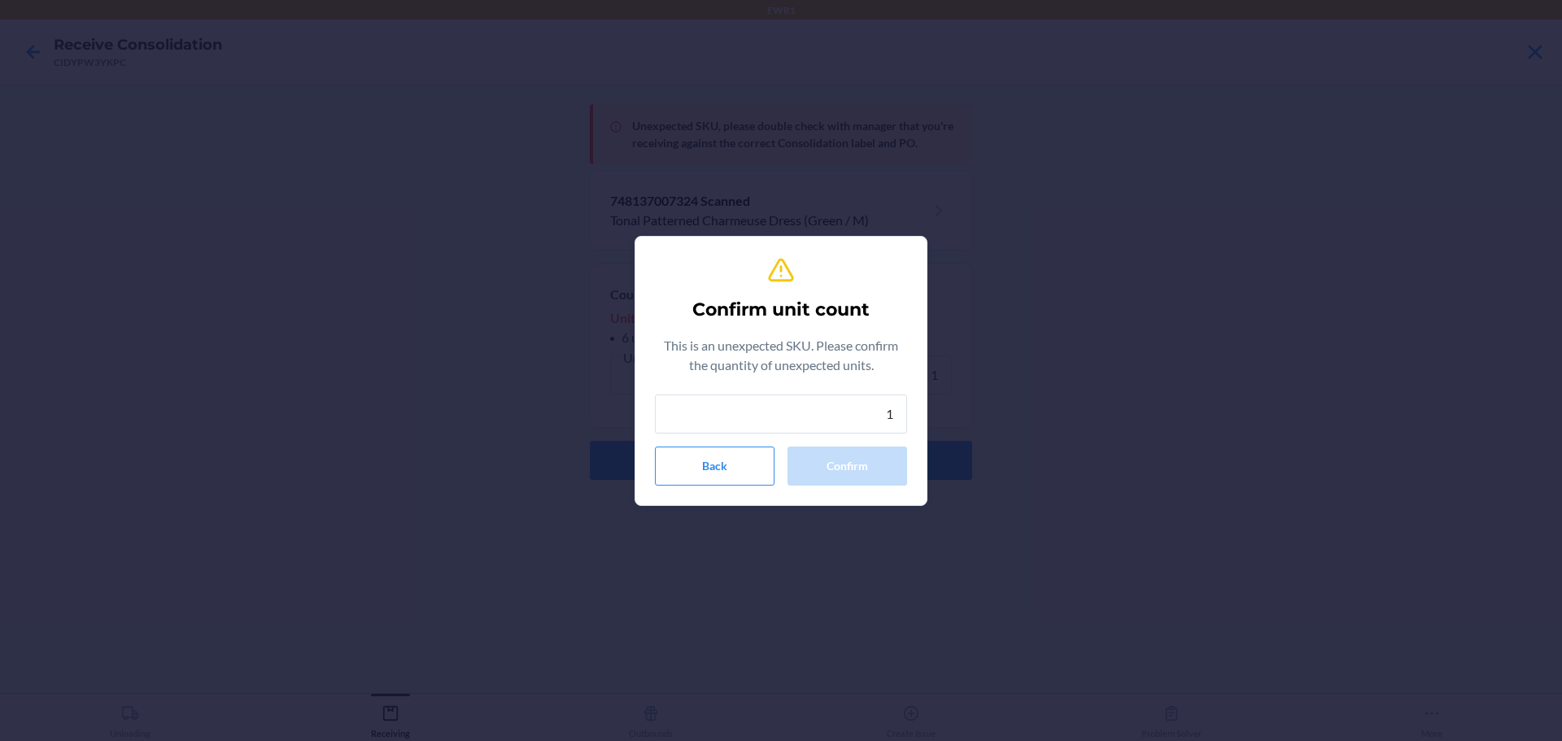
type input "1"
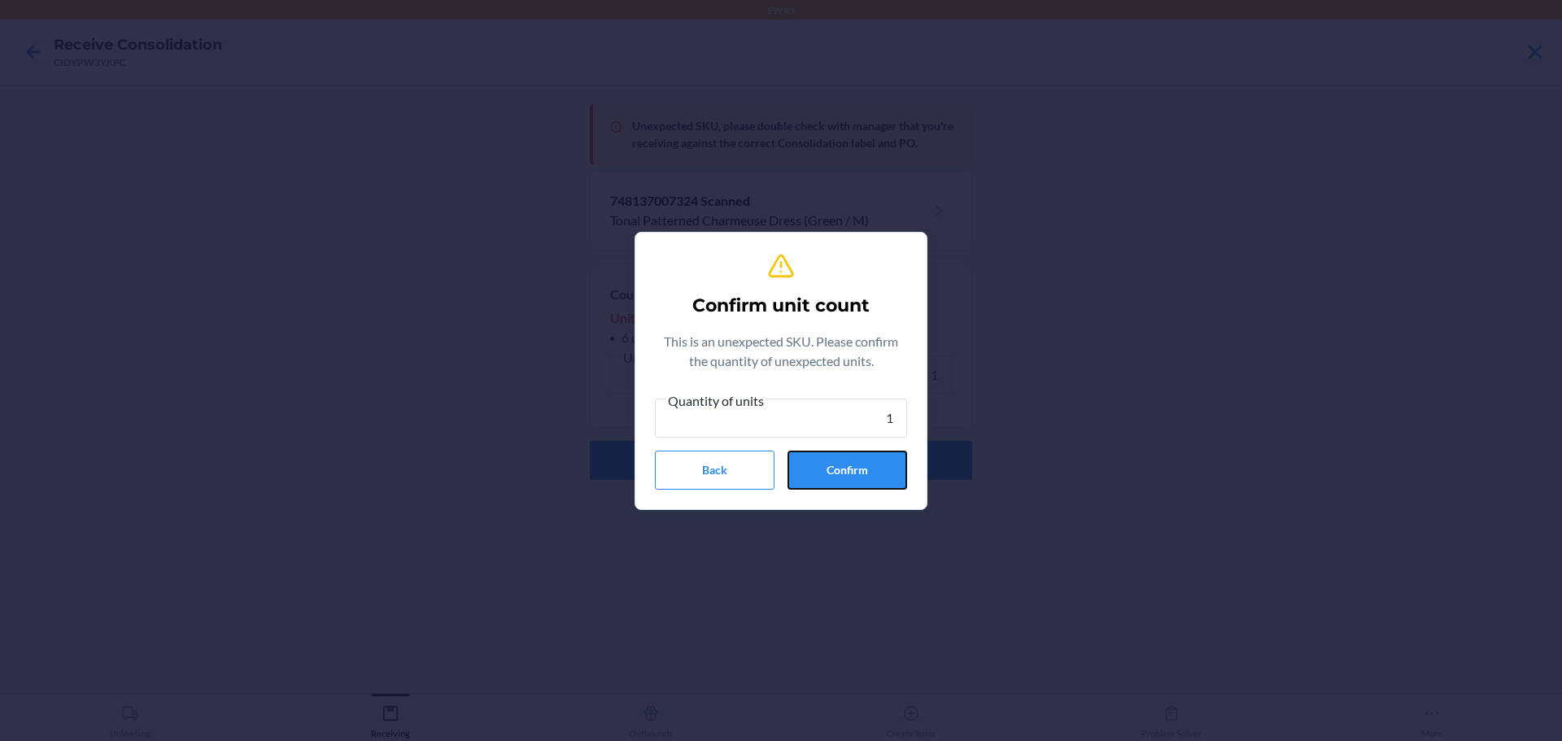
click at [837, 460] on button "Confirm" at bounding box center [847, 470] width 120 height 39
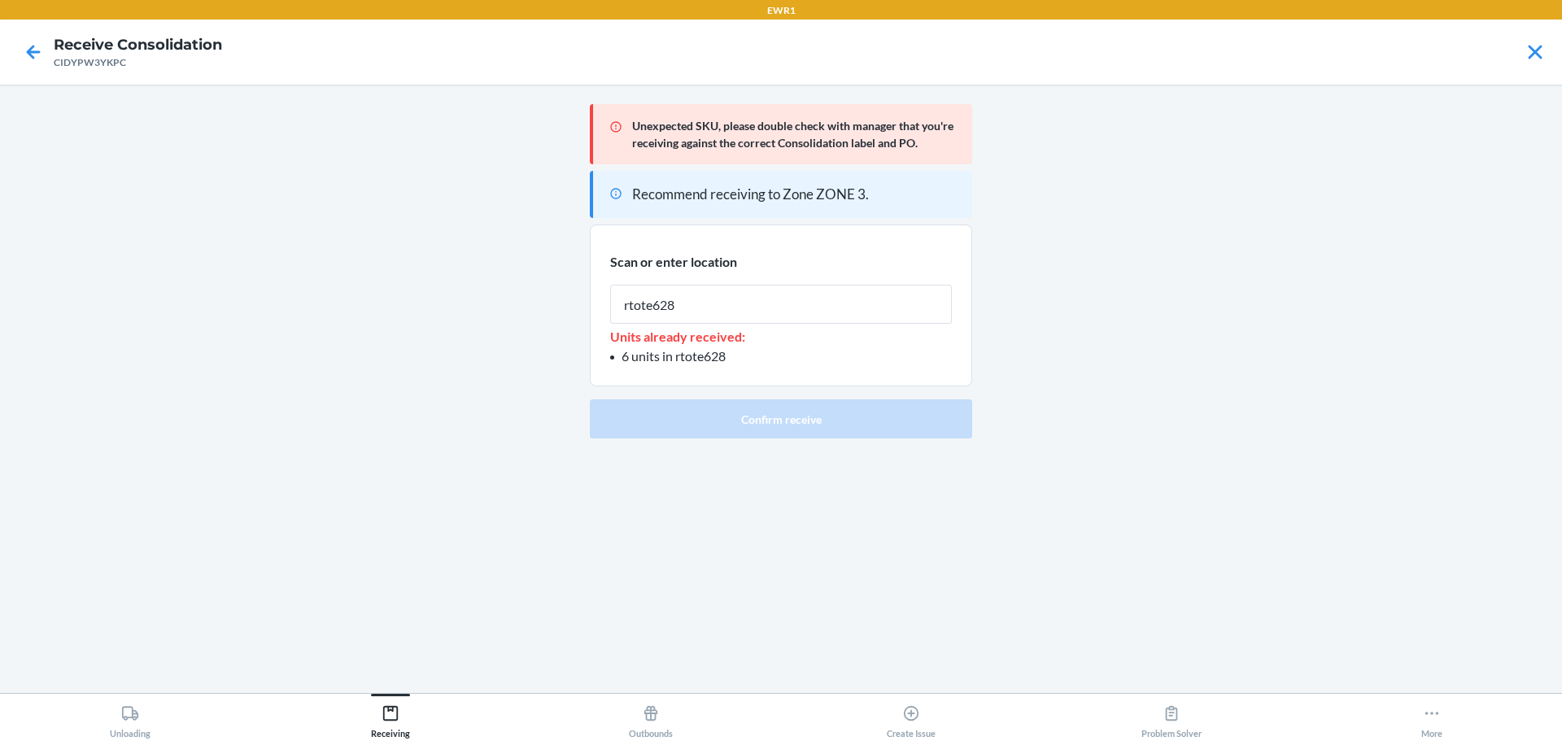
type input "rtote628"
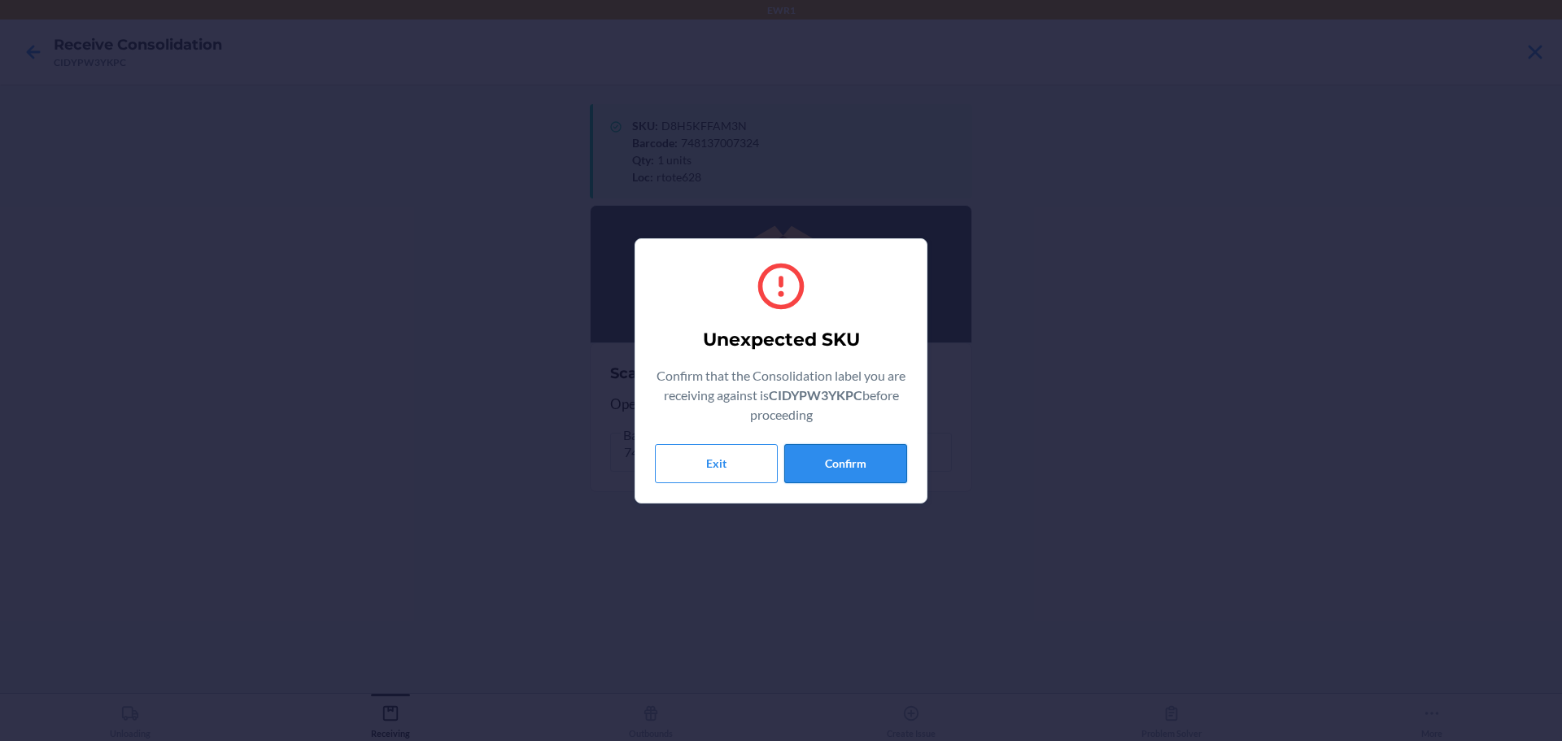
click at [860, 459] on button "Confirm" at bounding box center [845, 463] width 123 height 39
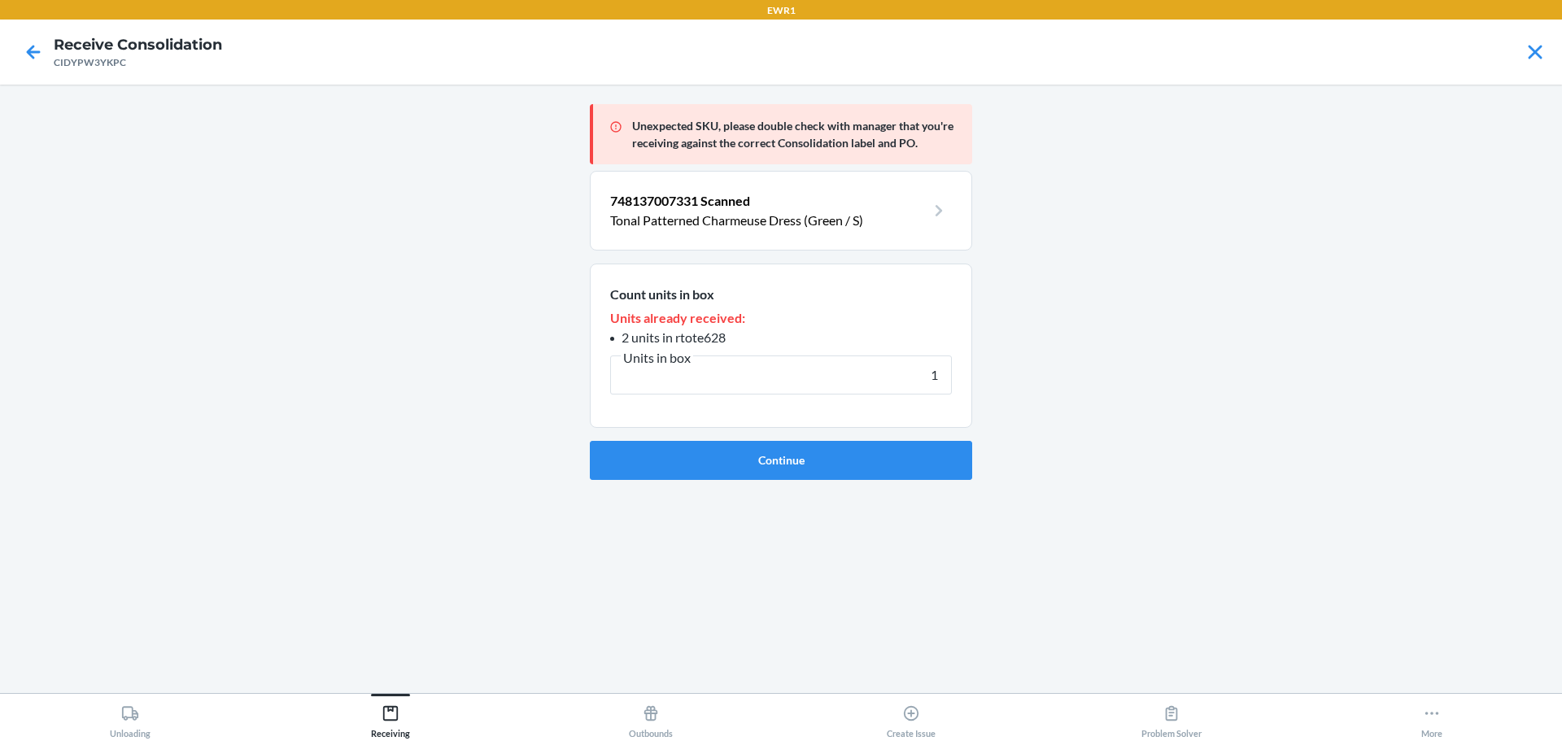
type input "1"
click at [860, 459] on button "Continue" at bounding box center [781, 460] width 382 height 39
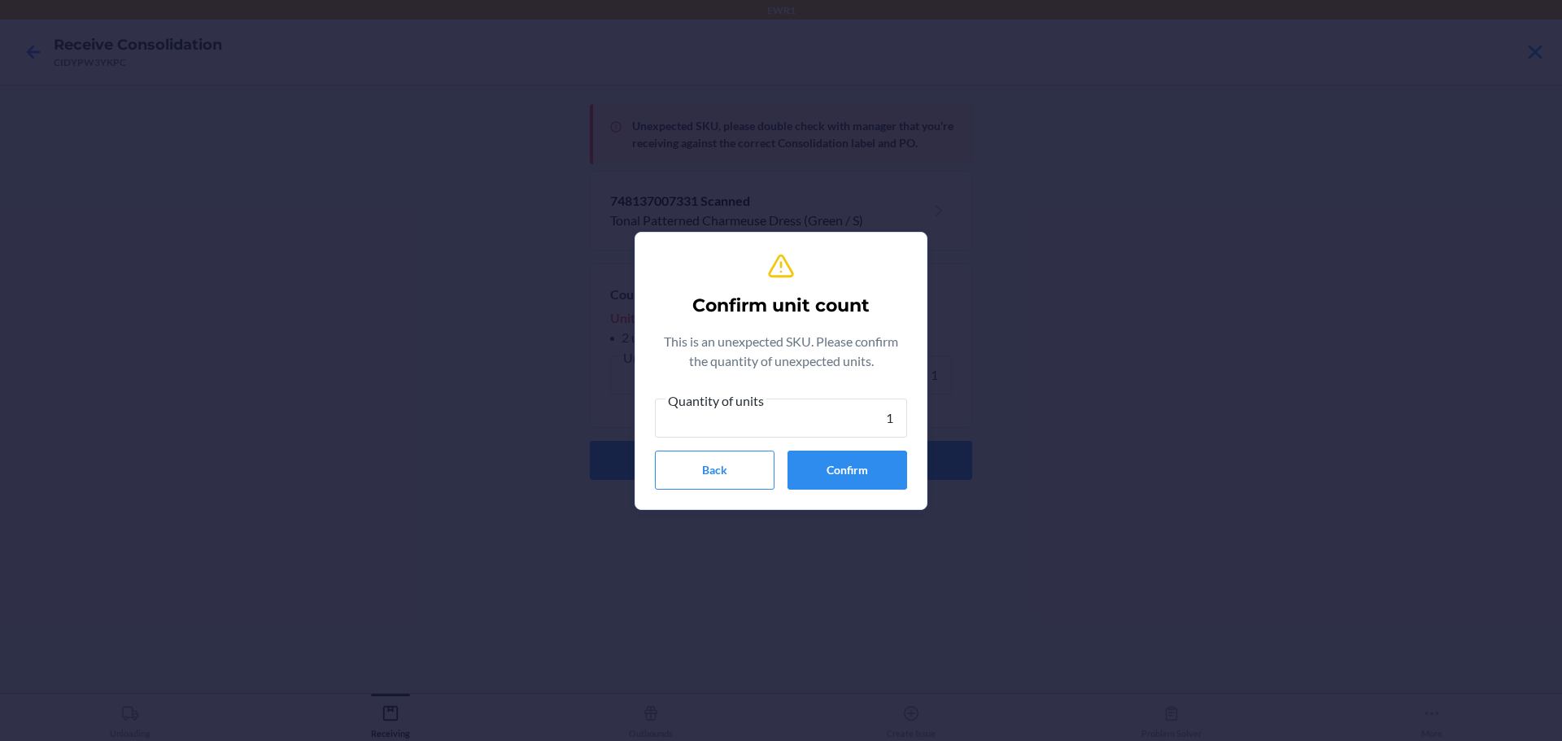
type input "1"
click at [860, 459] on button "Confirm" at bounding box center [847, 470] width 120 height 39
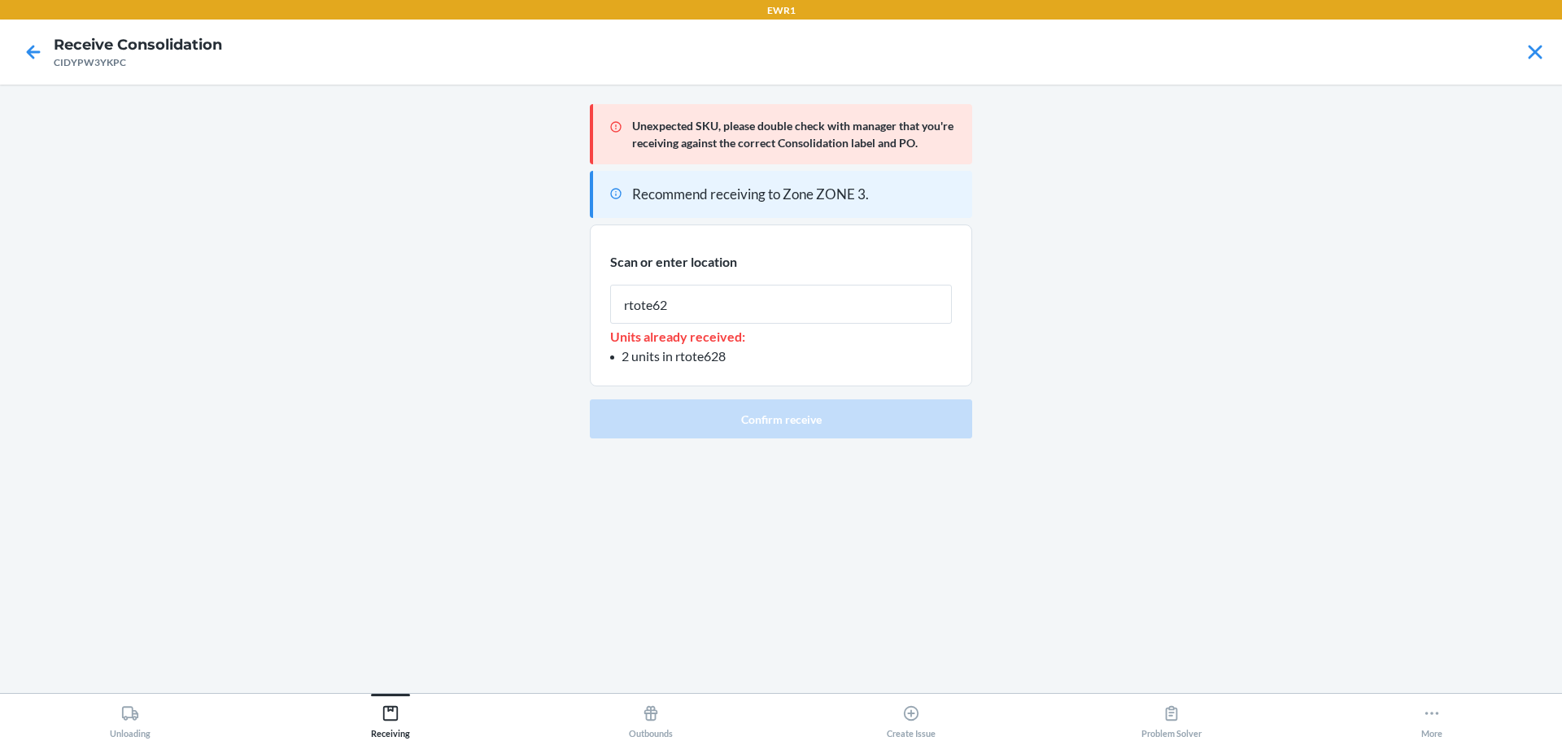
type input "rtote628"
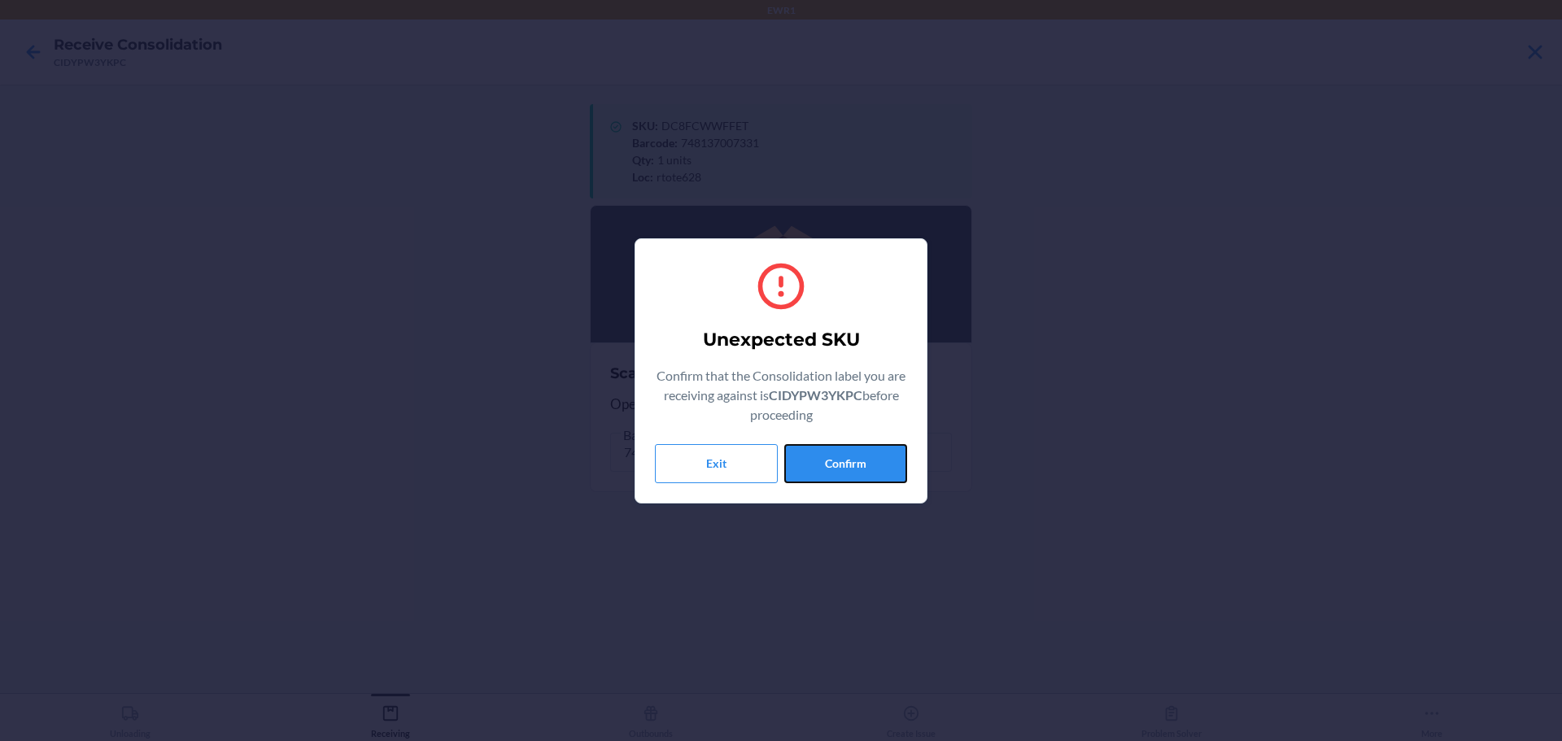
click at [860, 459] on button "Confirm" at bounding box center [845, 463] width 123 height 39
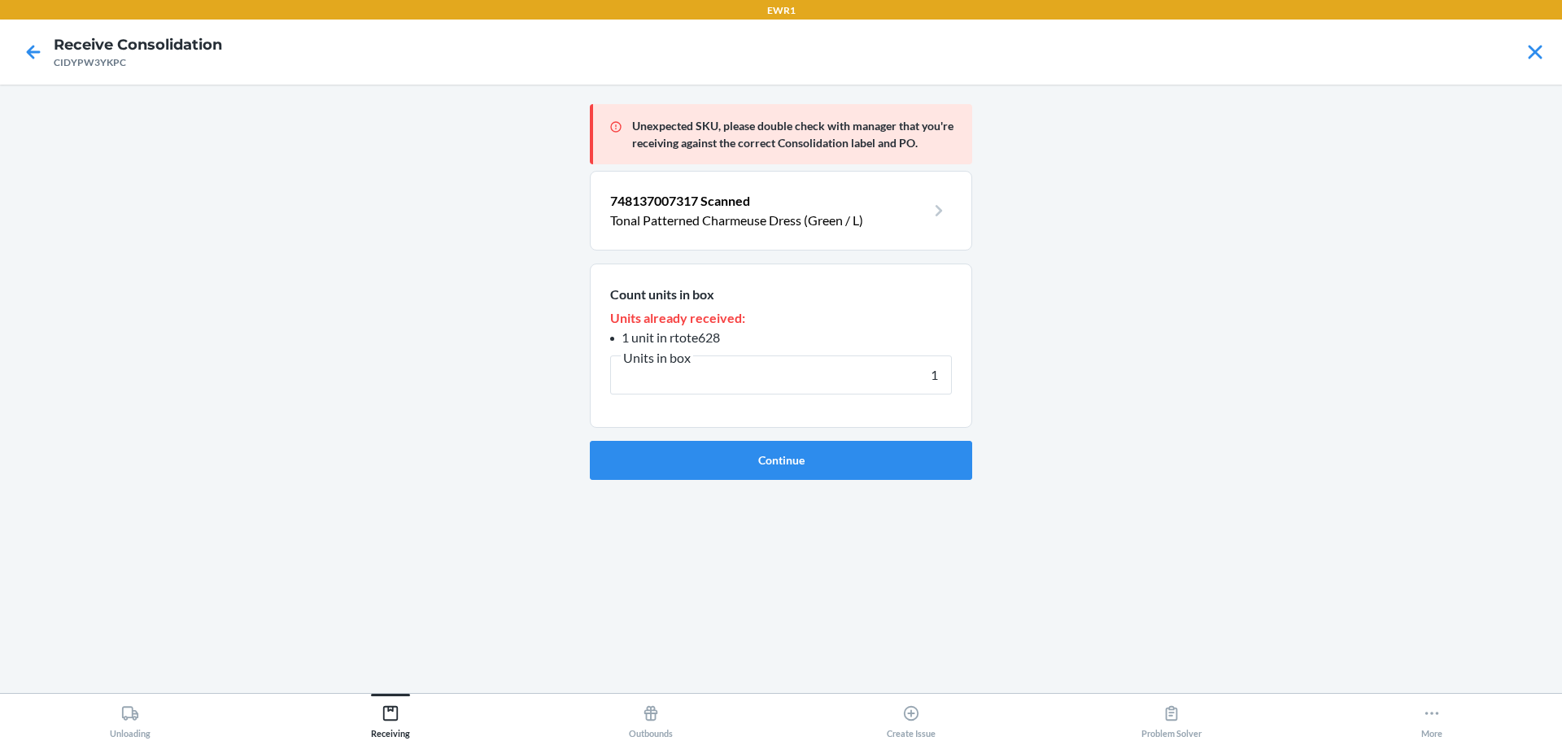
type input "1"
click at [860, 459] on button "Continue" at bounding box center [781, 460] width 382 height 39
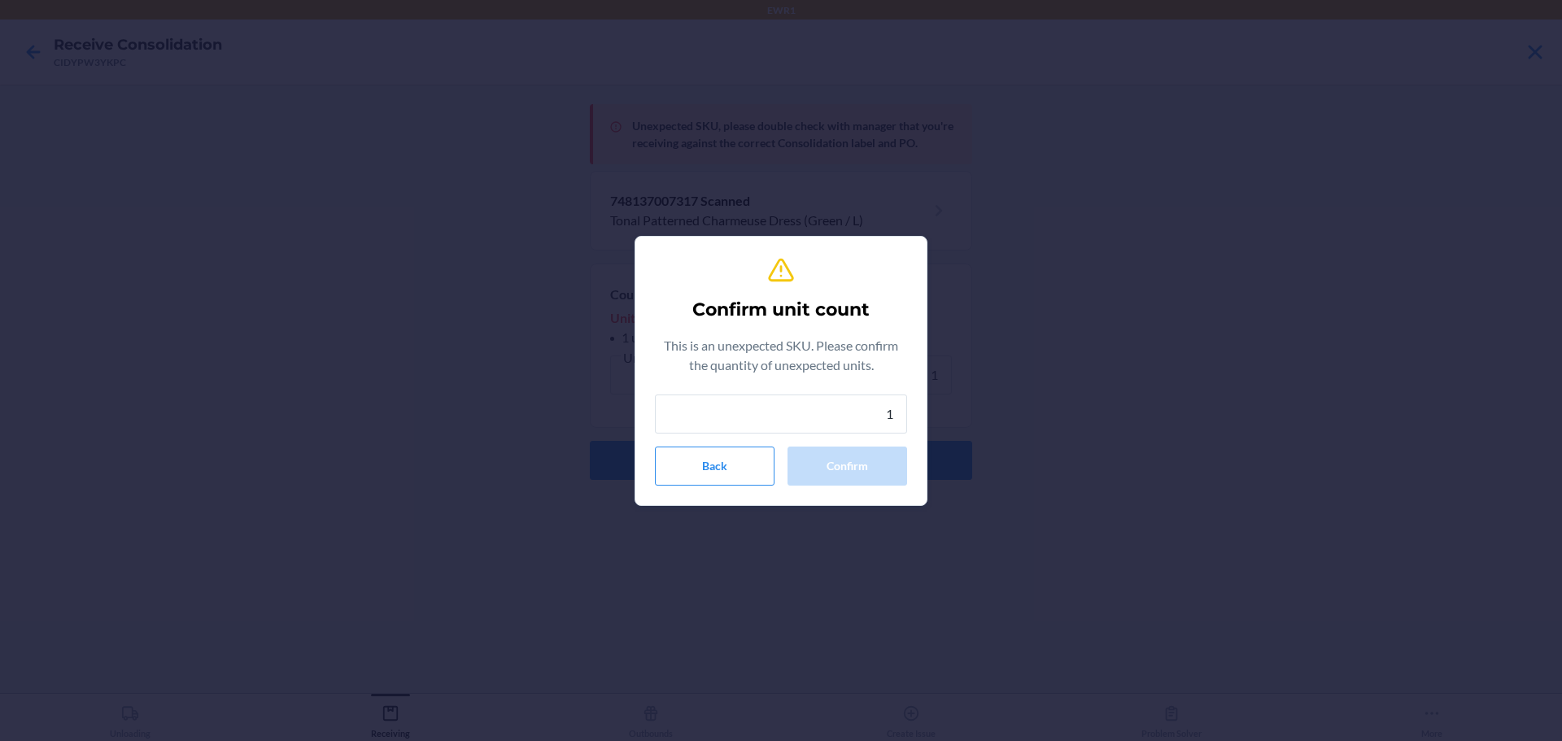
type input "1"
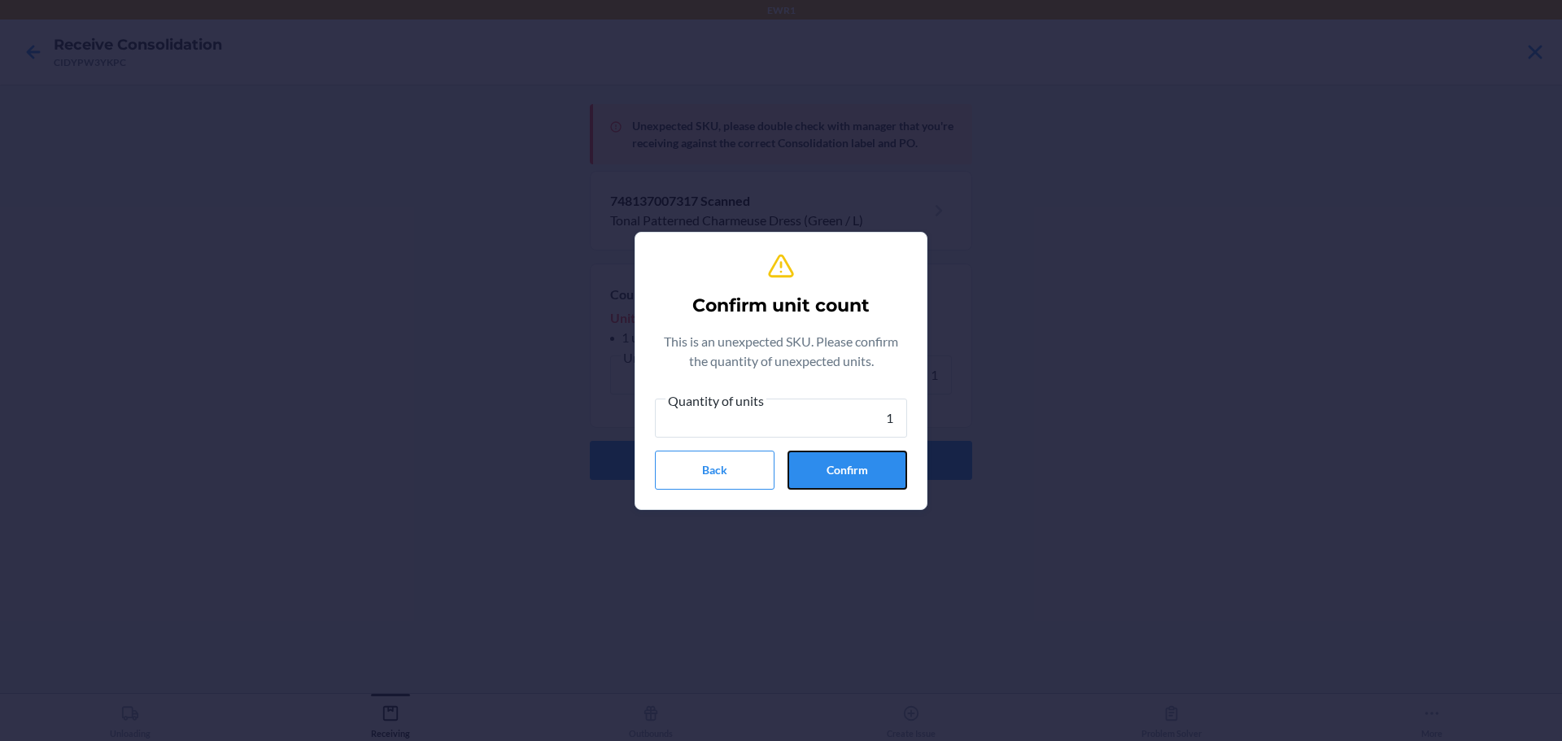
click at [860, 459] on button "Confirm" at bounding box center [847, 470] width 120 height 39
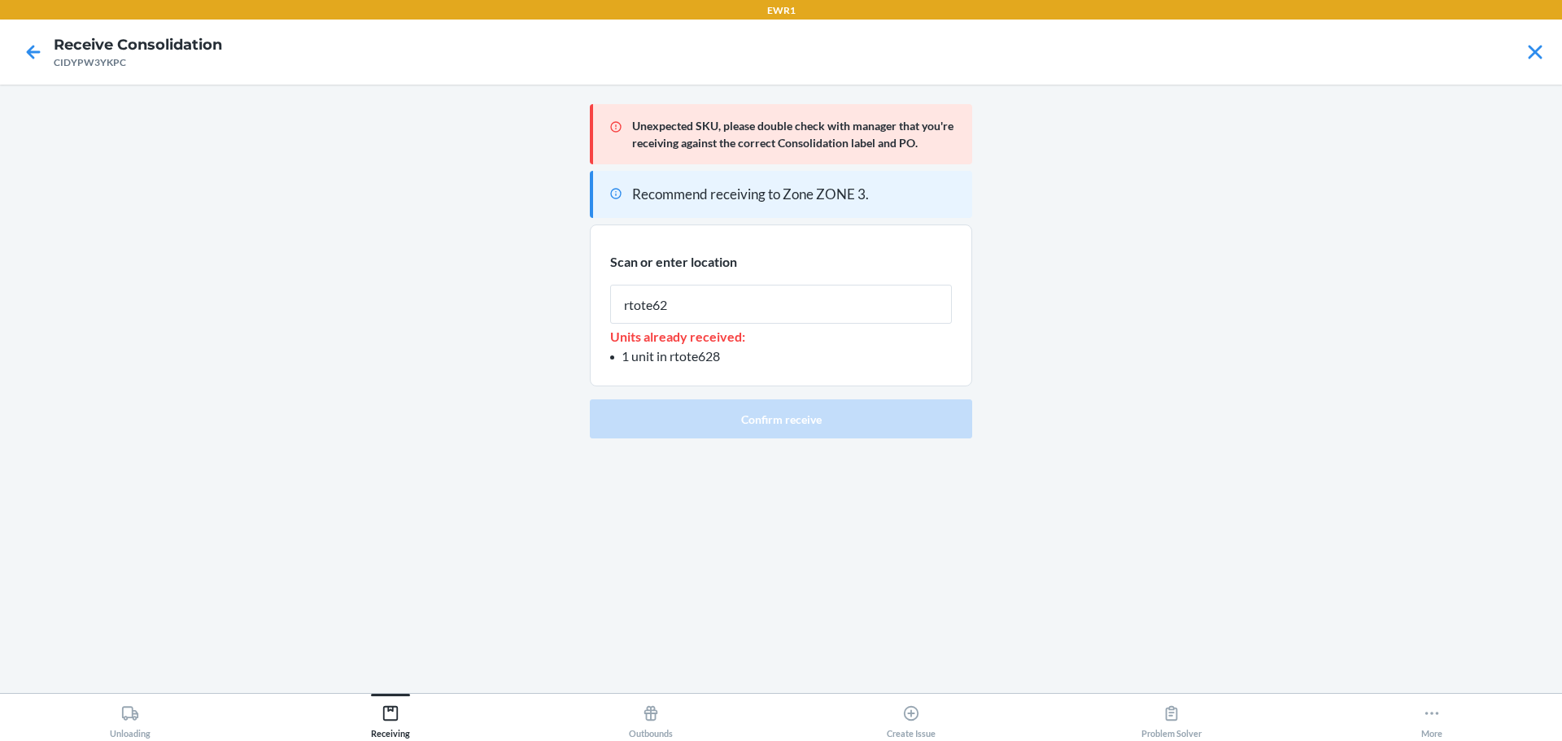
type input "rtote628"
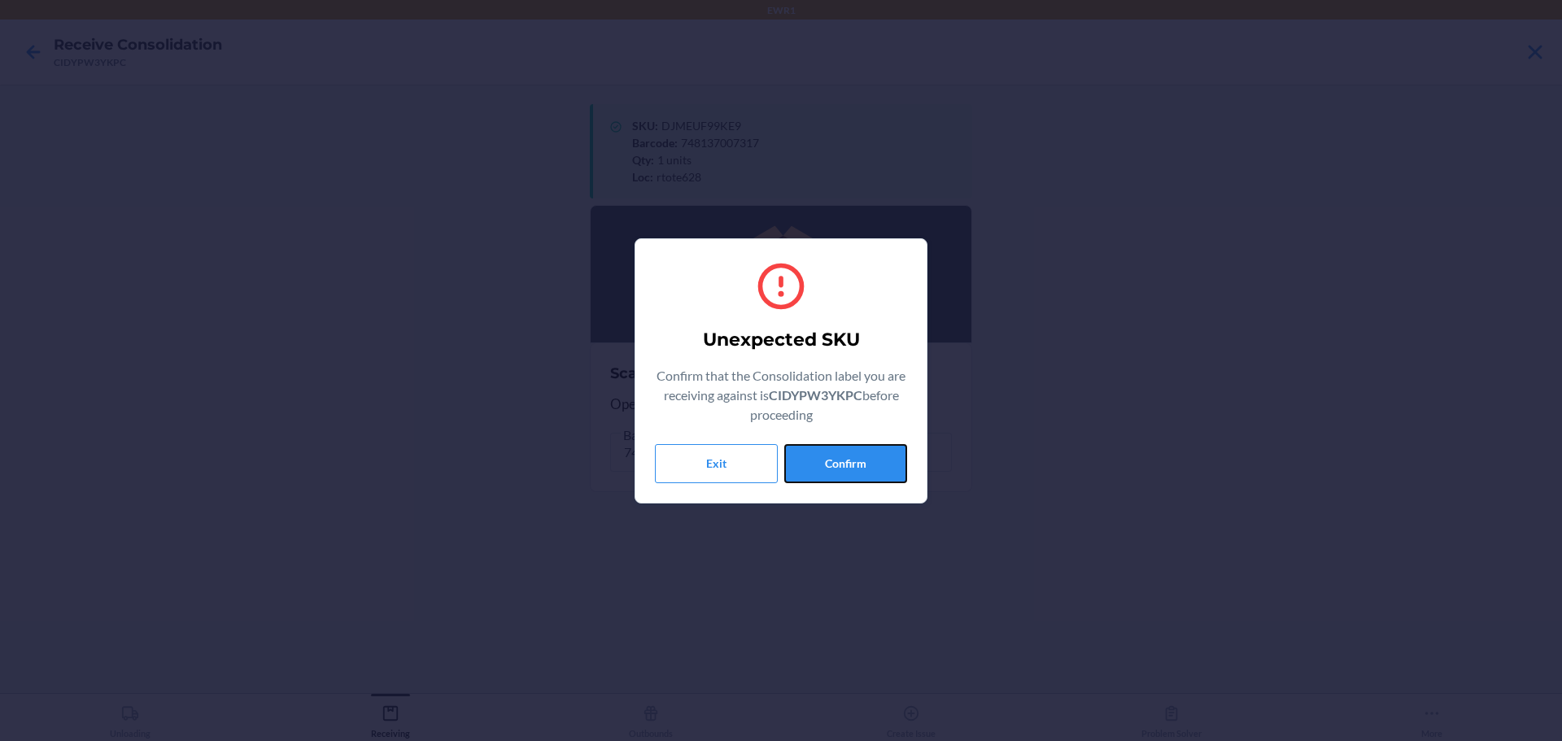
click at [860, 459] on button "Confirm" at bounding box center [845, 463] width 123 height 39
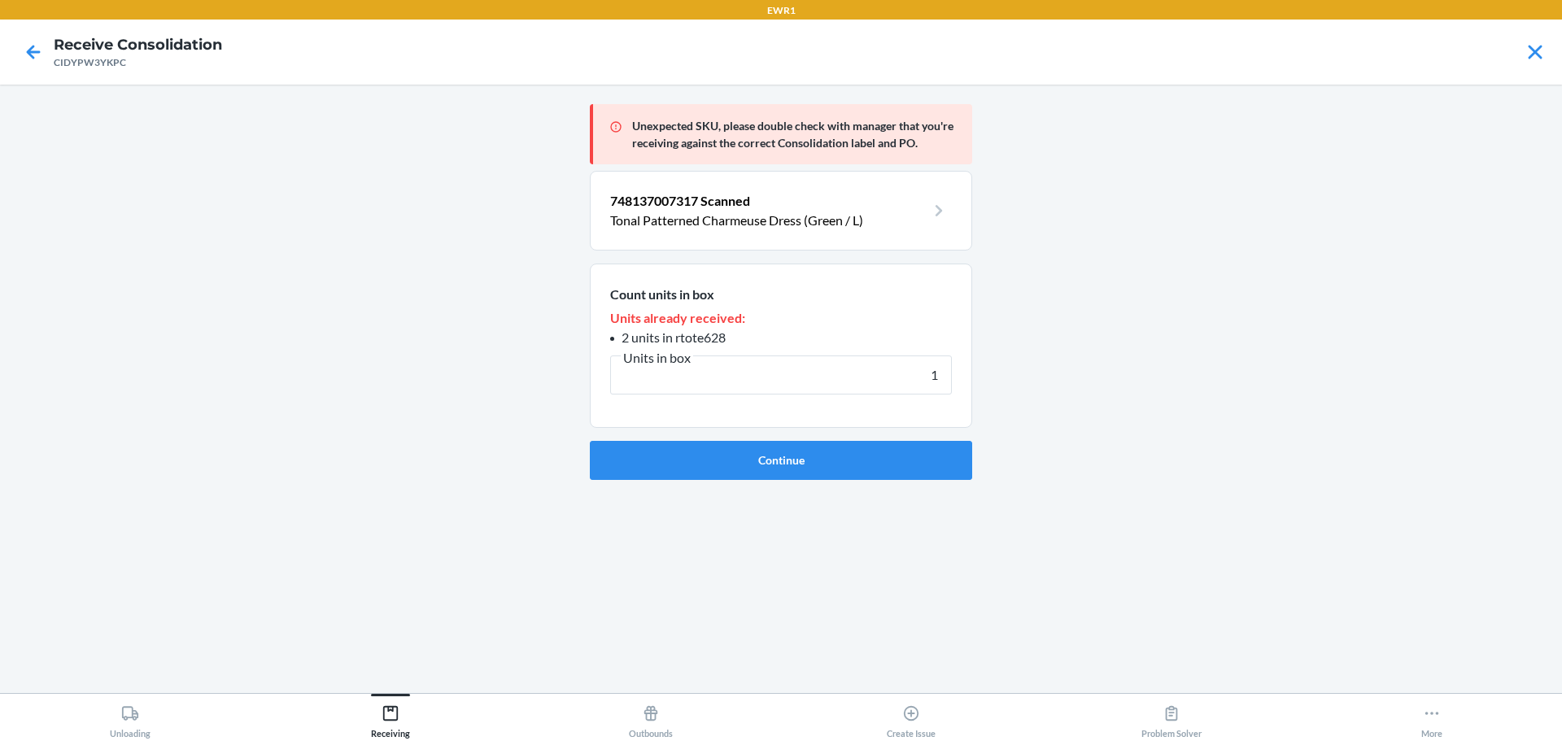
type input "1"
click at [860, 459] on button "Continue" at bounding box center [781, 460] width 382 height 39
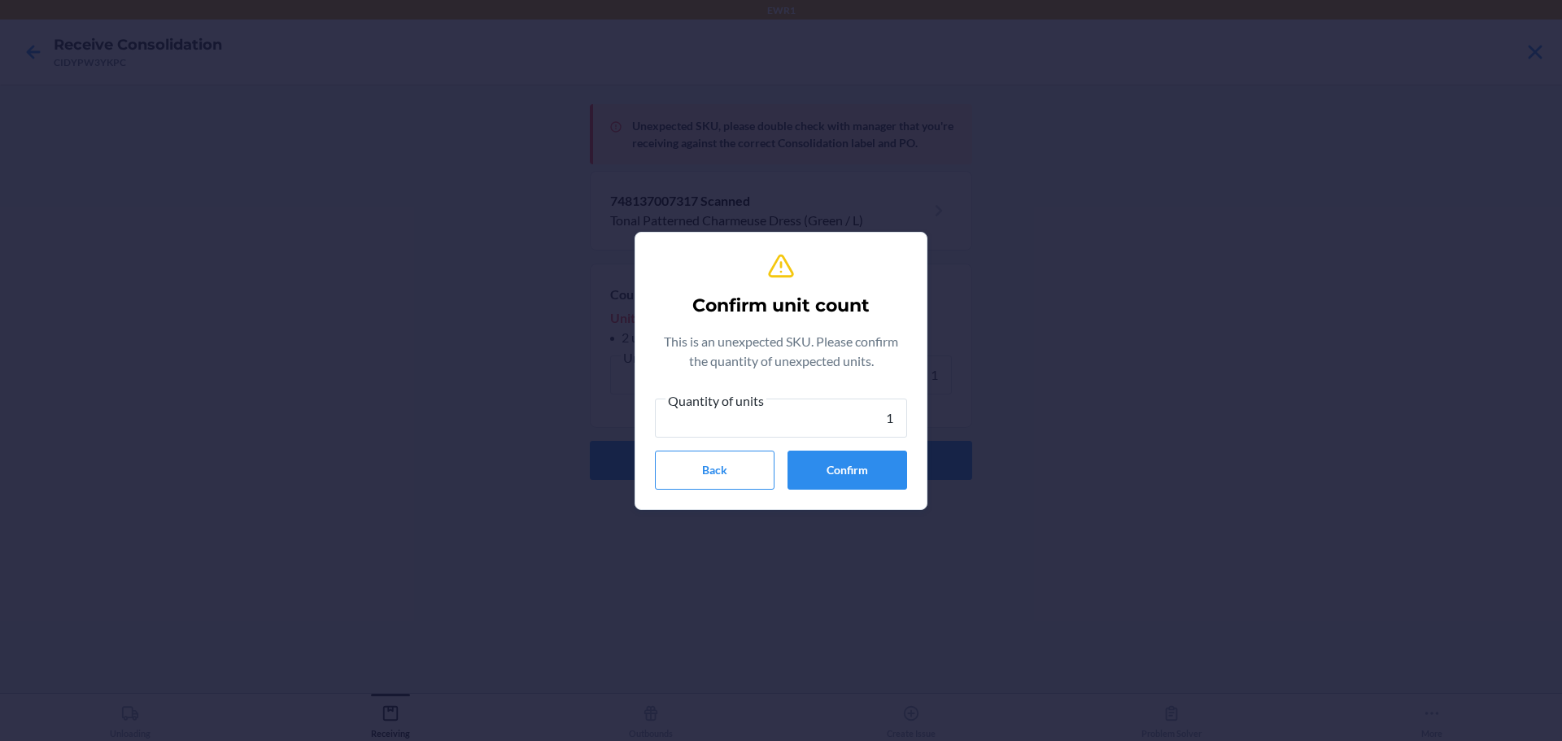
type input "1"
click at [860, 459] on button "Confirm" at bounding box center [847, 470] width 120 height 39
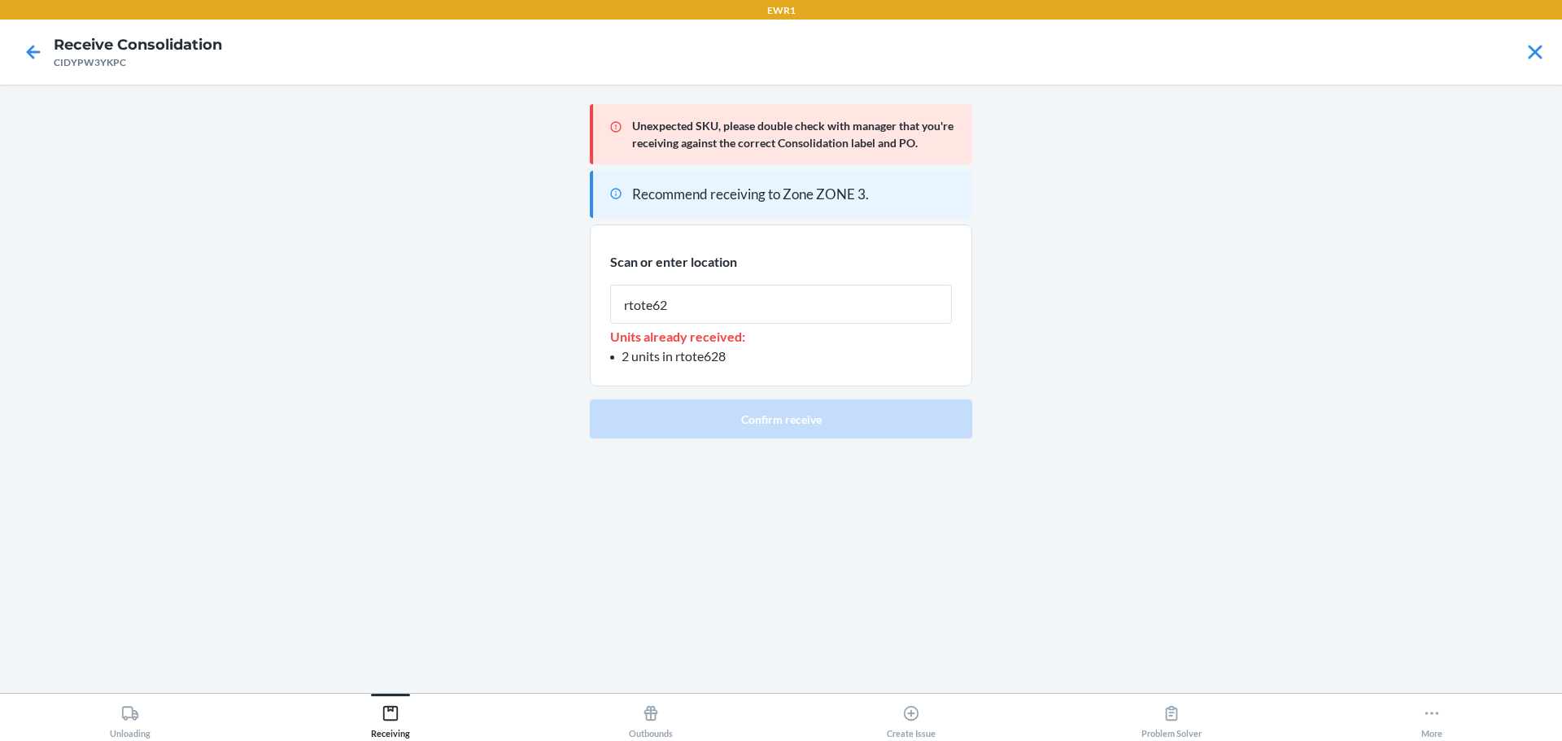
type input "rtote628"
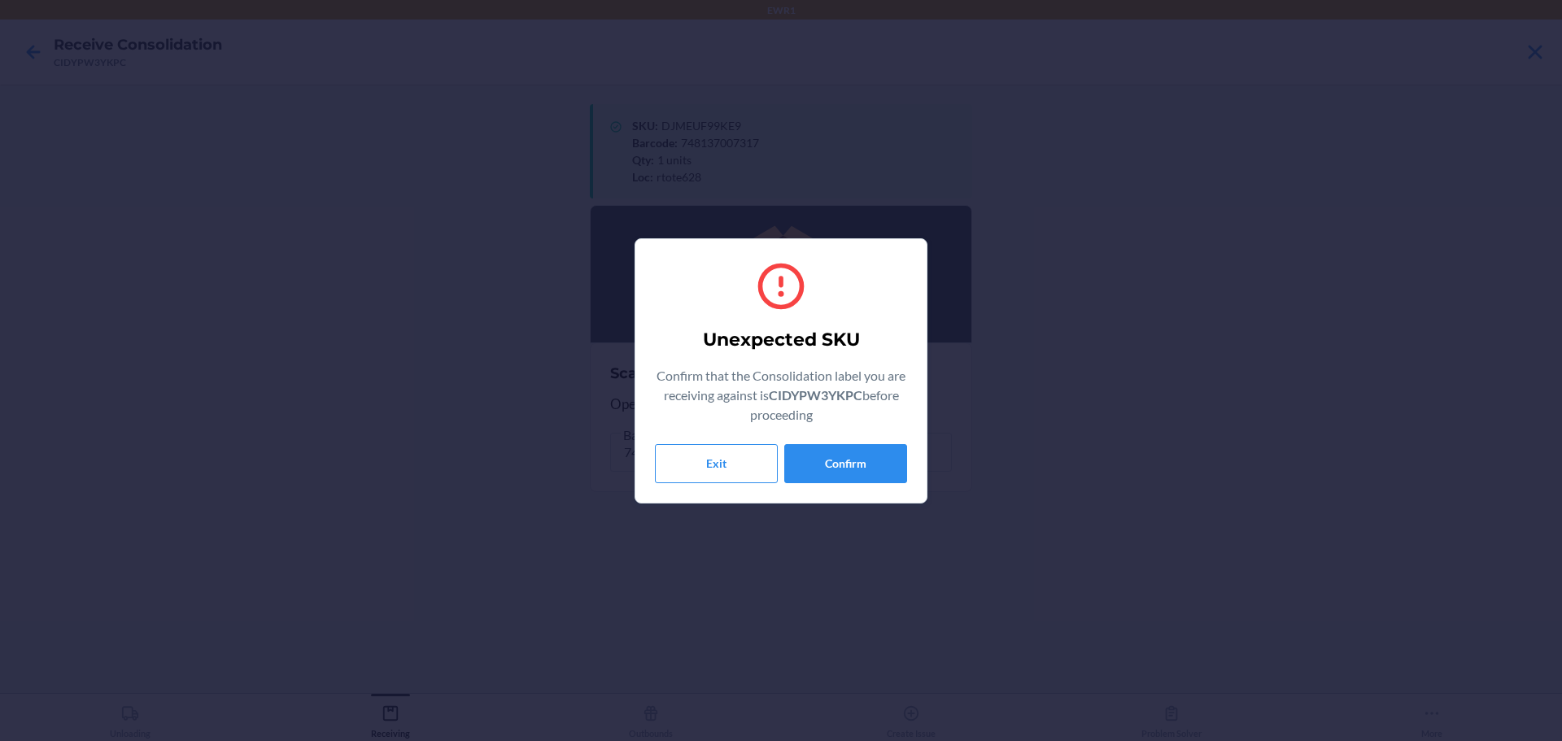
click at [826, 443] on div "Unexpected SKU Confirm that the Consolidation label you are receiving against i…" at bounding box center [781, 371] width 252 height 238
click at [832, 456] on button "Confirm" at bounding box center [845, 463] width 123 height 39
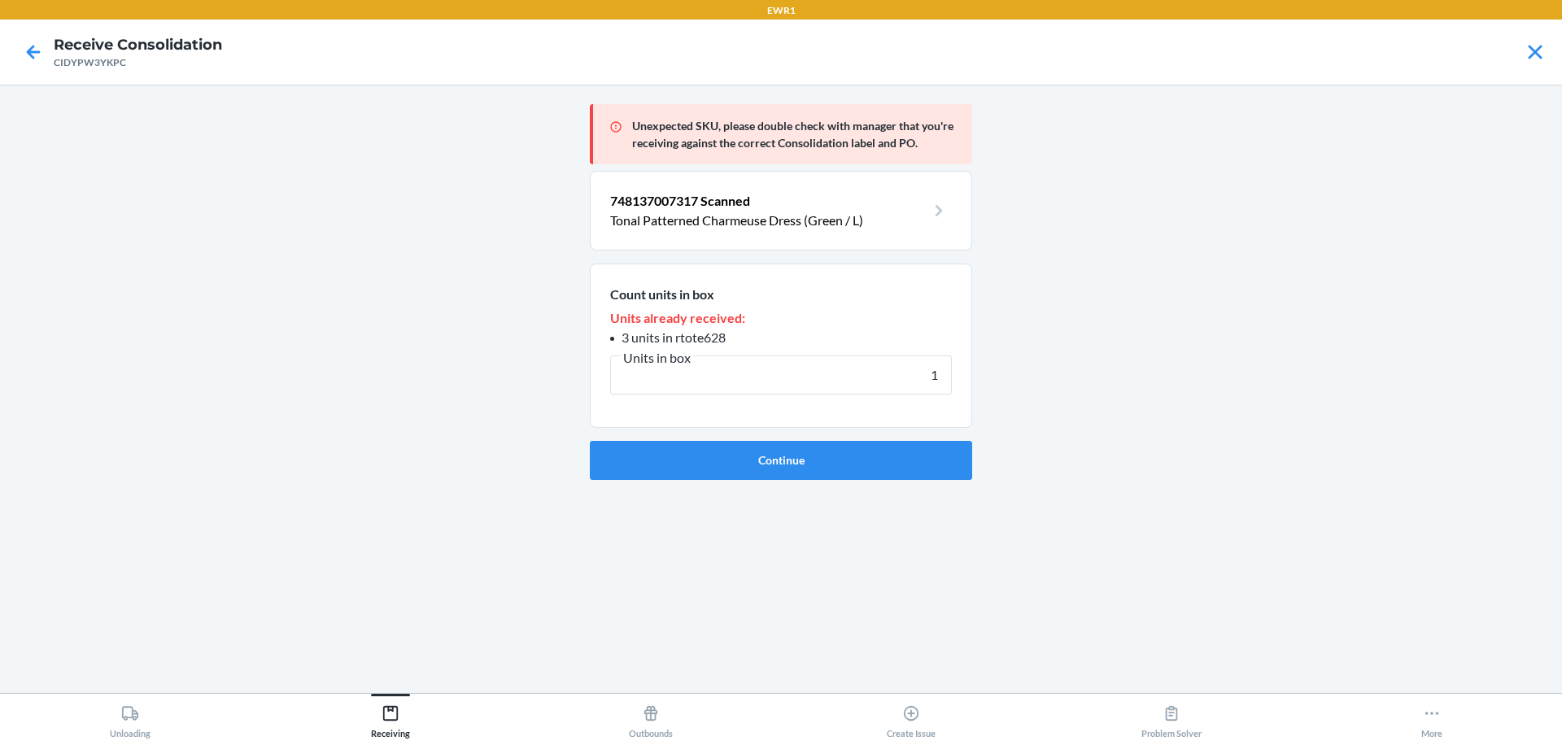
type input "1"
click at [832, 456] on button "Continue" at bounding box center [781, 460] width 382 height 39
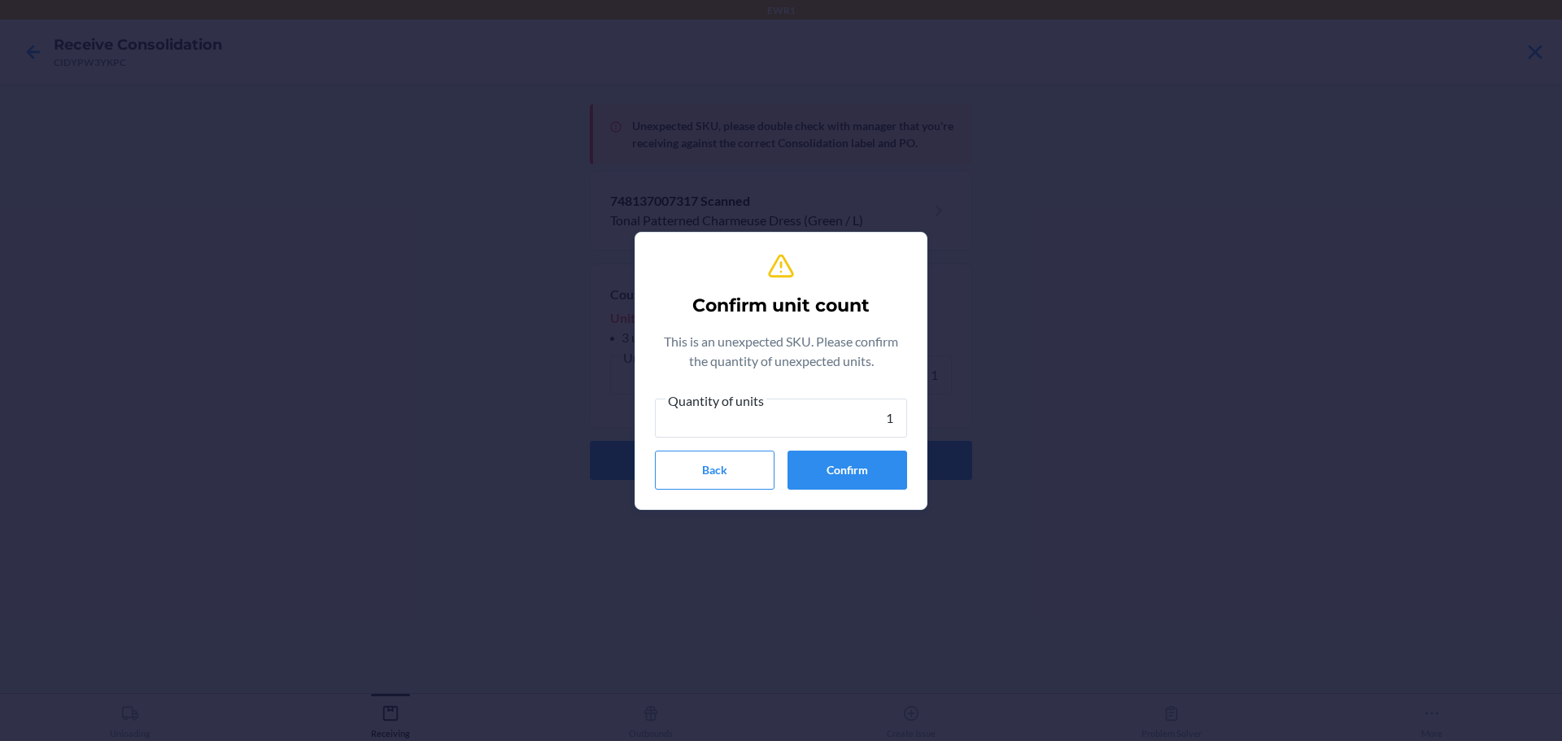
type input "1"
click at [832, 456] on button "Confirm" at bounding box center [847, 470] width 120 height 39
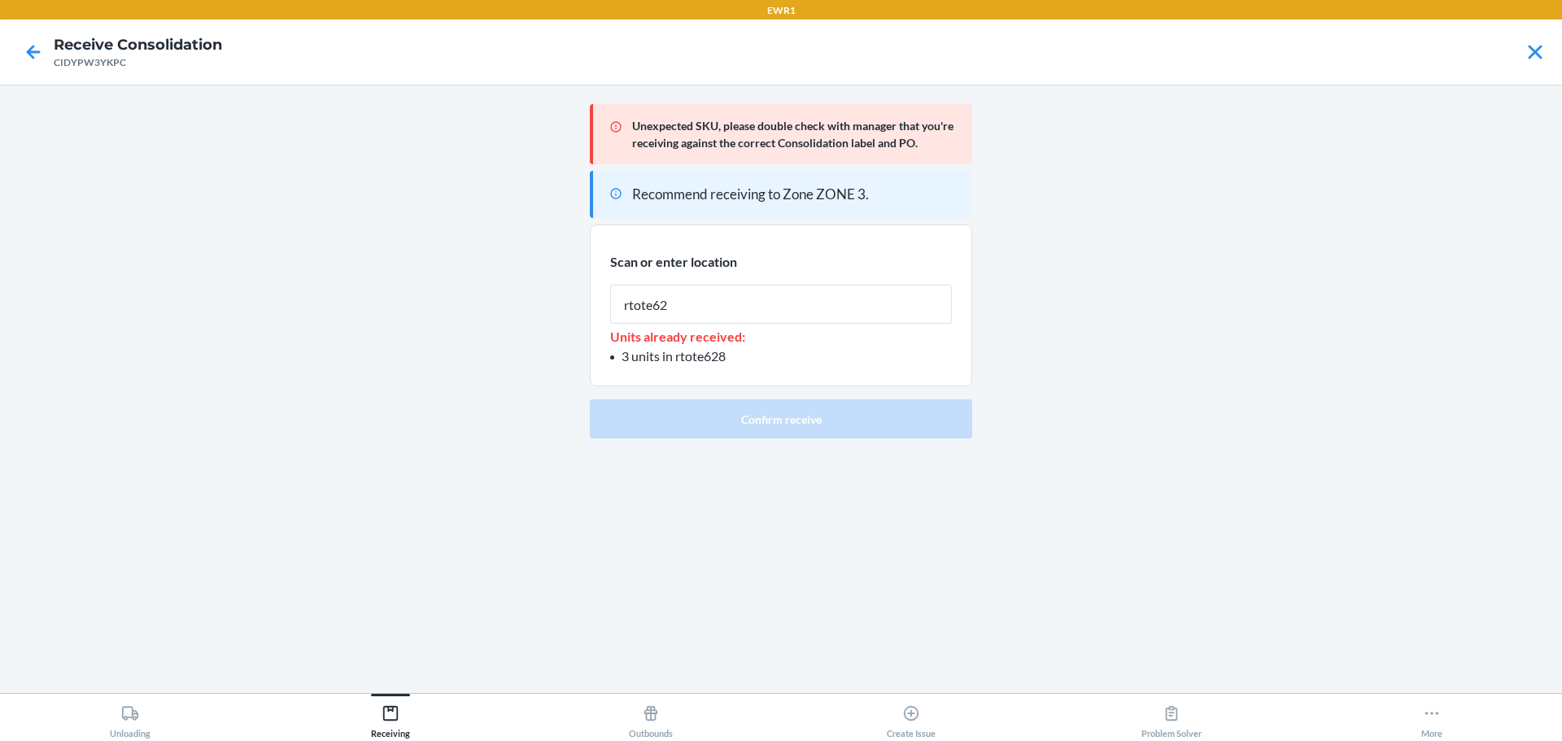
type input "rtote628"
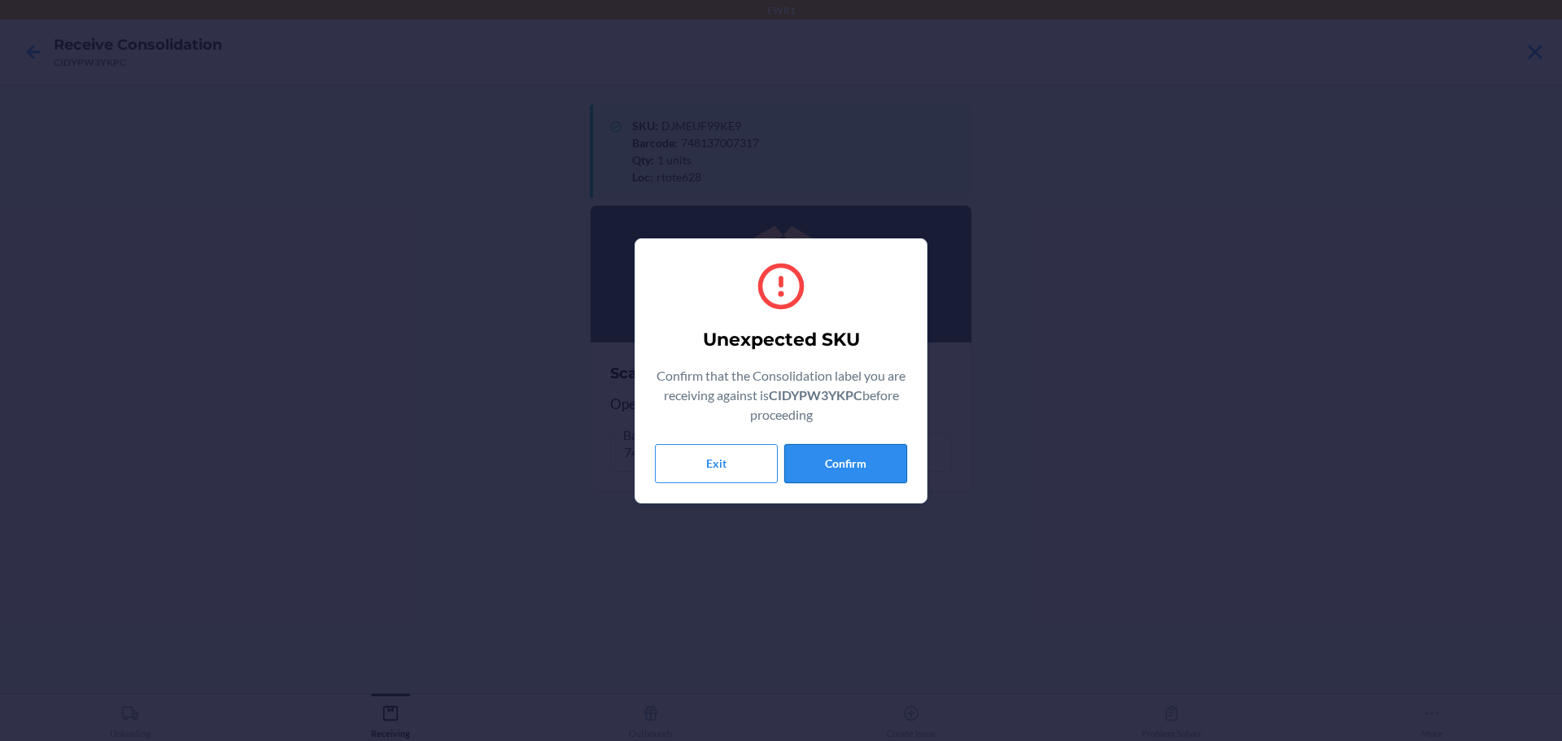
click at [837, 456] on button "Confirm" at bounding box center [845, 463] width 123 height 39
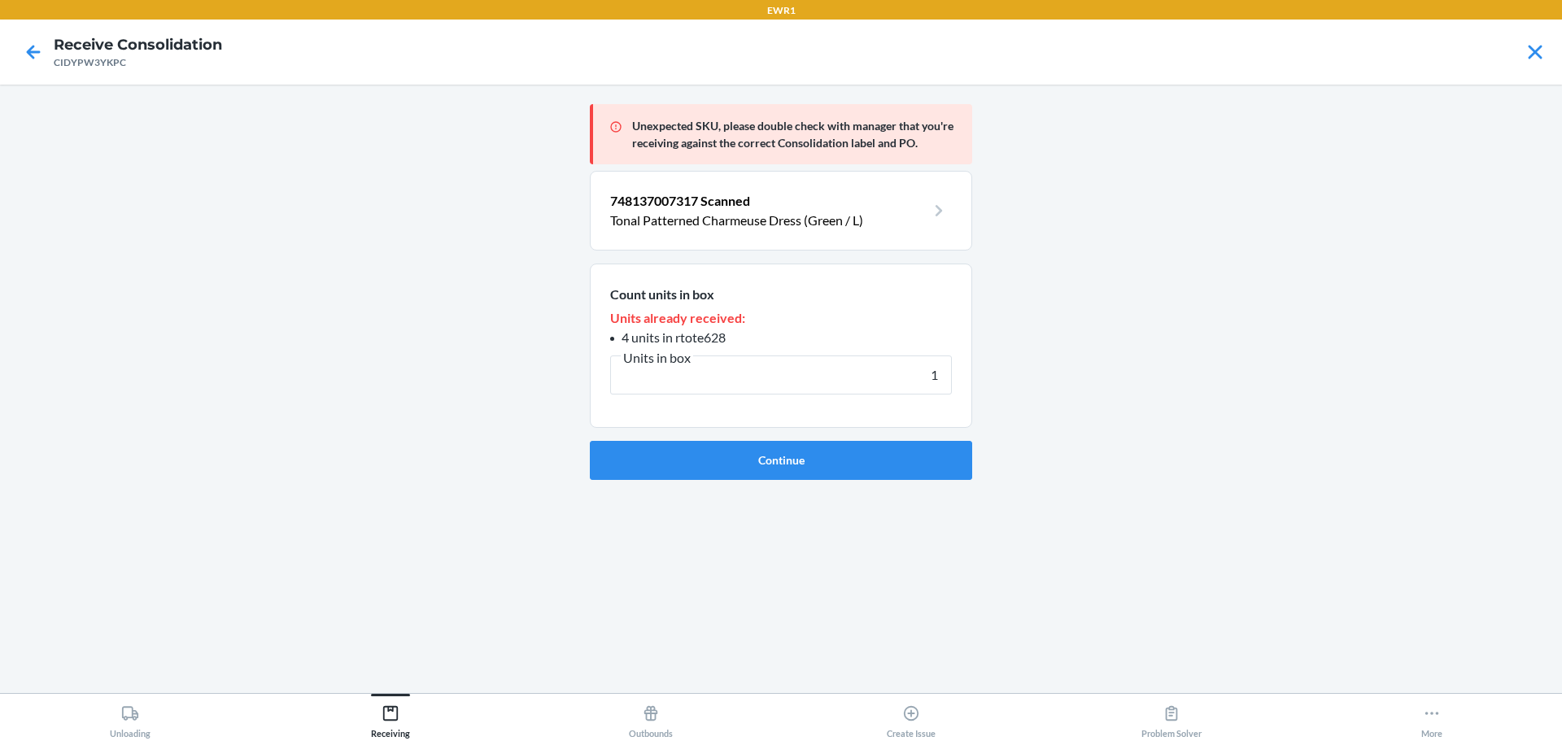
type input "1"
click at [837, 456] on button "Continue" at bounding box center [781, 460] width 382 height 39
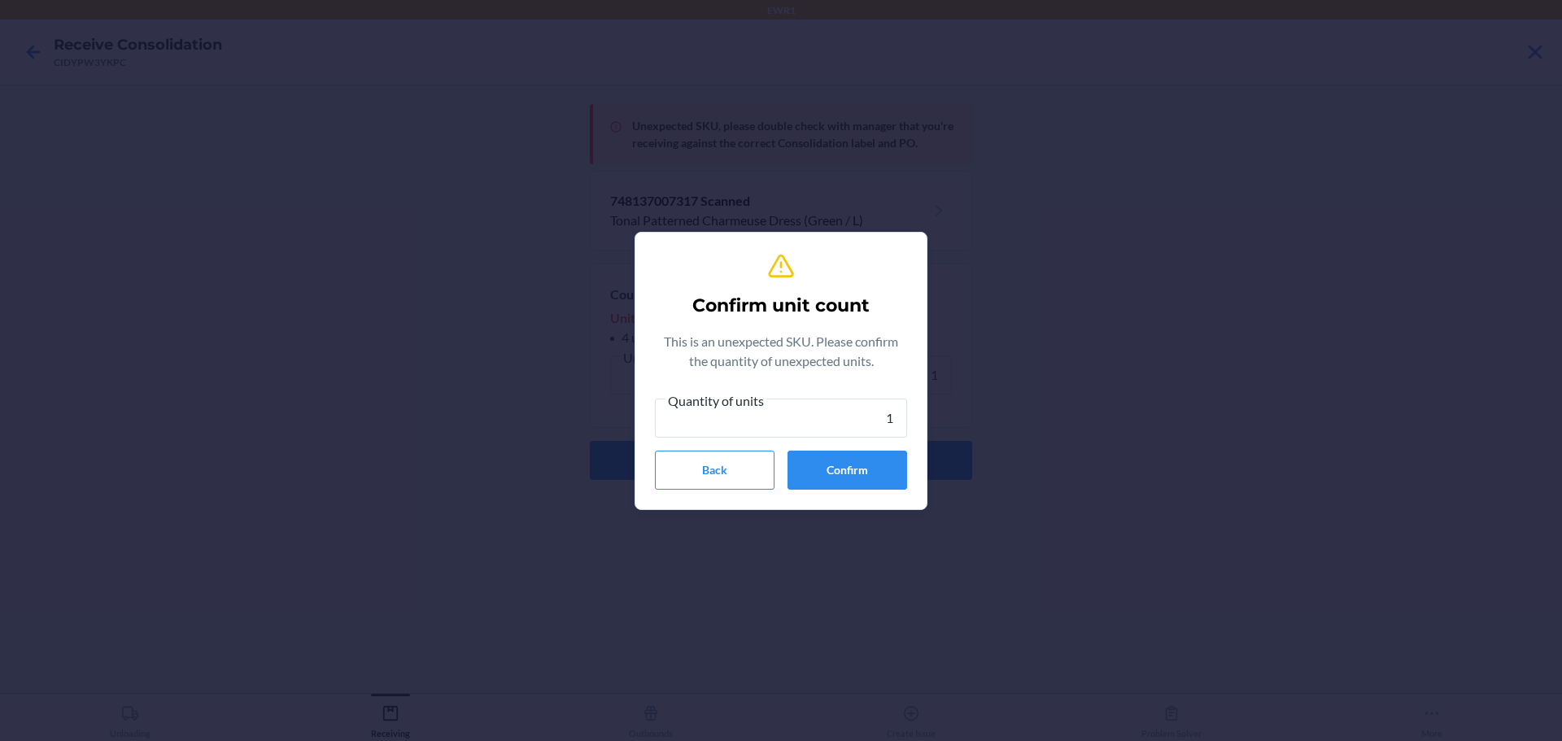
type input "1"
click at [837, 456] on button "Confirm" at bounding box center [847, 470] width 120 height 39
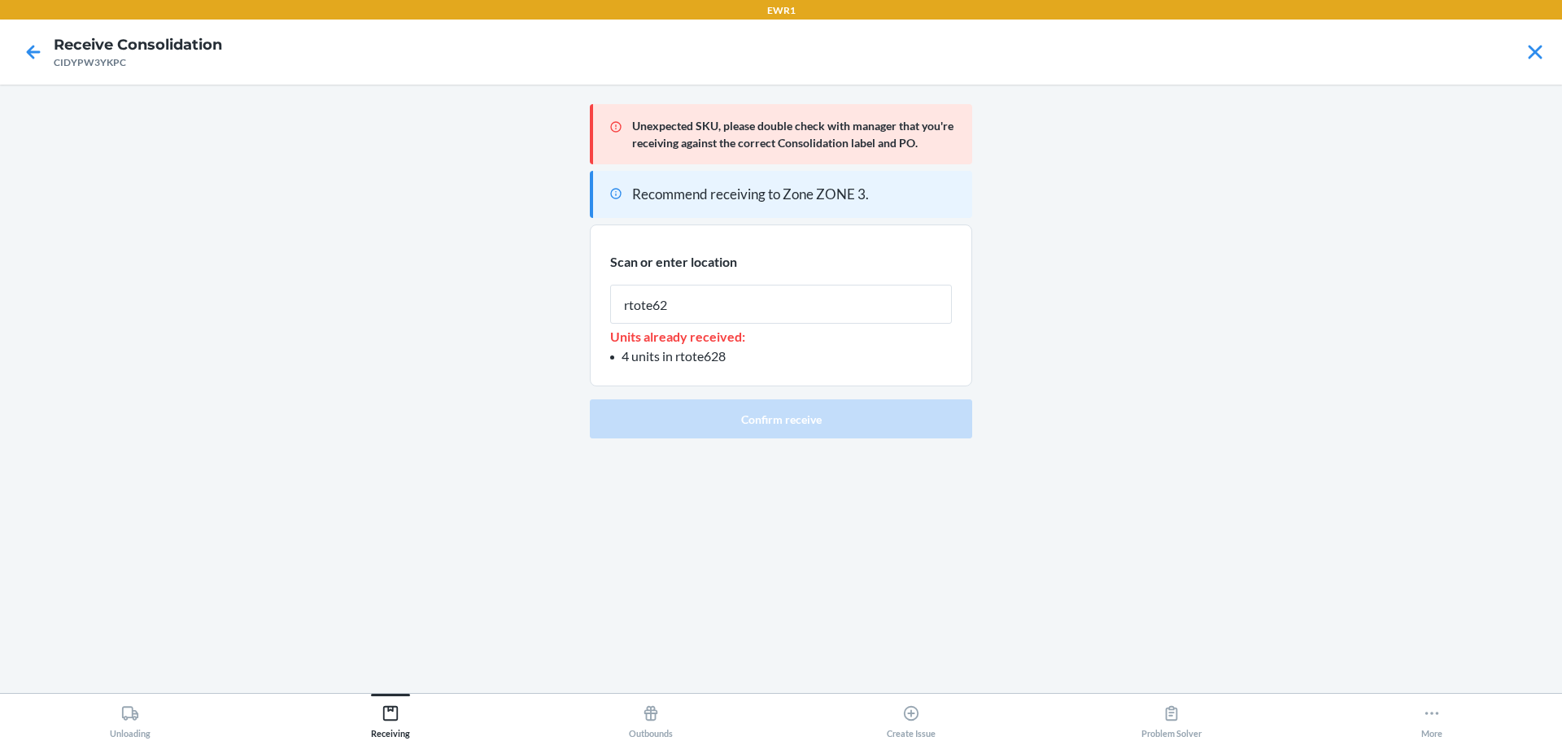
type input "rtote628"
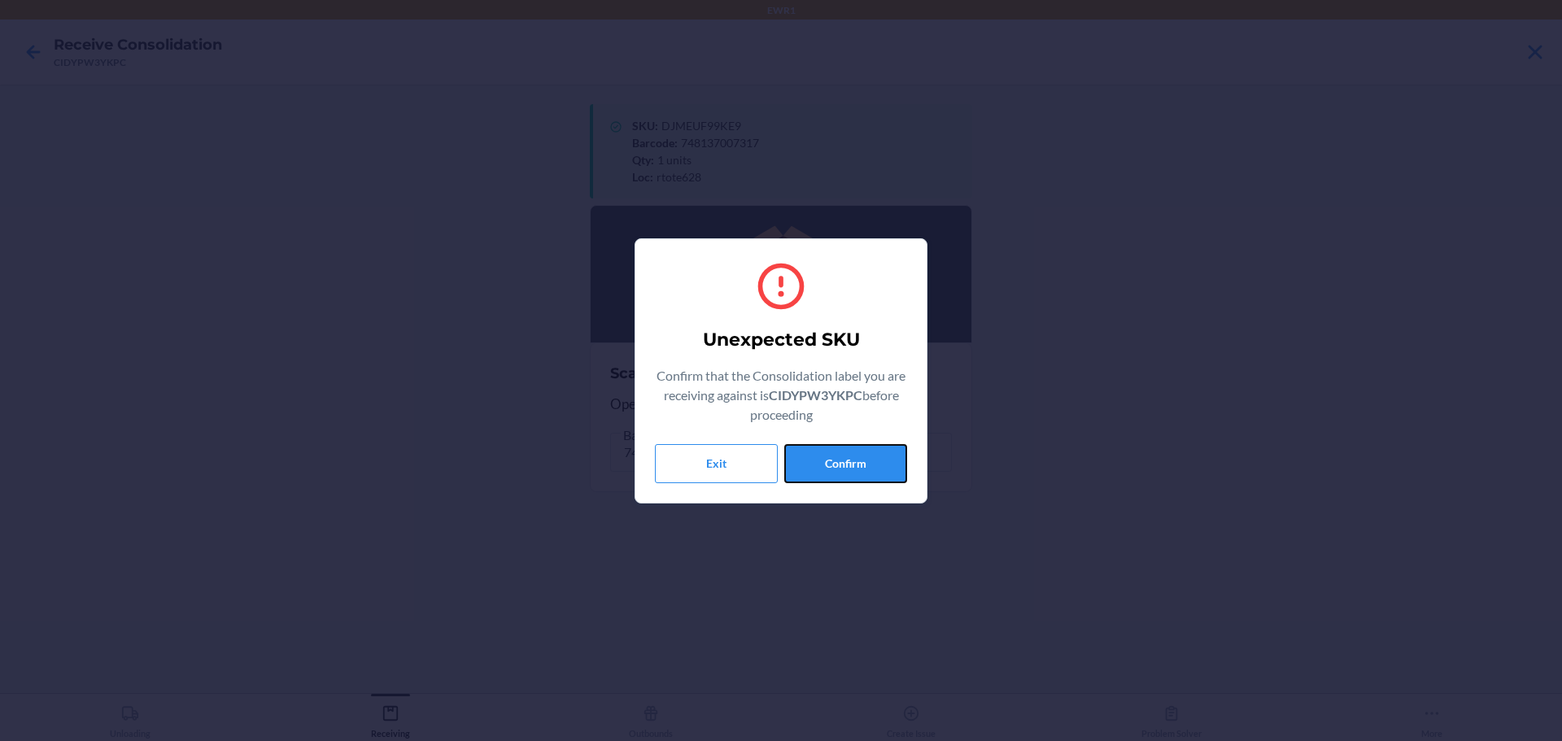
click at [837, 456] on button "Confirm" at bounding box center [845, 463] width 123 height 39
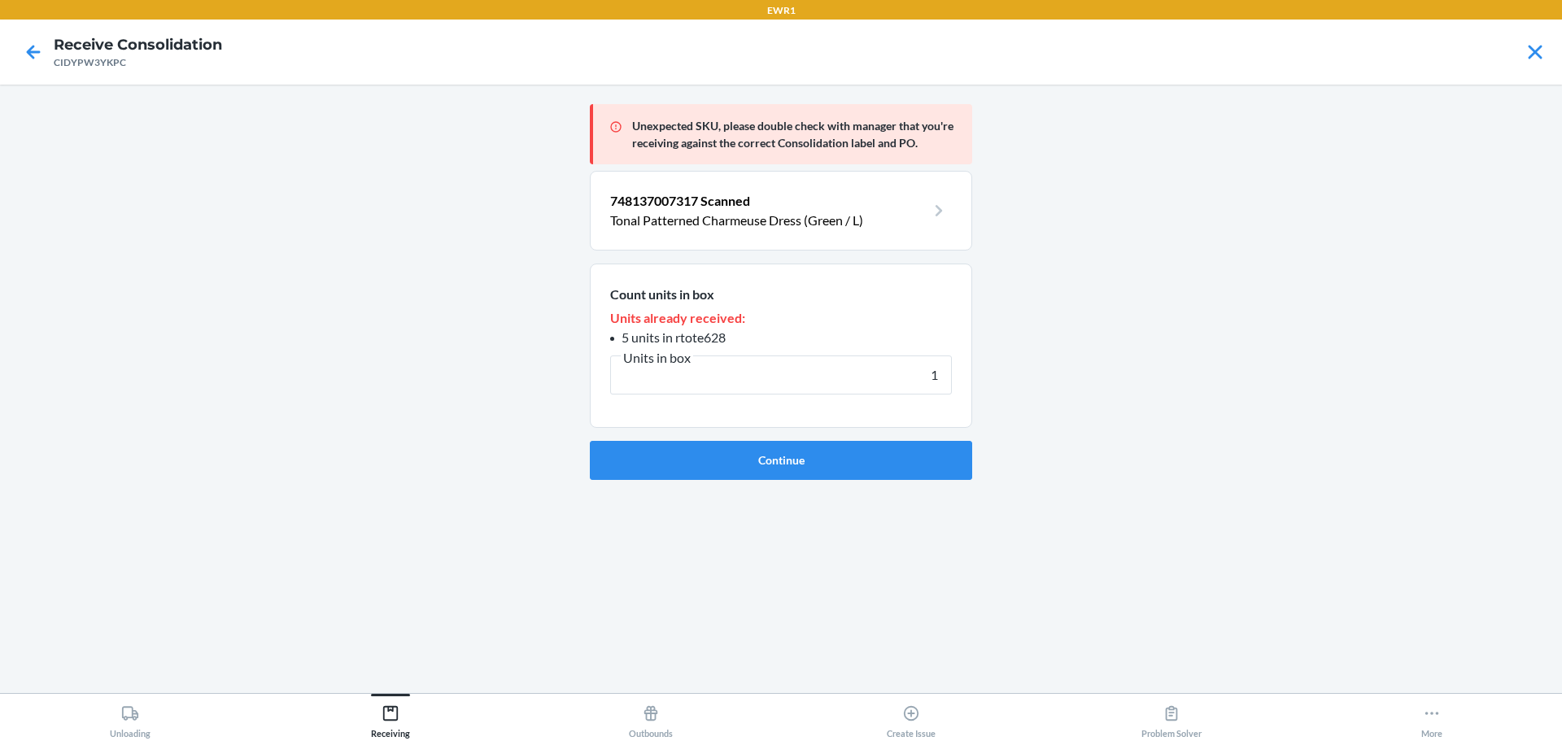
type input "1"
click at [837, 456] on button "Continue" at bounding box center [781, 460] width 382 height 39
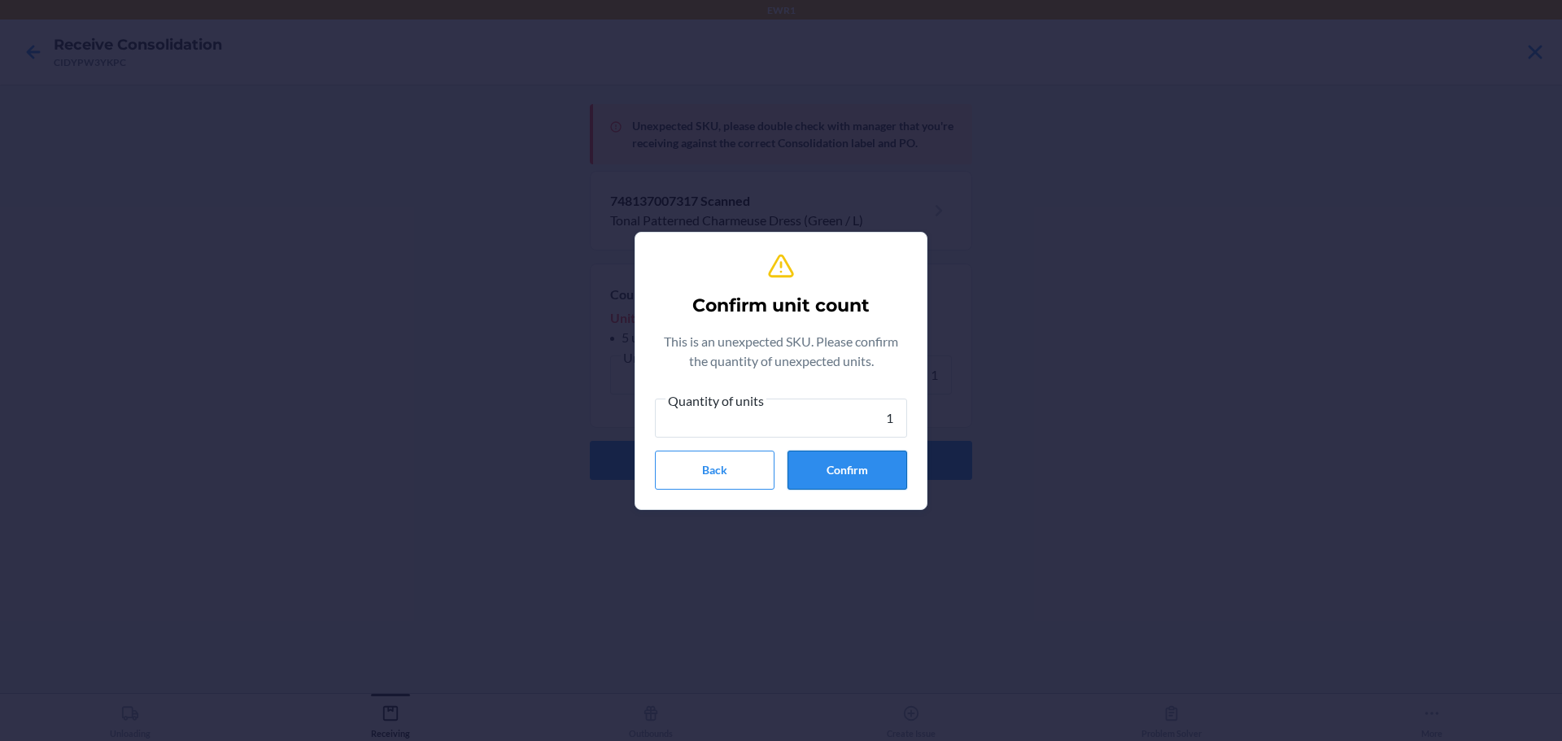
type input "1"
click at [816, 469] on button "Confirm" at bounding box center [847, 470] width 120 height 39
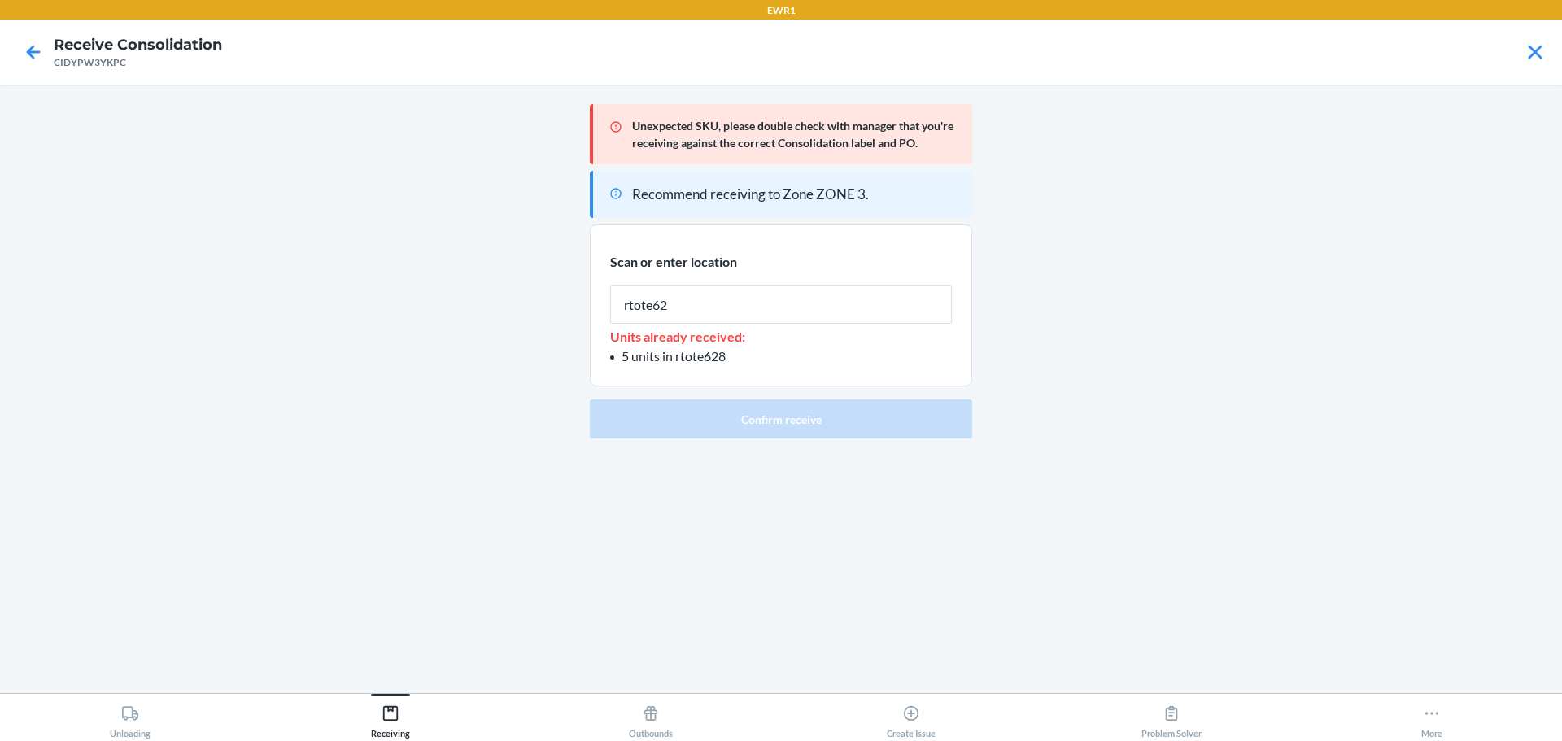
type input "rtote628"
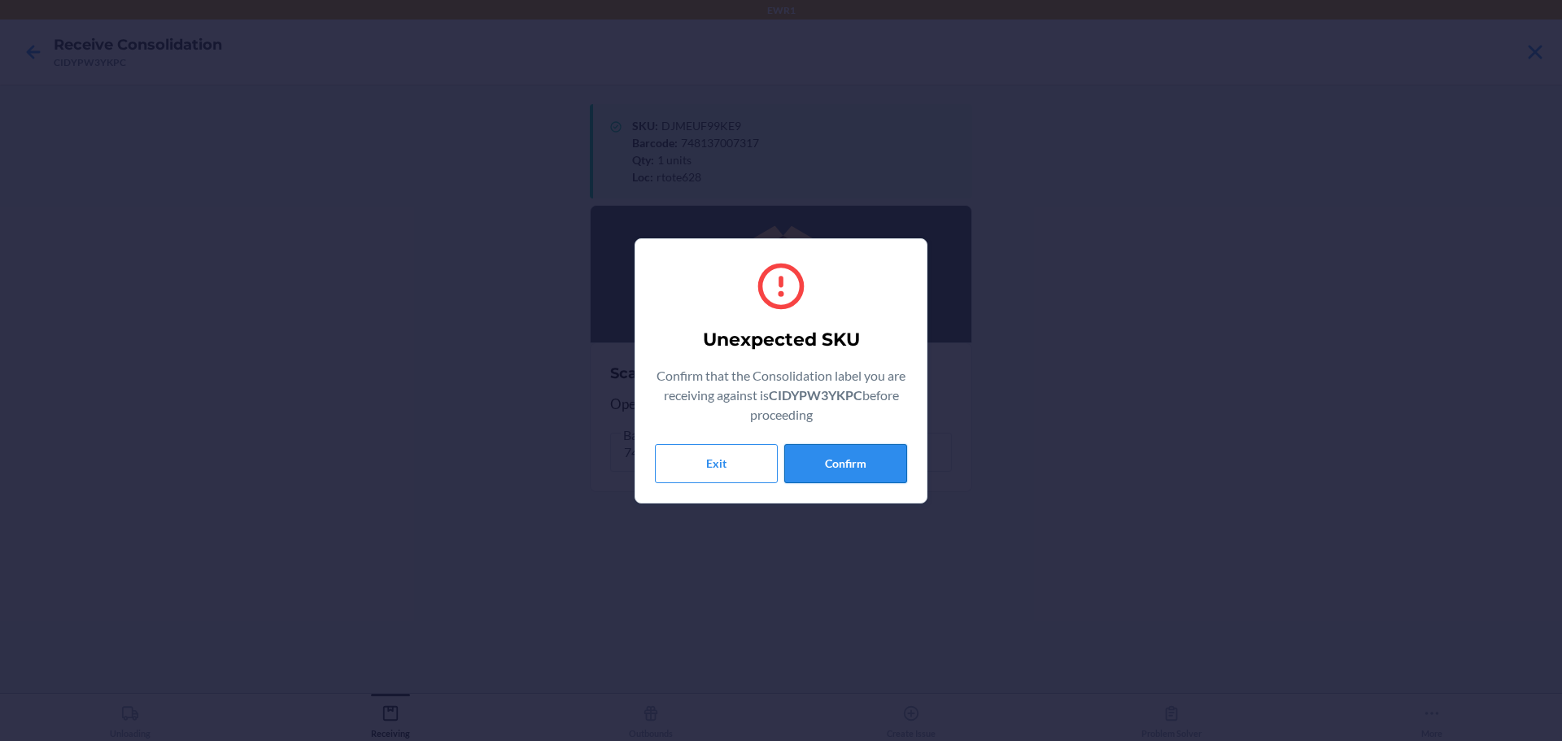
click at [803, 470] on button "Confirm" at bounding box center [845, 463] width 123 height 39
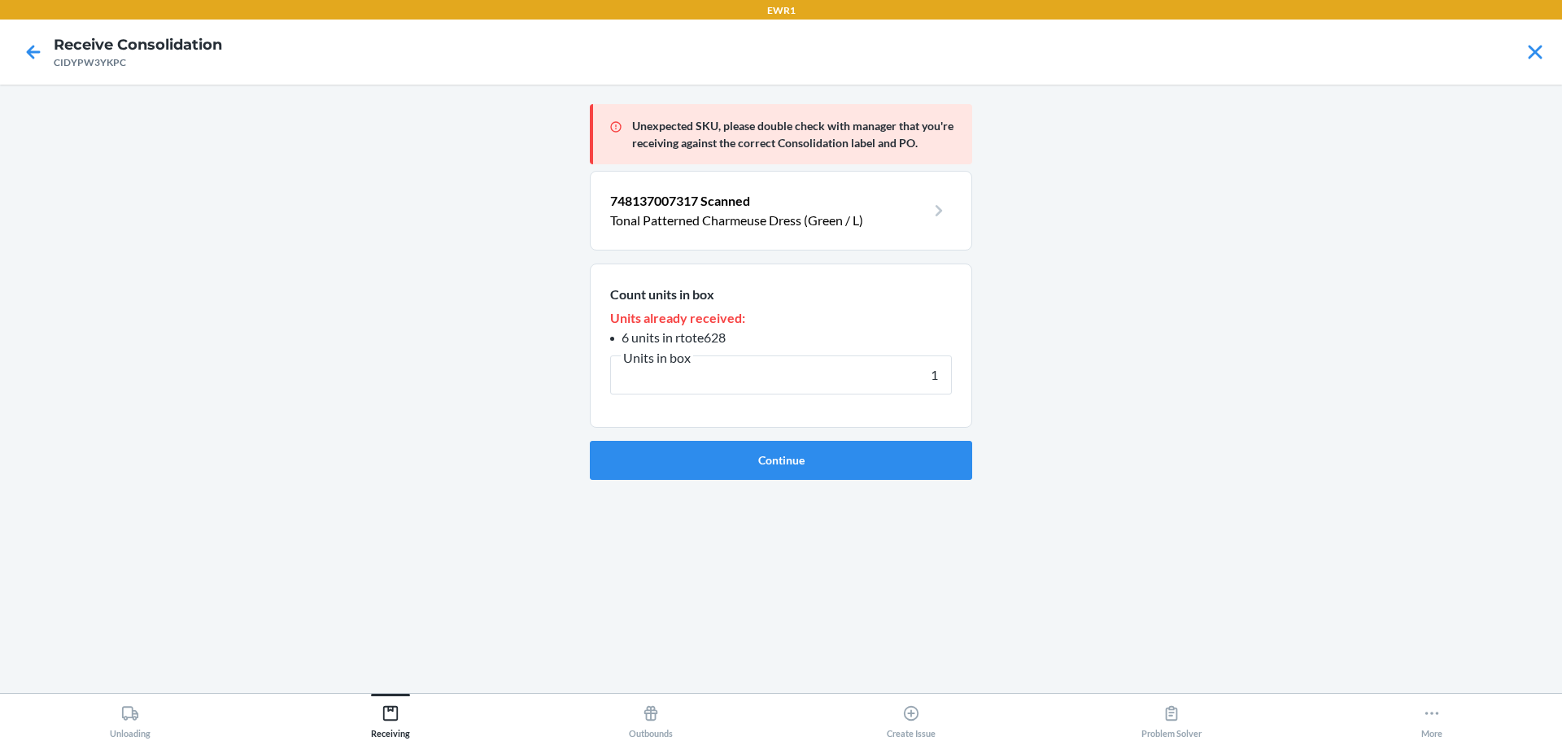
type input "1"
click at [803, 470] on button "Continue" at bounding box center [781, 460] width 382 height 39
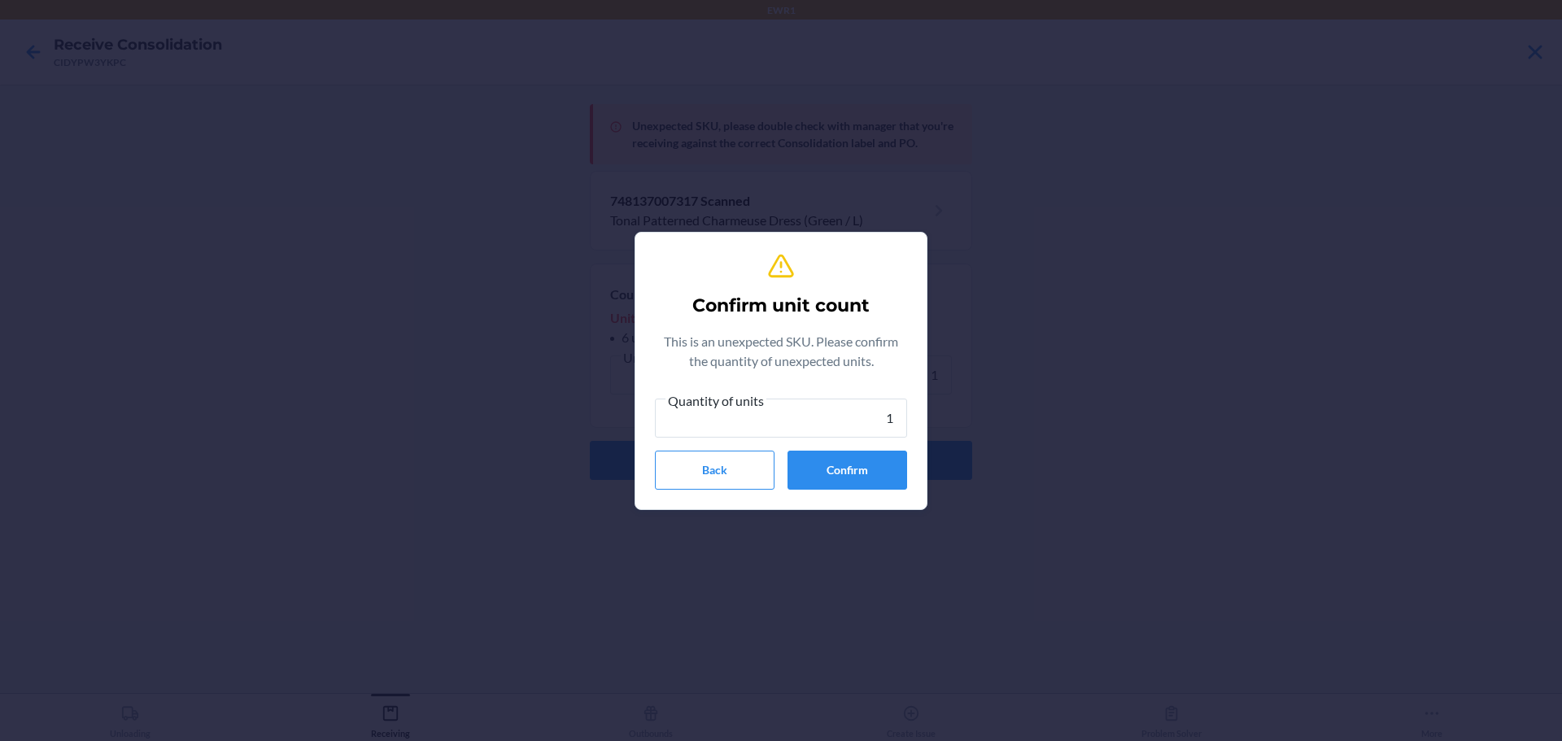
type input "1"
click at [803, 470] on button "Confirm" at bounding box center [847, 470] width 120 height 39
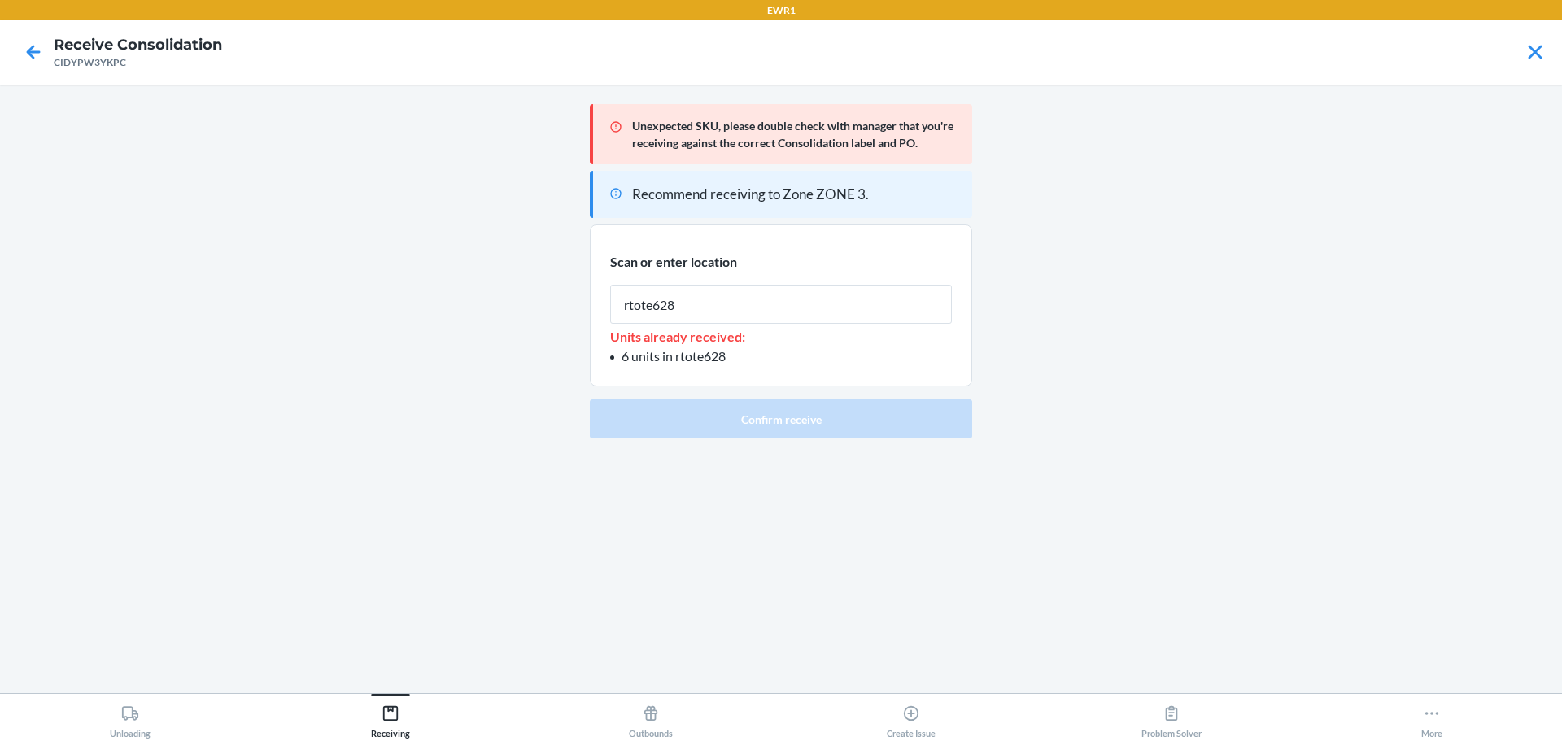
type input "rtote628"
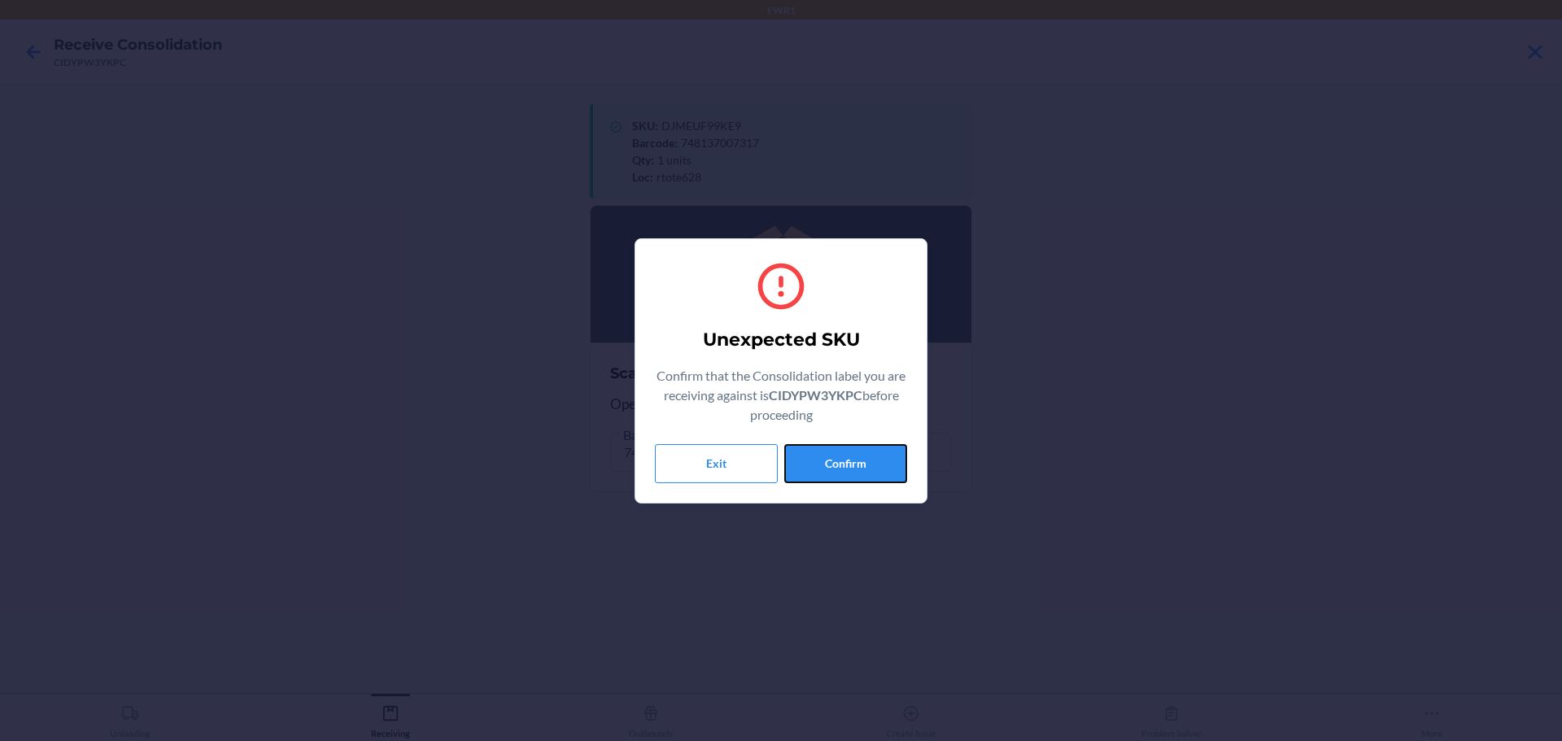
click at [803, 470] on button "Confirm" at bounding box center [845, 463] width 123 height 39
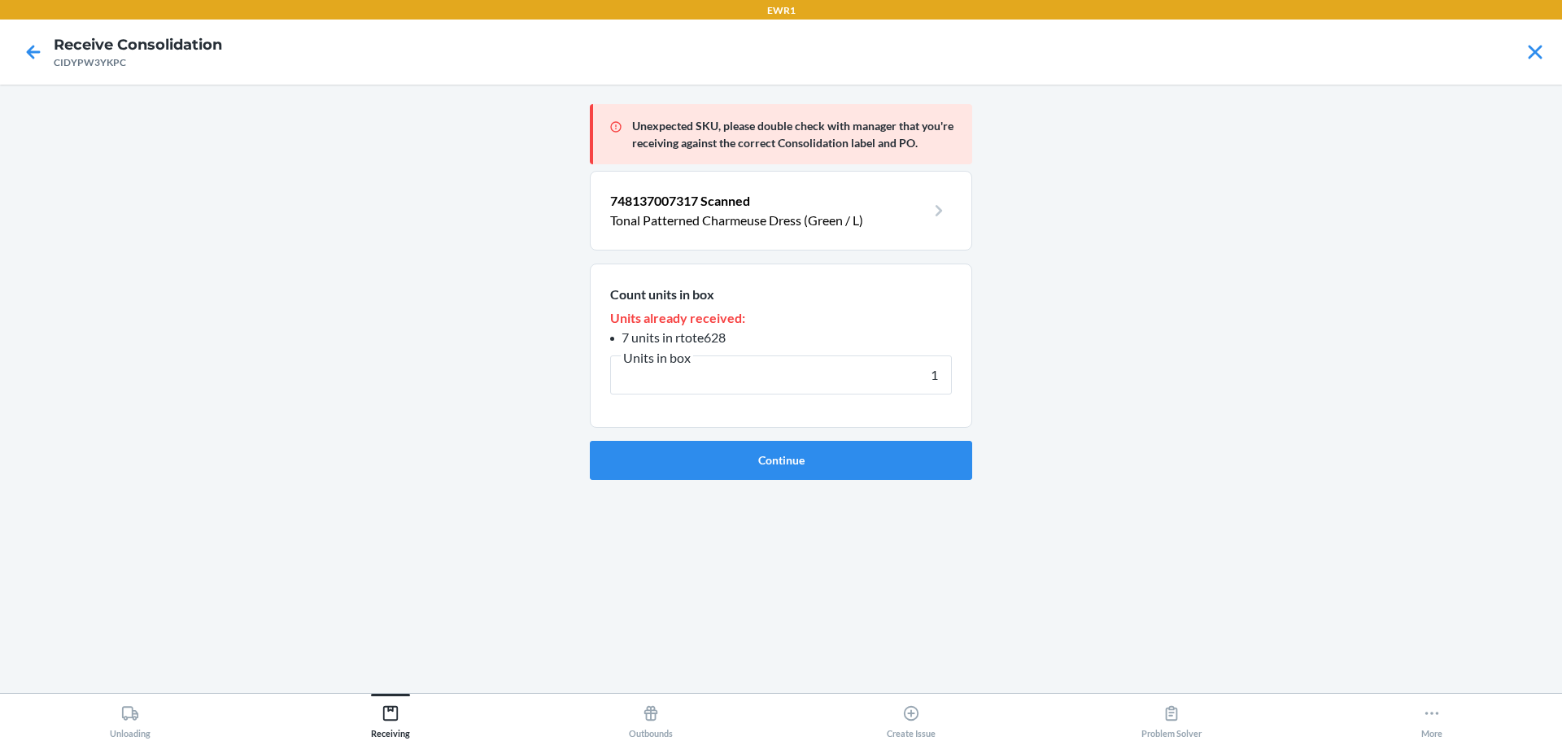
type input "1"
click at [803, 470] on button "Continue" at bounding box center [781, 460] width 382 height 39
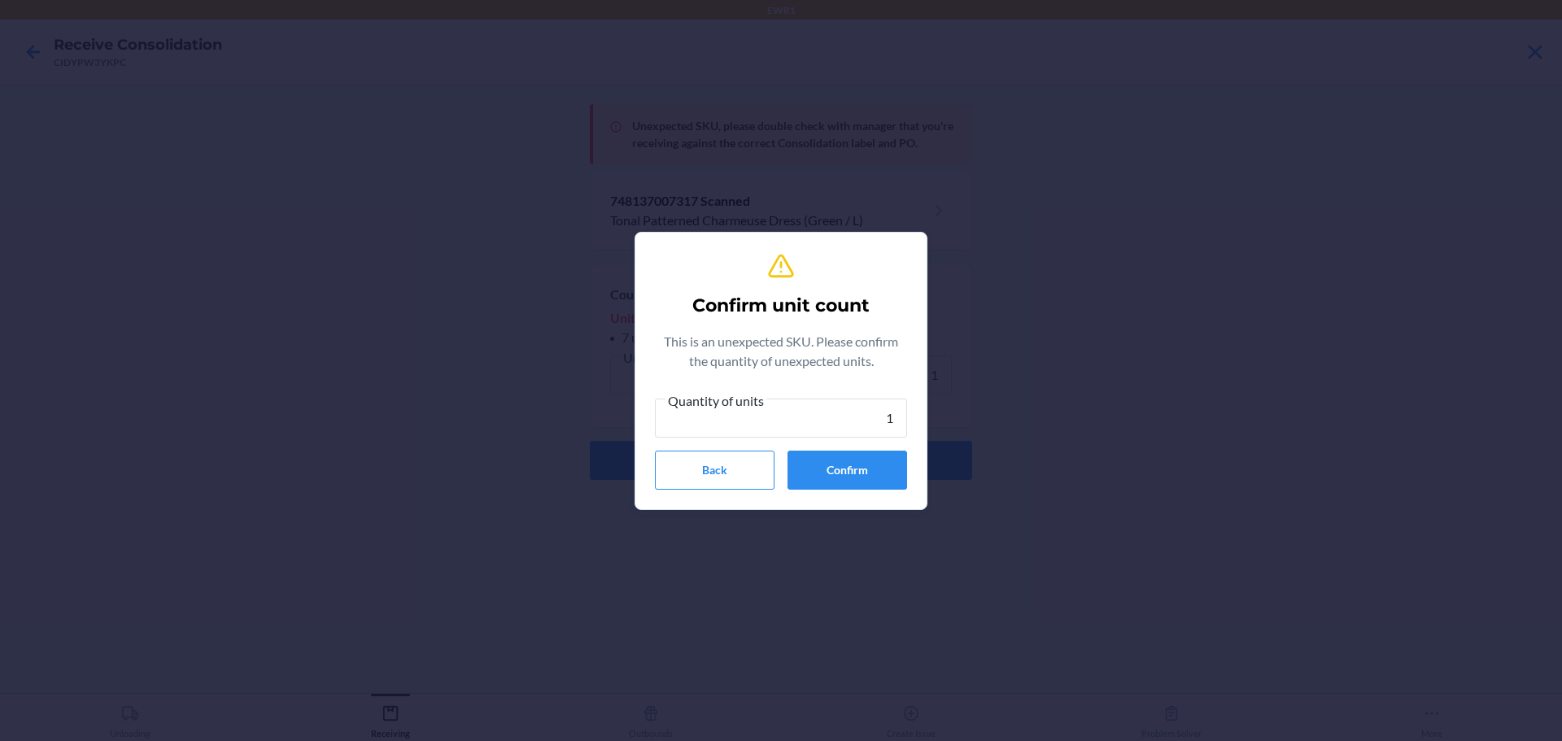
type input "1"
click at [803, 470] on button "Confirm" at bounding box center [847, 470] width 120 height 39
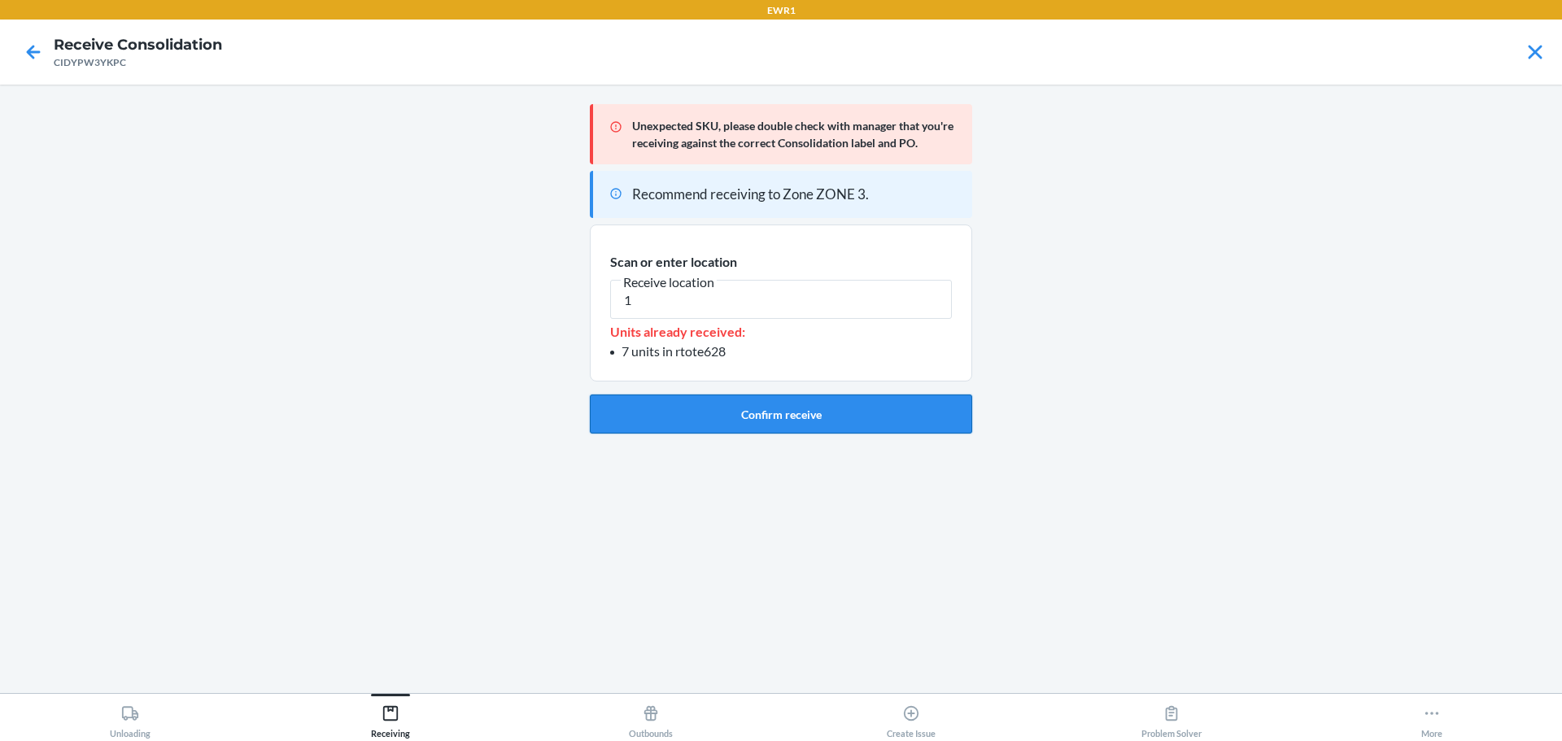
type input "1"
click at [800, 422] on button "Confirm receive" at bounding box center [781, 414] width 382 height 39
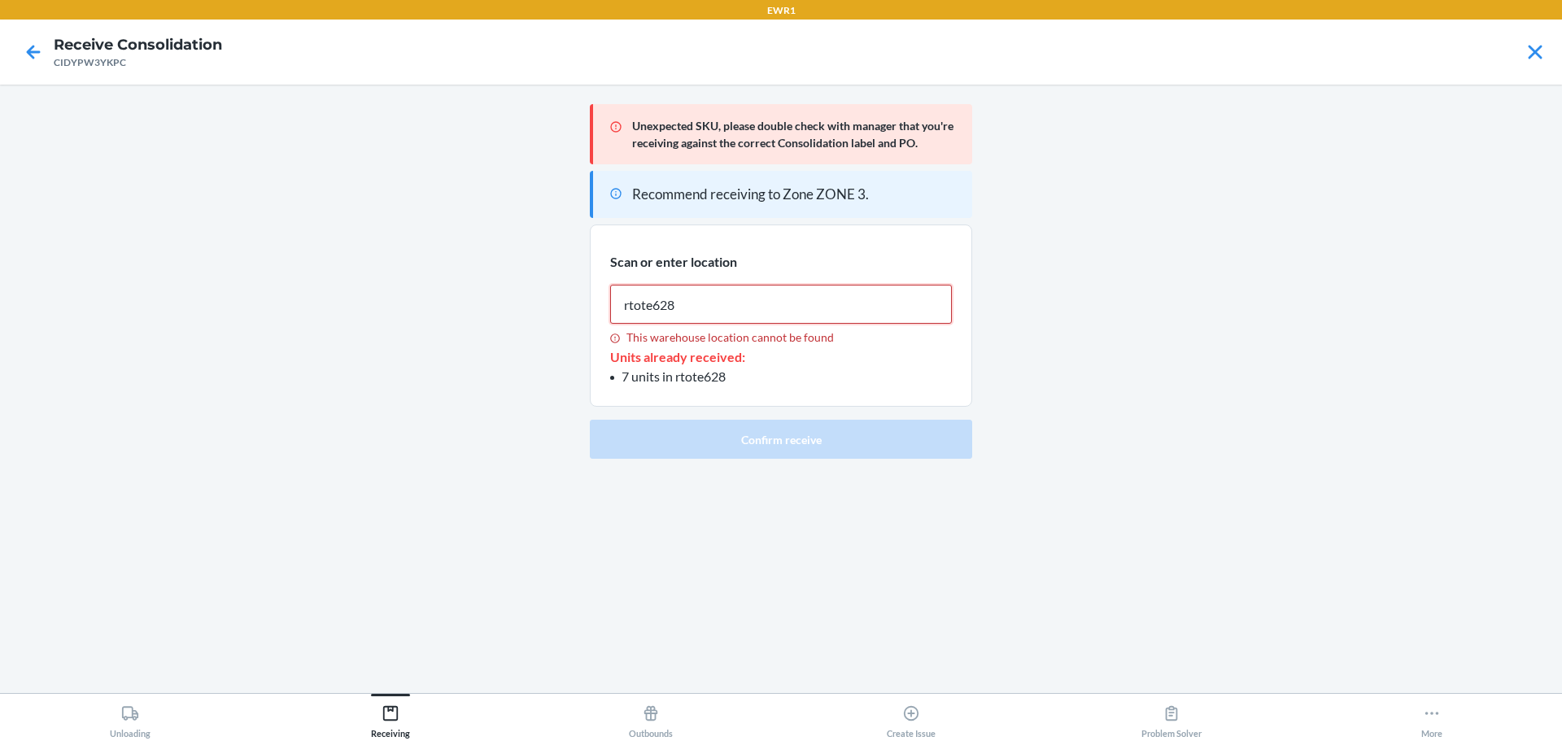
type input "rtote628"
